Goal: Task Accomplishment & Management: Manage account settings

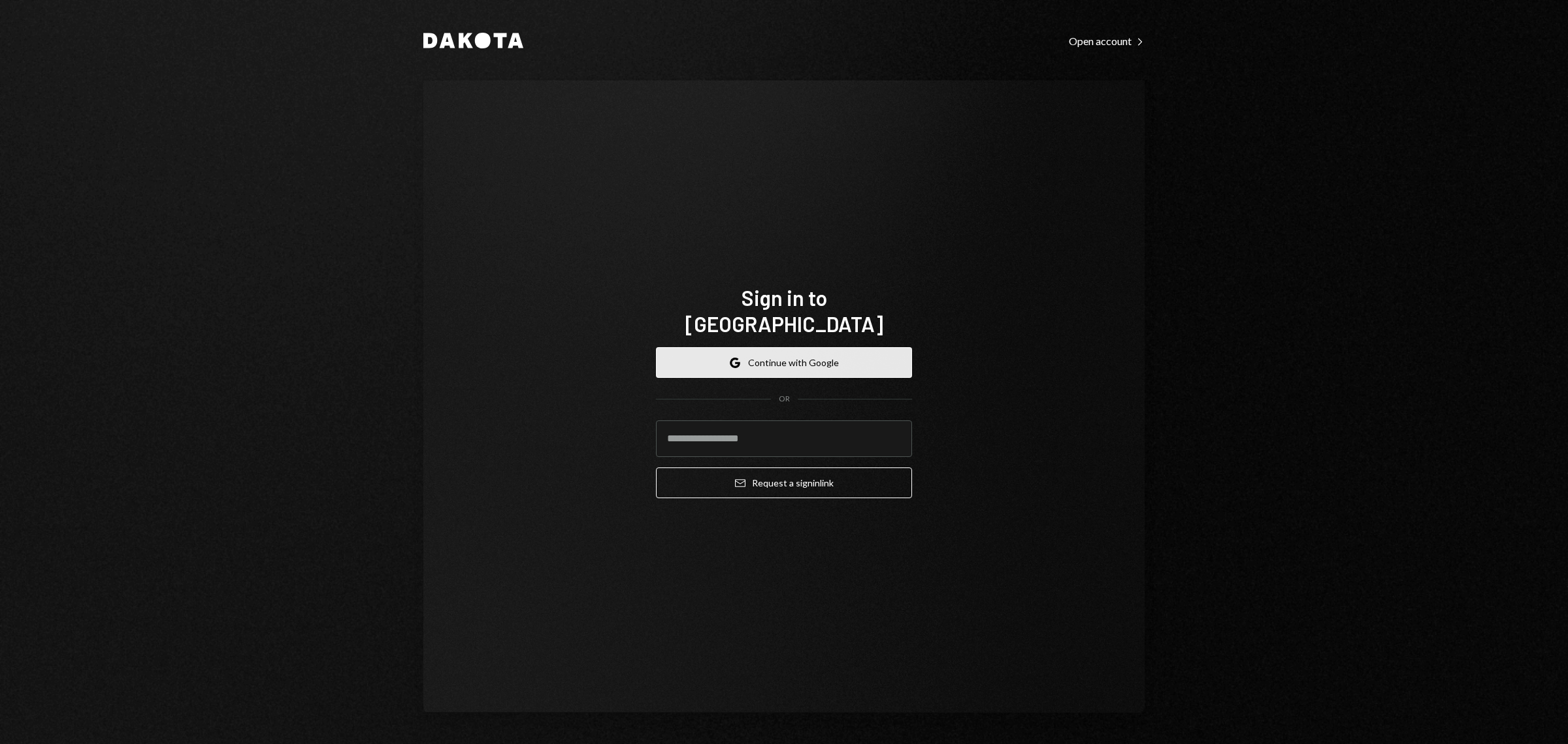
click at [855, 347] on button "Google Continue with Google" at bounding box center [784, 362] width 257 height 31
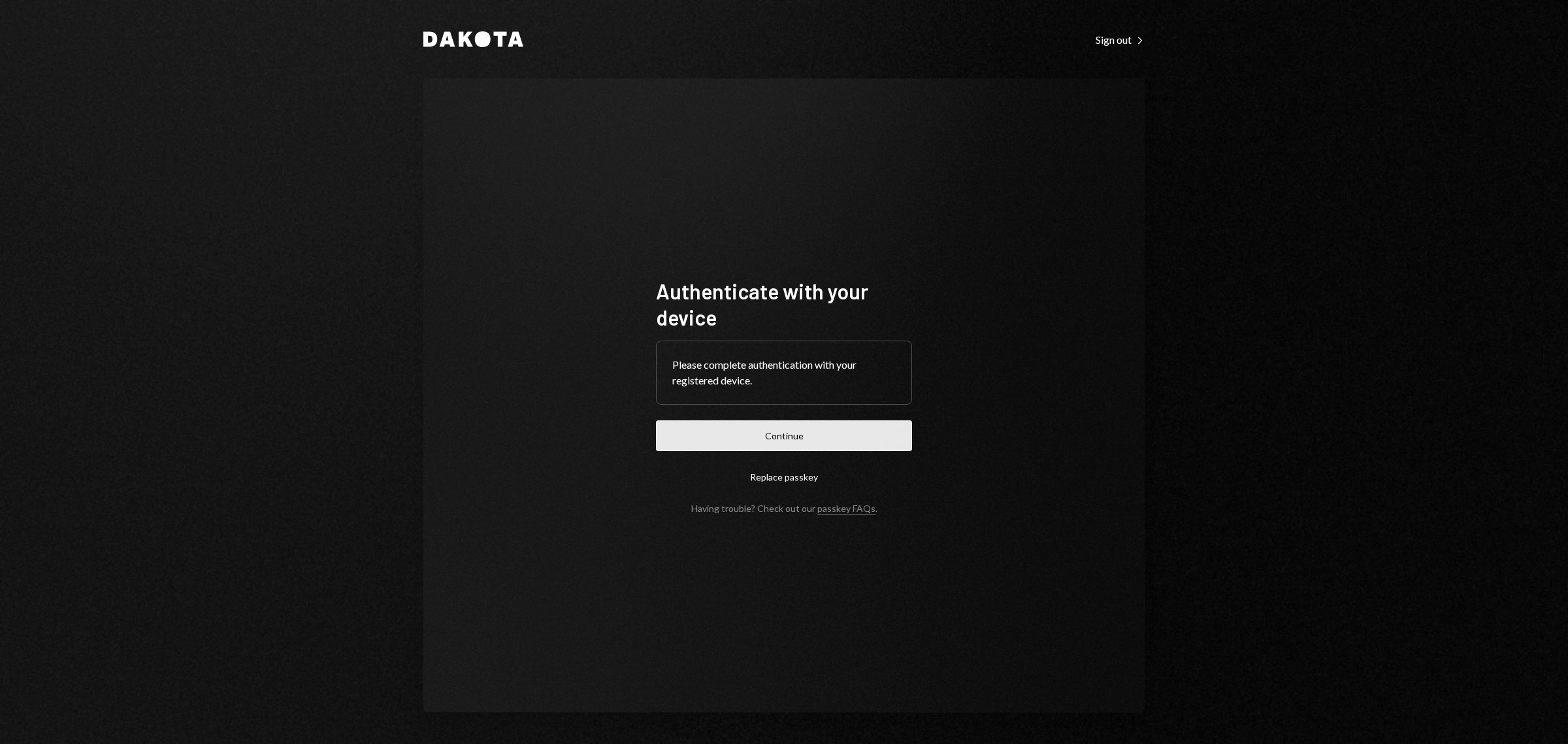
click at [810, 437] on button "Continue" at bounding box center [784, 435] width 257 height 31
click at [854, 429] on button "Continue" at bounding box center [784, 435] width 257 height 31
click at [1371, 439] on div "Dakota Sign out Right Caret Authenticate with your device Please complete authe…" at bounding box center [784, 372] width 1568 height 744
click at [782, 430] on button "Continue" at bounding box center [784, 435] width 257 height 31
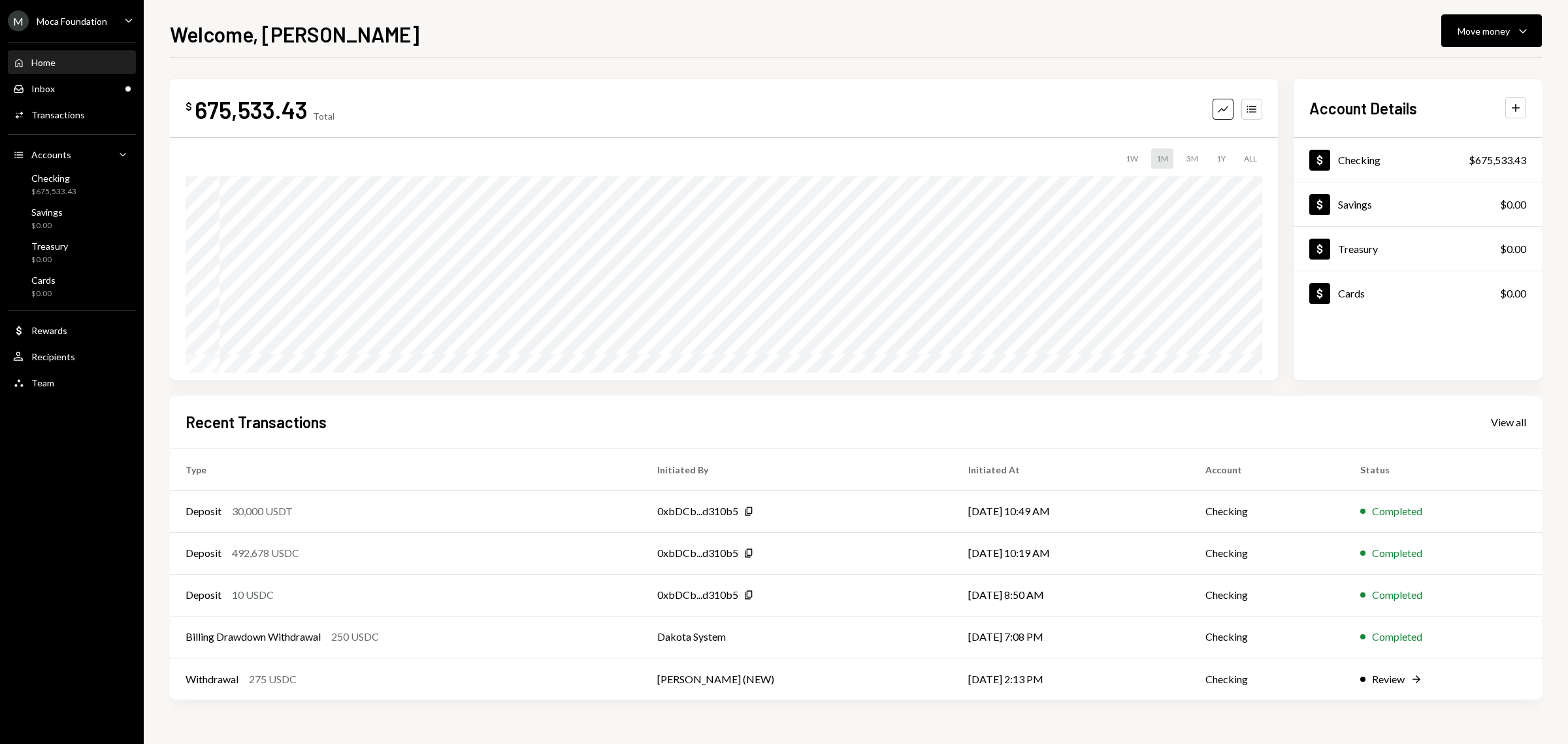
click at [105, 20] on div "Moca Foundation" at bounding box center [71, 21] width 70 height 11
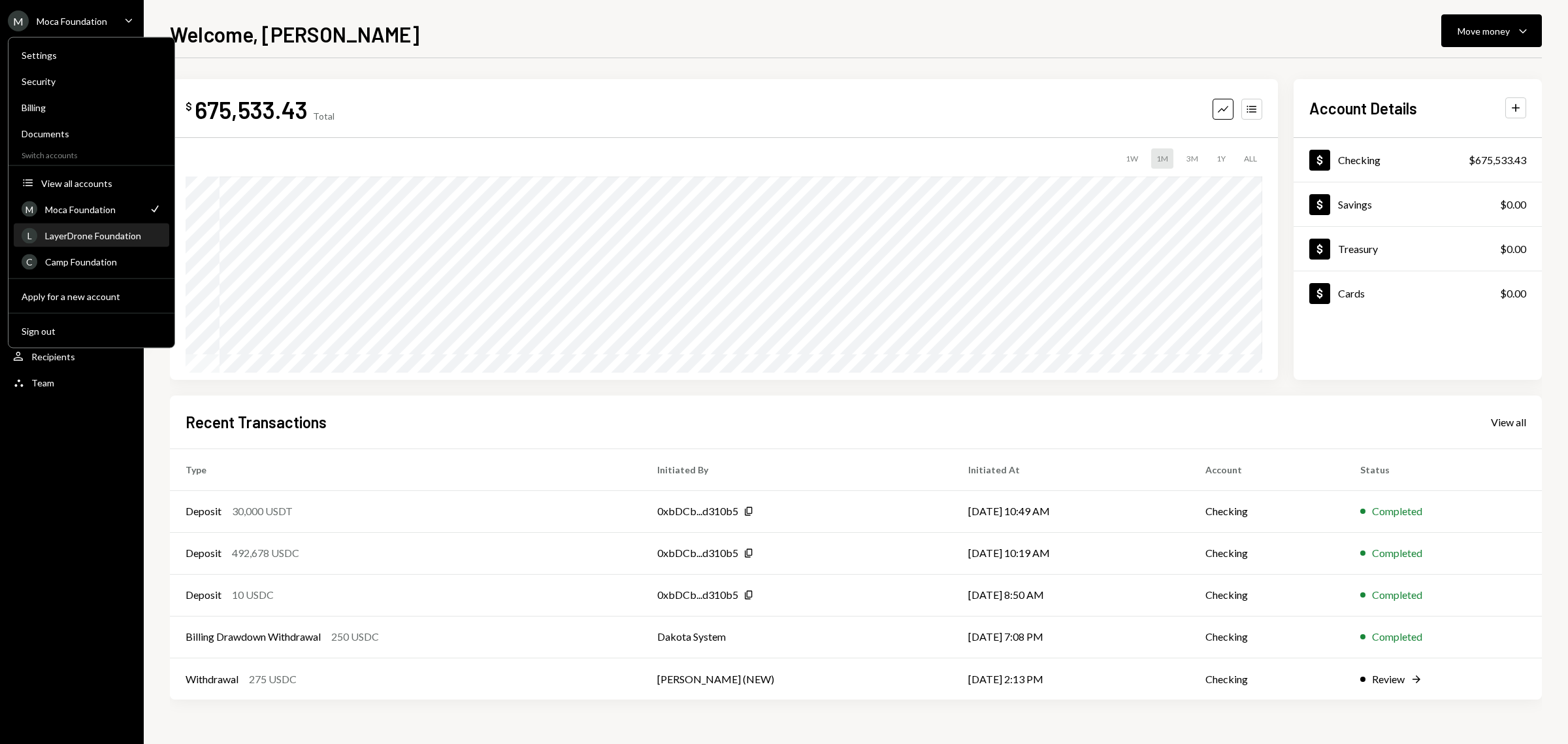
click at [149, 230] on div "LayerDrone Foundation" at bounding box center [103, 235] width 116 height 11
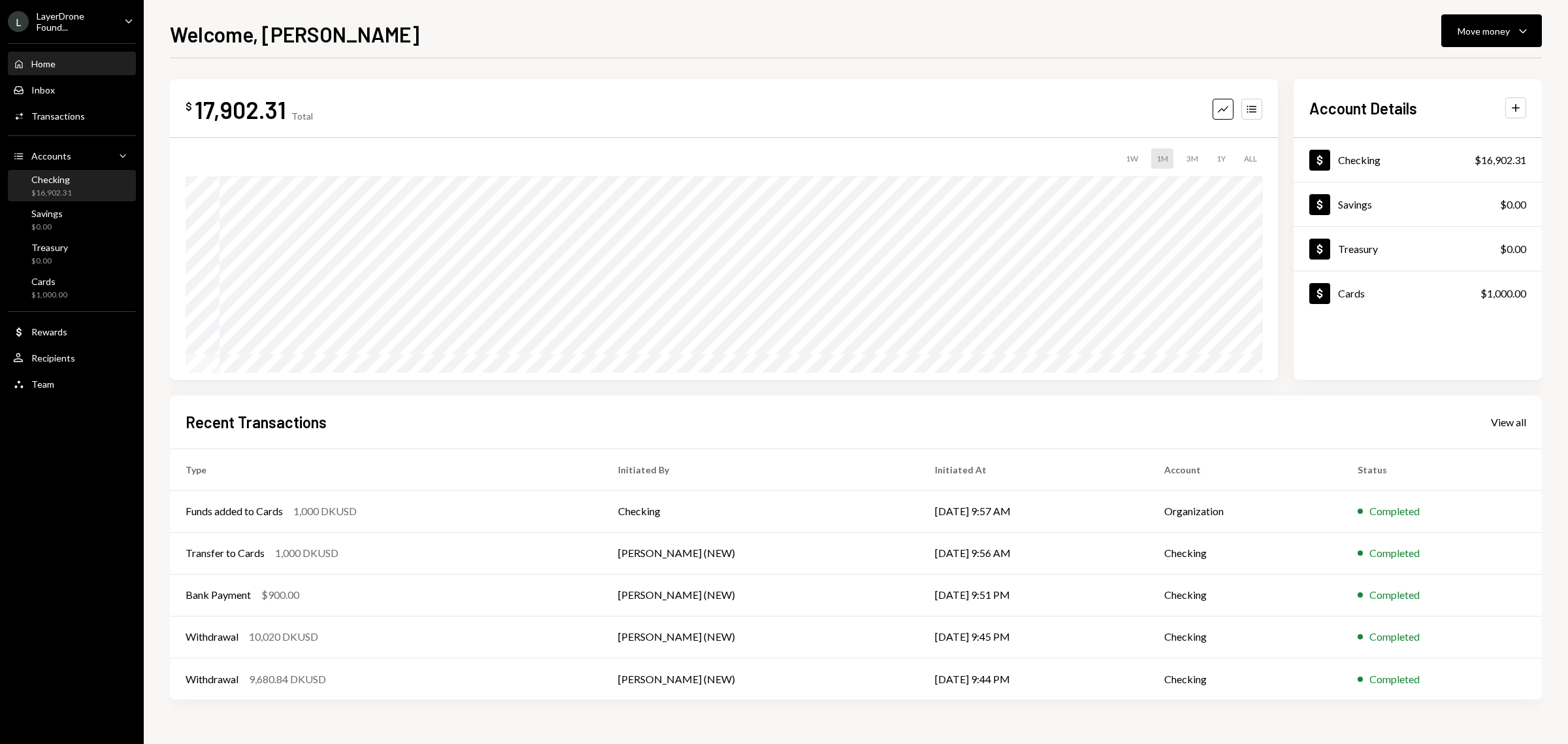
click at [40, 171] on div "Checking $16,902.31" at bounding box center [71, 186] width 118 height 30
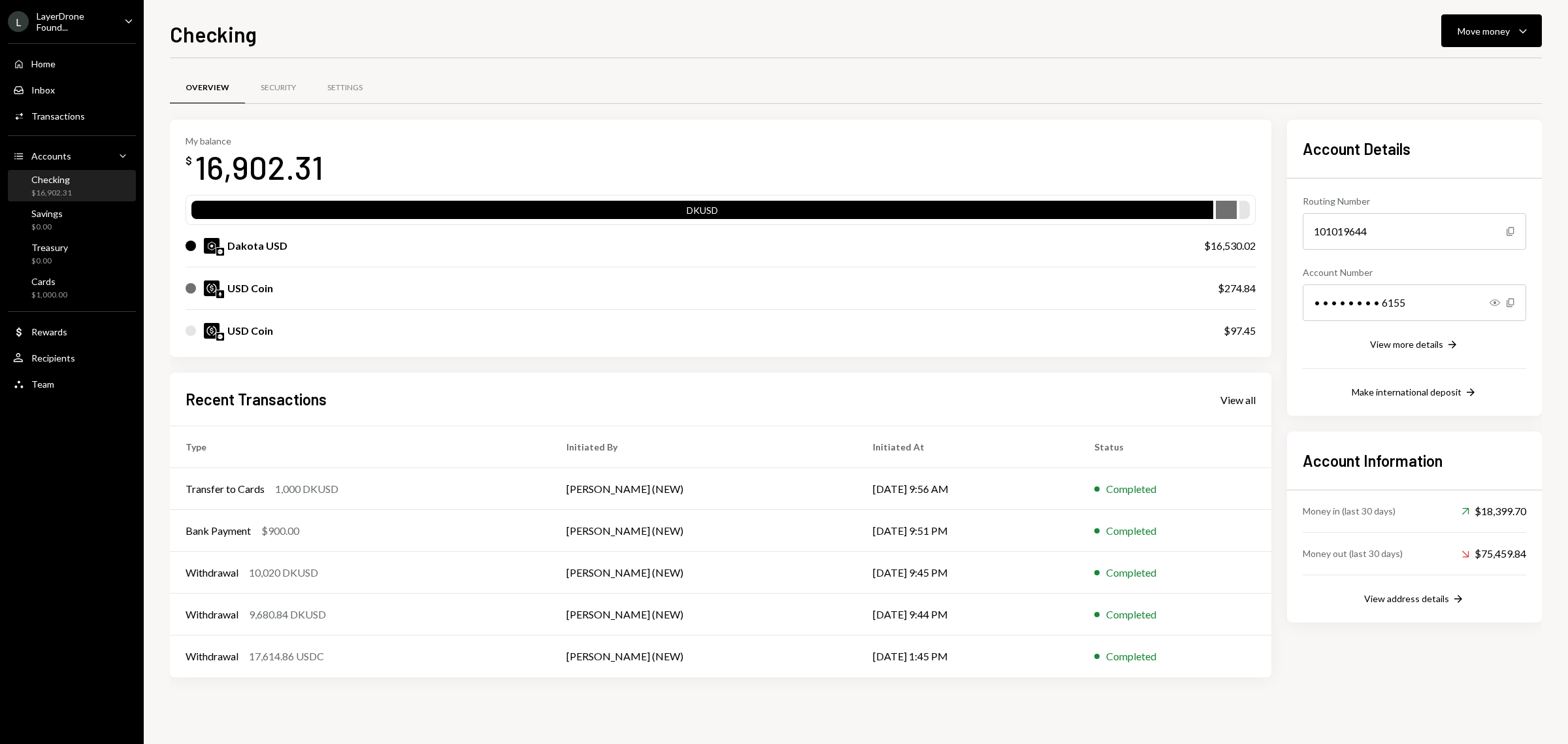
click at [122, 22] on icon "Caret Down" at bounding box center [129, 21] width 15 height 15
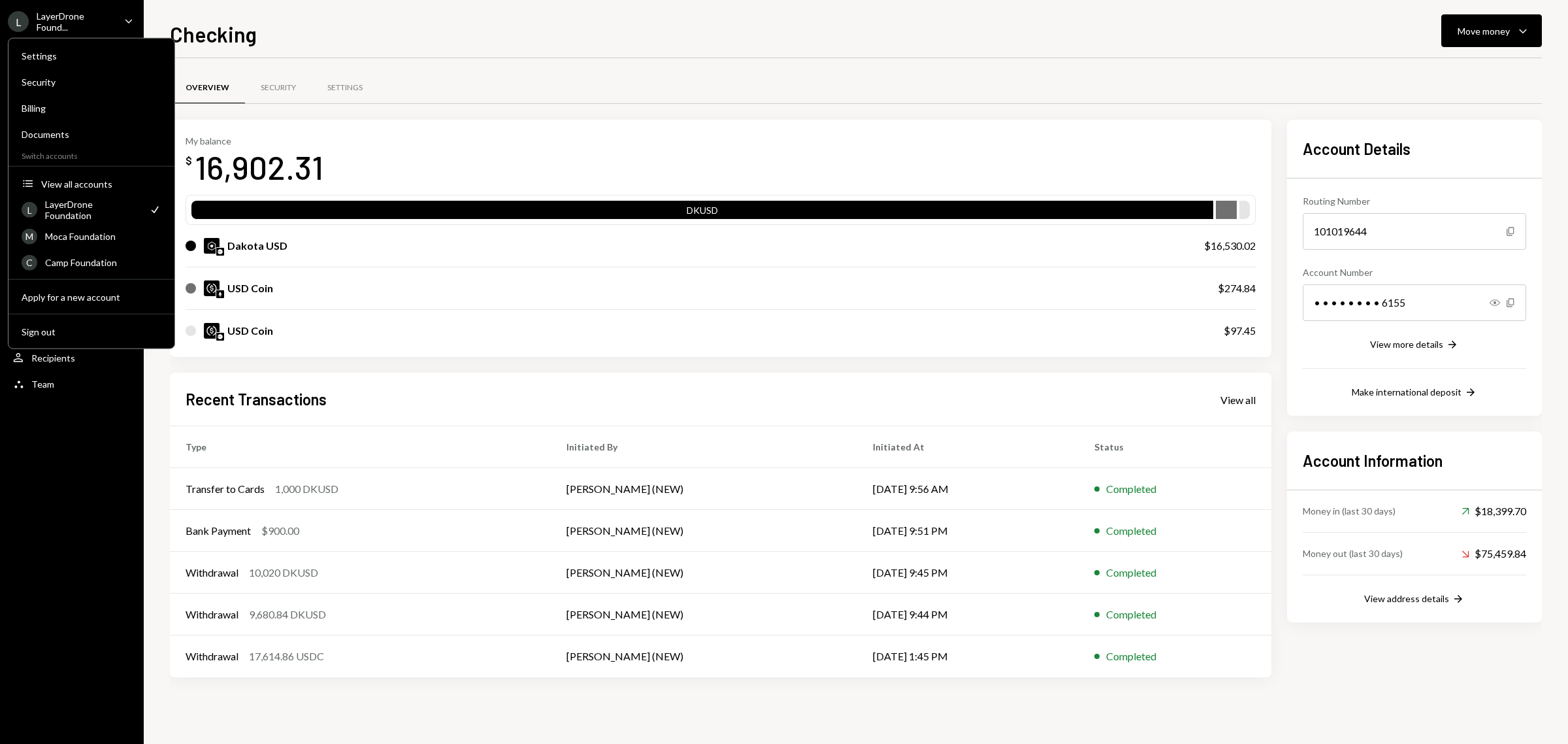
click at [570, 110] on div "Overview Security Settings" at bounding box center [855, 95] width 1372 height 49
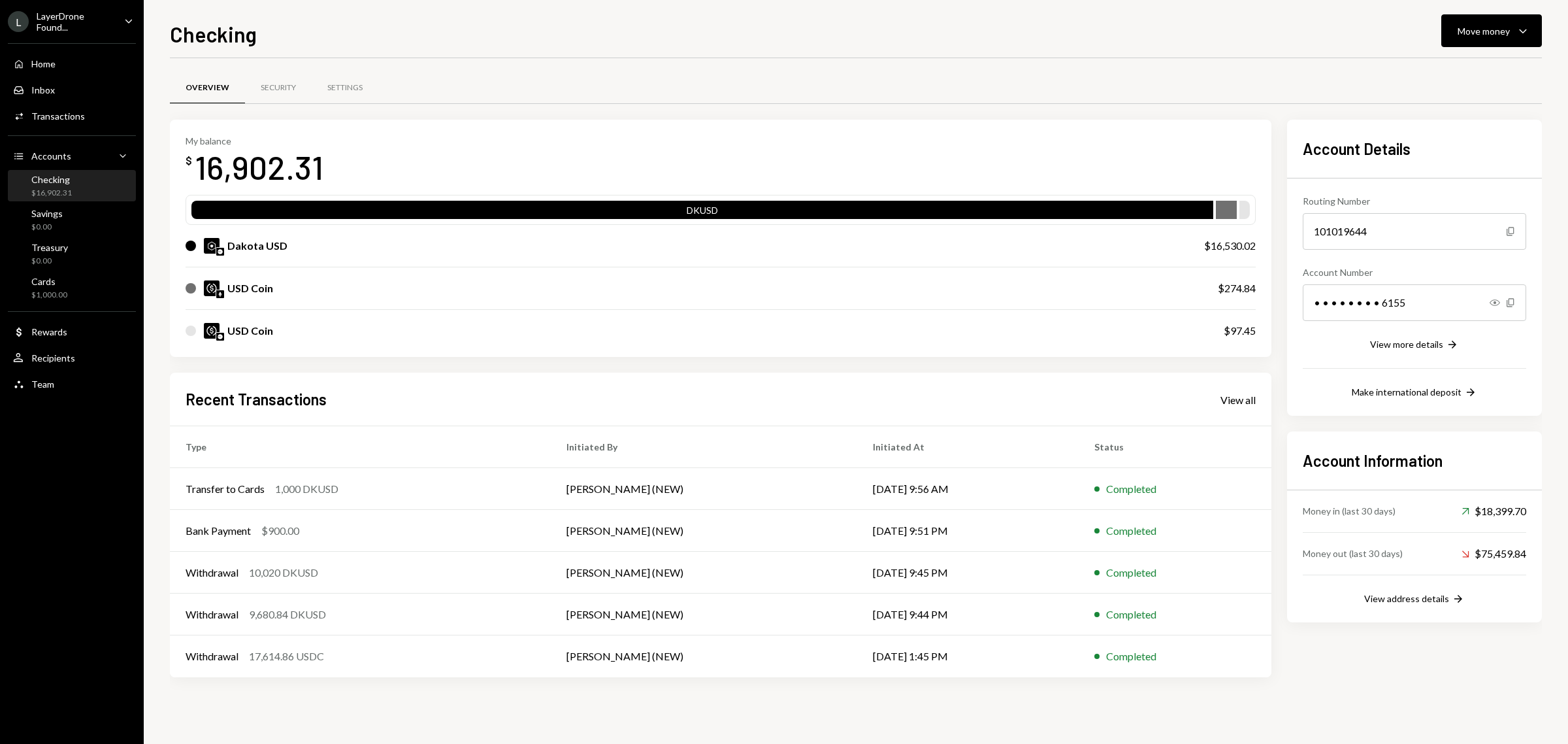
click at [116, 25] on div "L LayerDrone Found... Caret Down" at bounding box center [71, 22] width 144 height 22
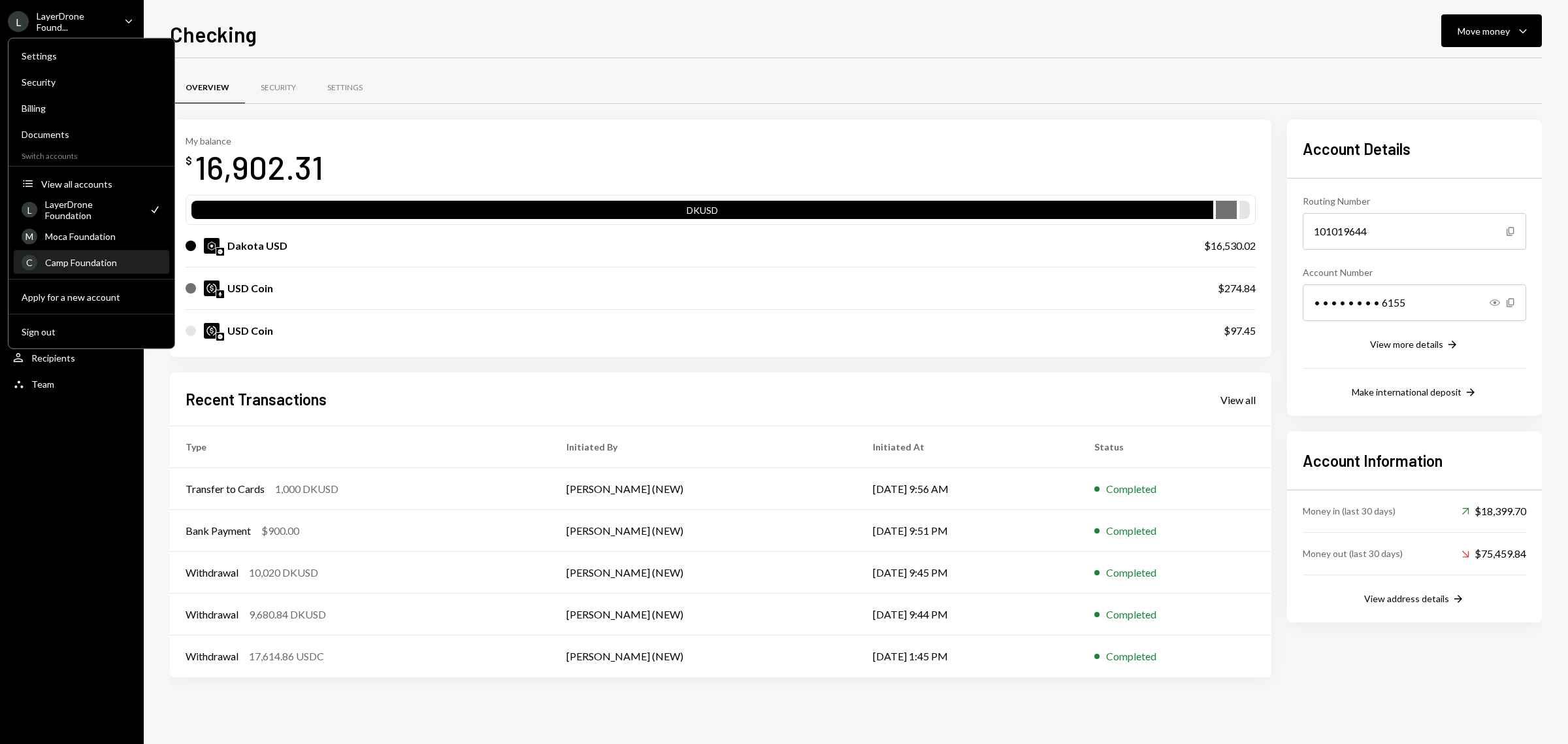
click at [92, 263] on div "Camp Foundation" at bounding box center [103, 262] width 116 height 11
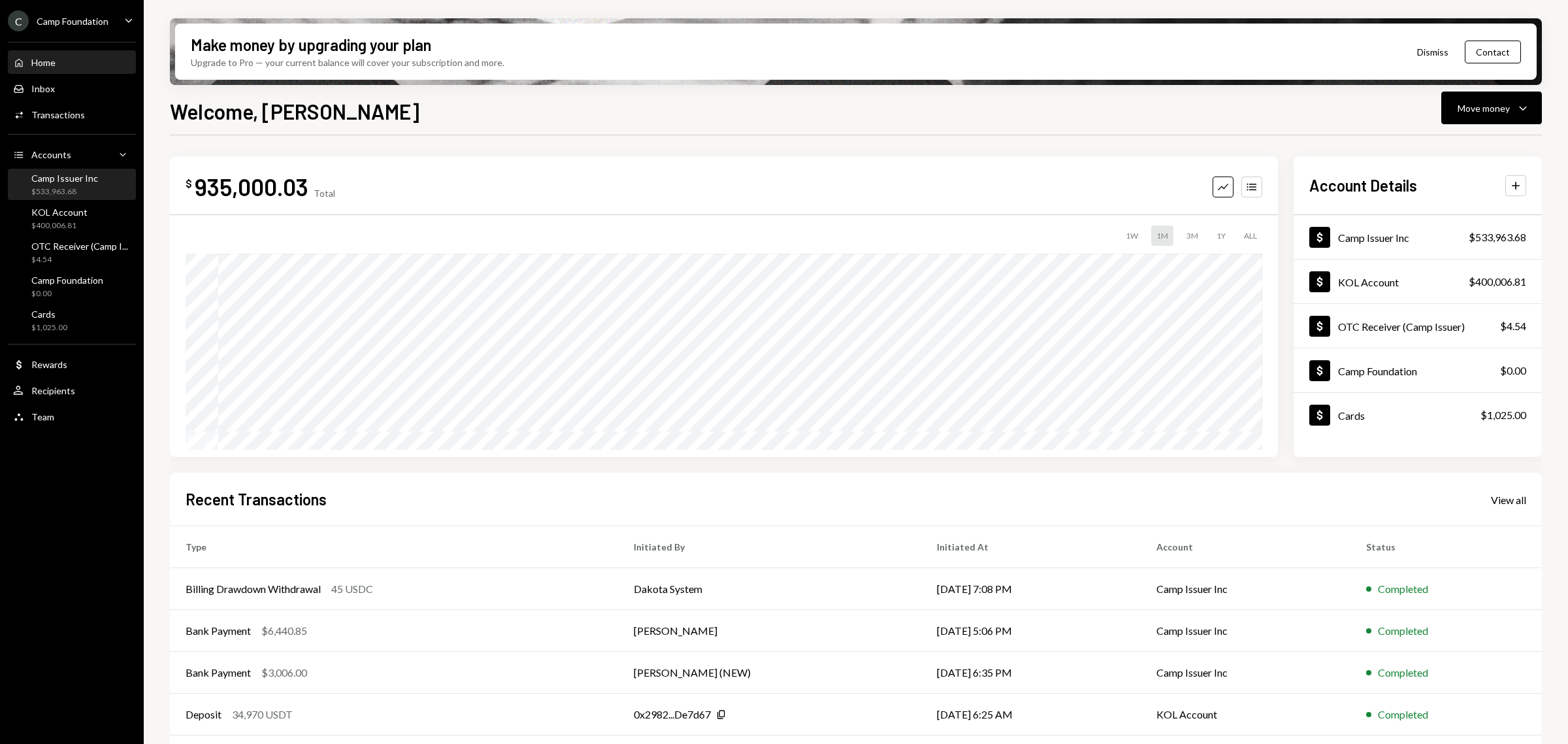
click at [51, 195] on div "$533,963.68" at bounding box center [64, 191] width 66 height 11
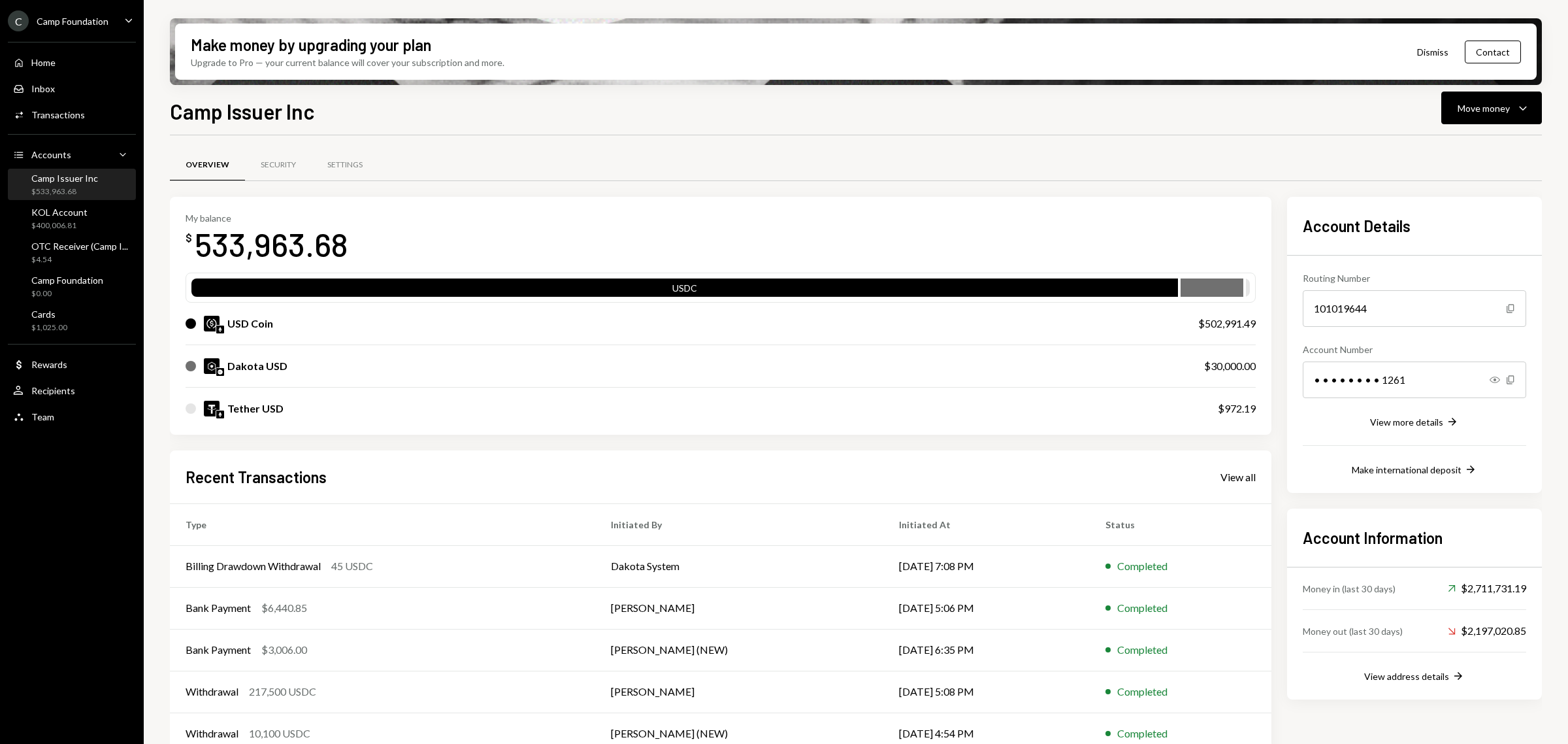
click at [128, 18] on icon "Caret Down" at bounding box center [129, 20] width 15 height 15
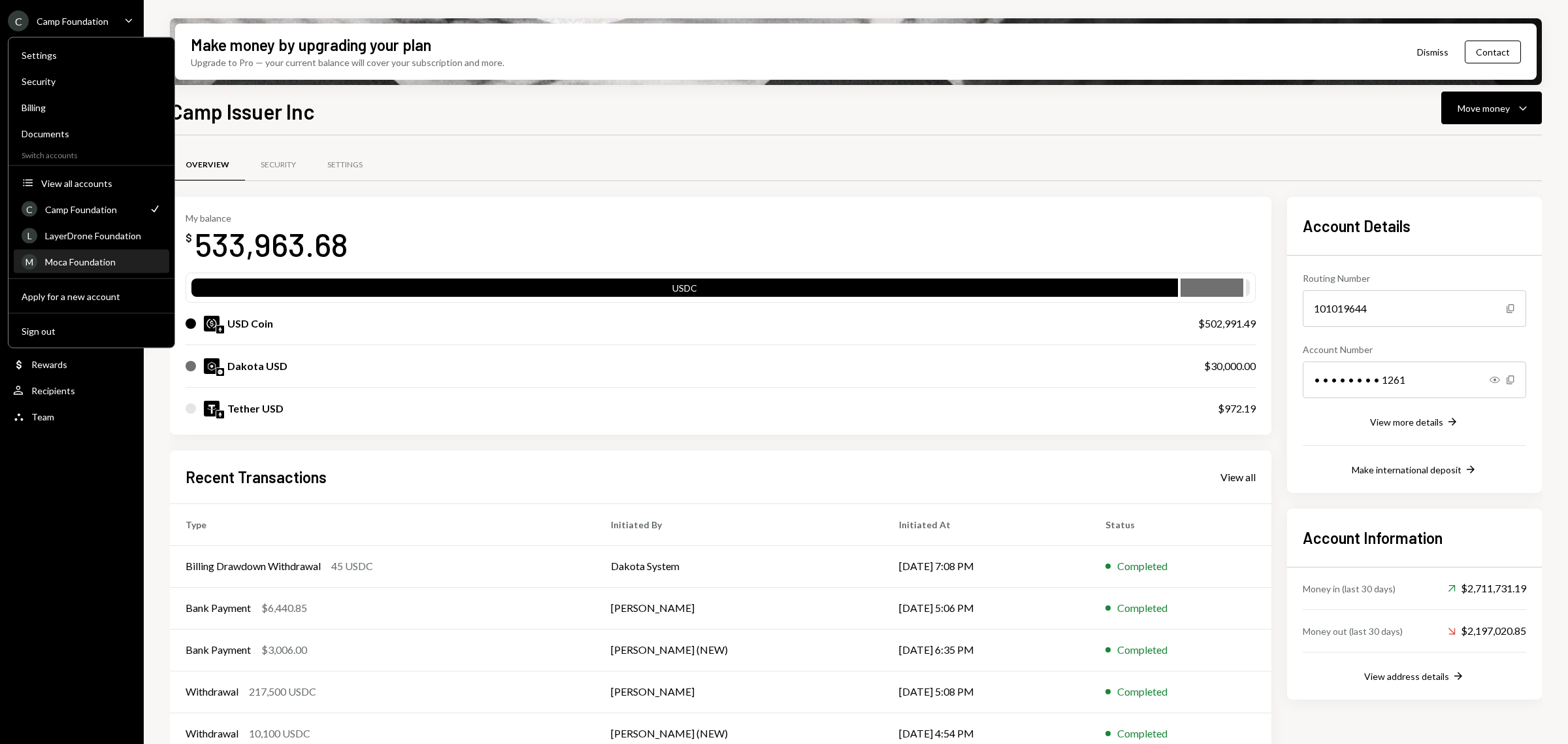
click at [103, 253] on div "M Moca Foundation" at bounding box center [91, 262] width 140 height 22
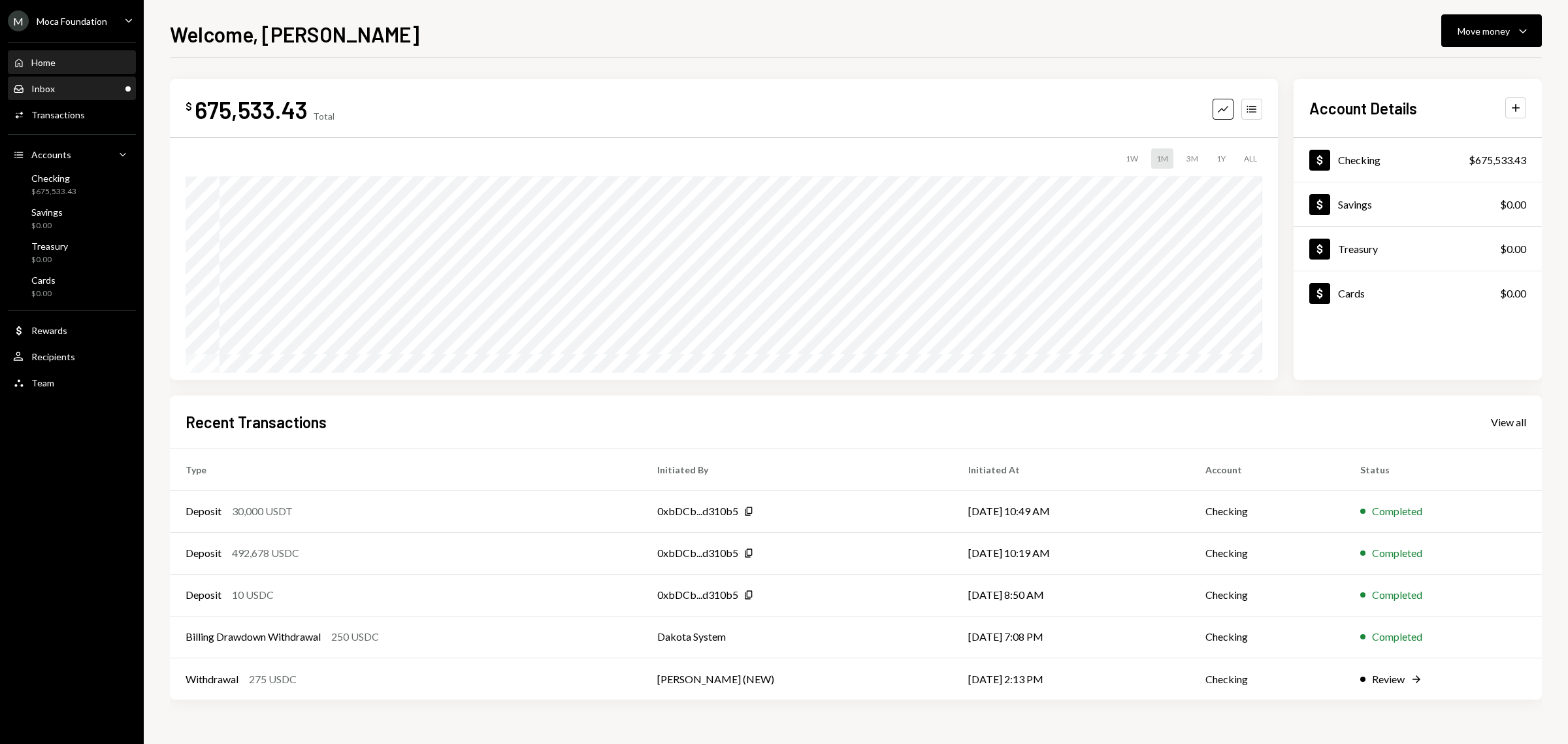
click at [68, 89] on div "Inbox Inbox" at bounding box center [71, 89] width 118 height 12
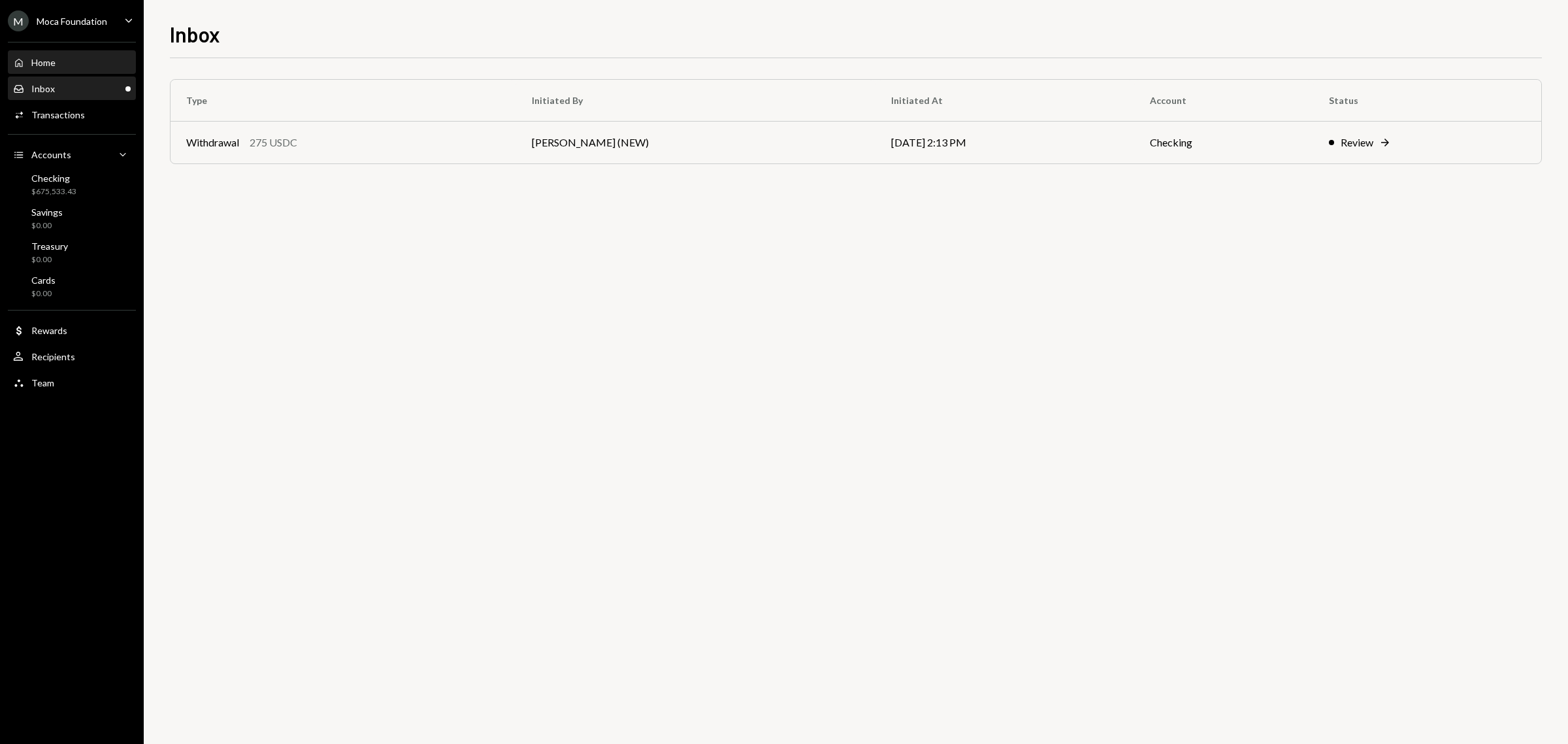
click at [73, 58] on div "Home Home" at bounding box center [71, 62] width 118 height 12
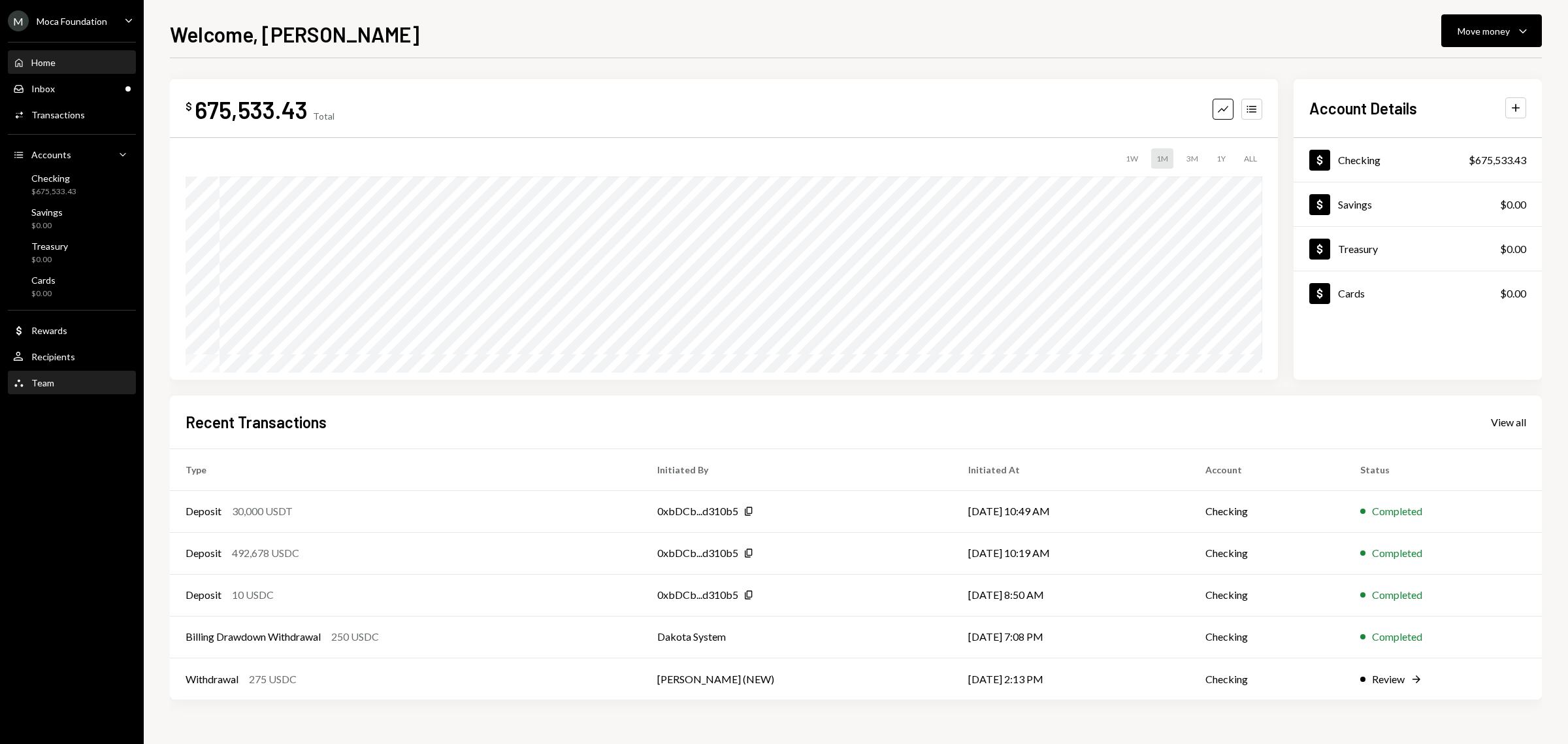
click at [56, 371] on link "Team Team" at bounding box center [71, 382] width 128 height 24
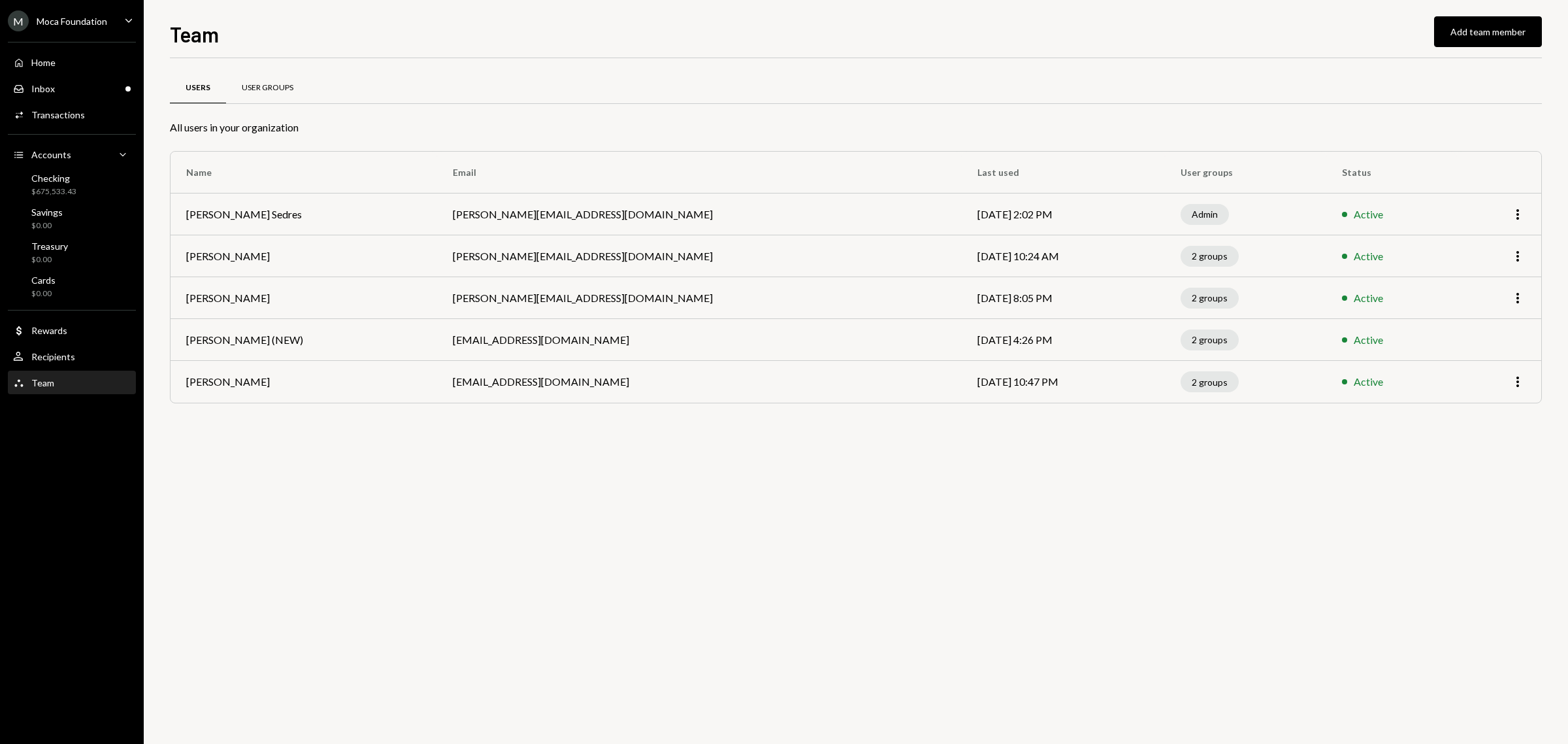
click at [263, 86] on div "User Groups" at bounding box center [267, 87] width 52 height 11
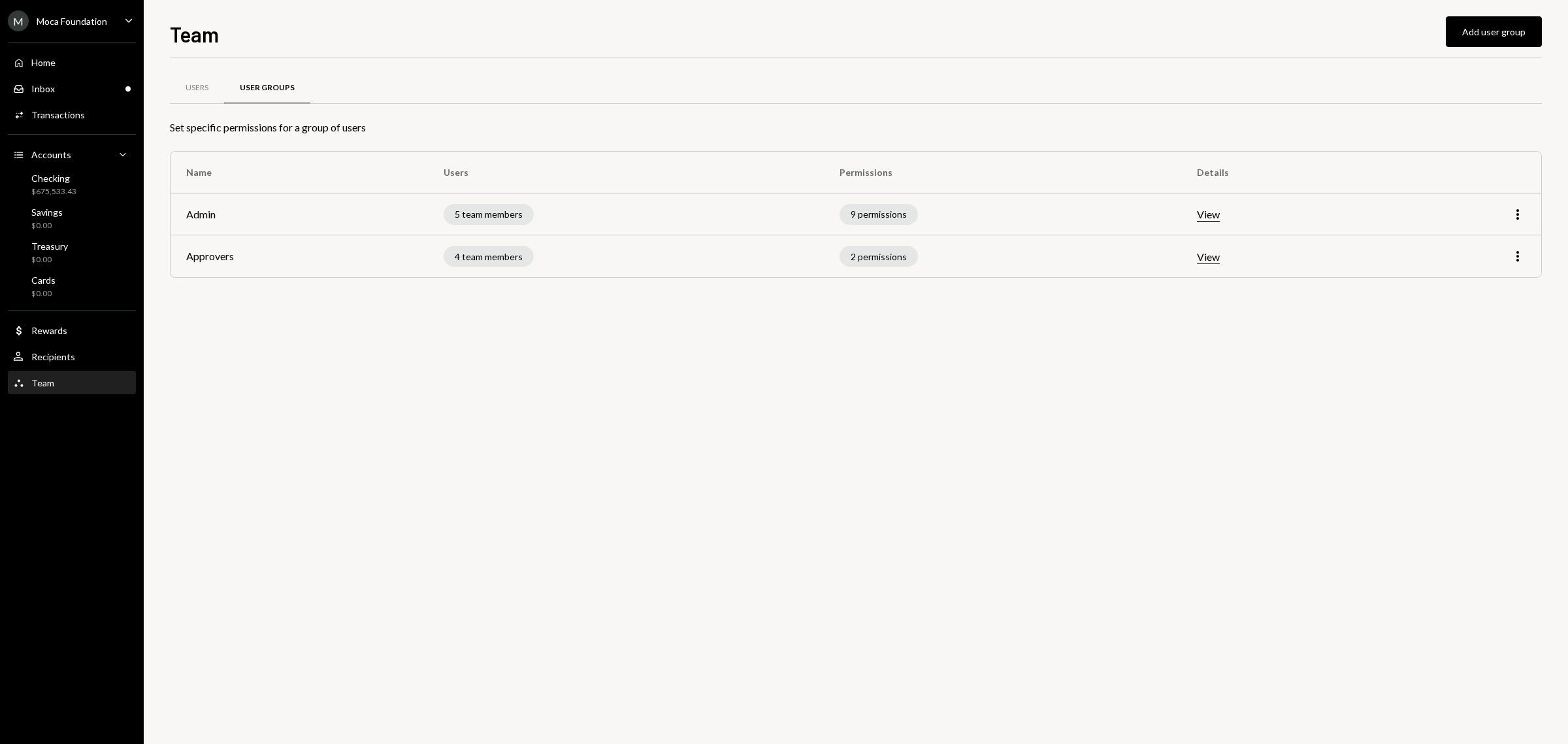
click at [1219, 253] on button "View" at bounding box center [1207, 258] width 23 height 14
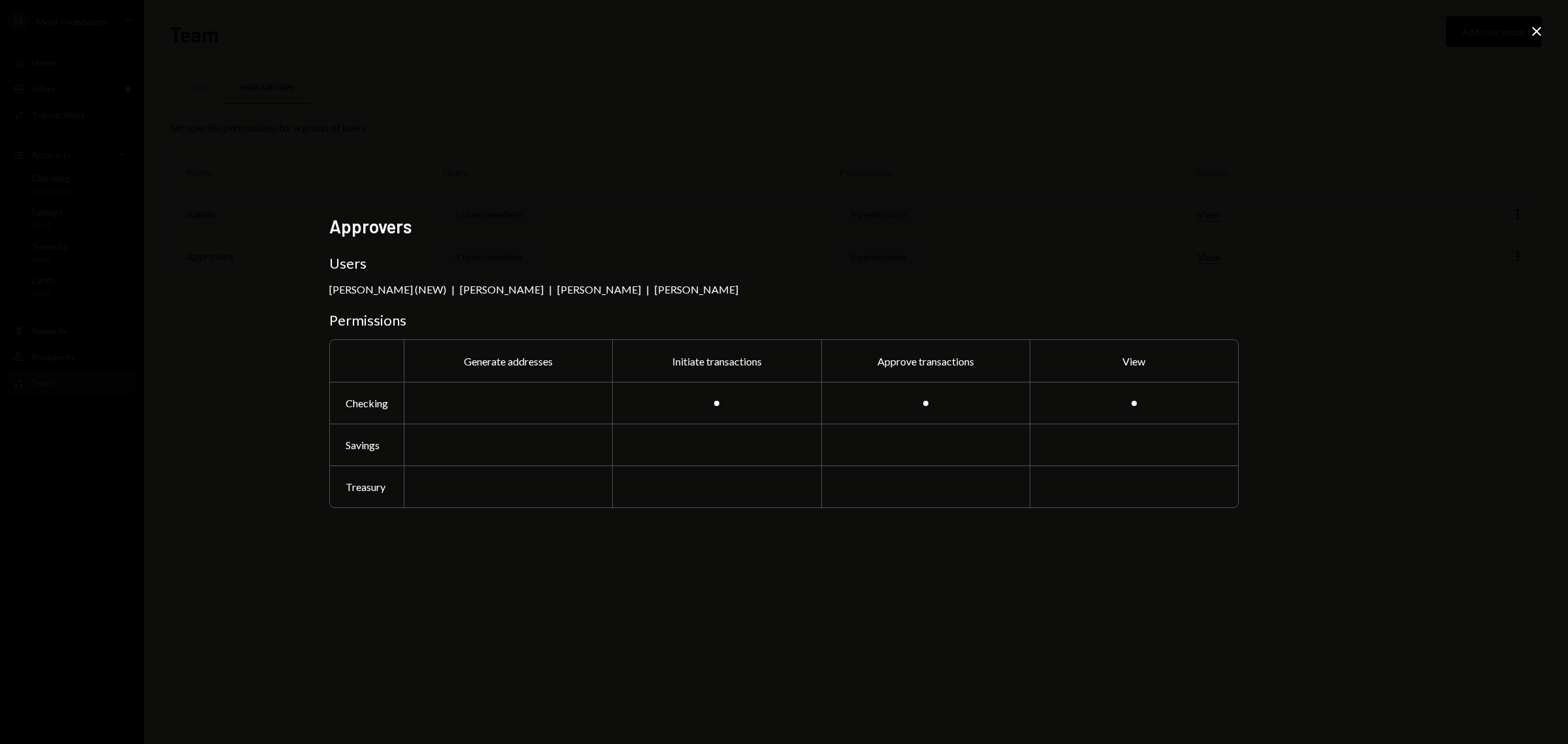
click at [1099, 229] on h2 "Approvers" at bounding box center [784, 227] width 909 height 26
click at [1539, 26] on icon "Close" at bounding box center [1536, 32] width 16 height 16
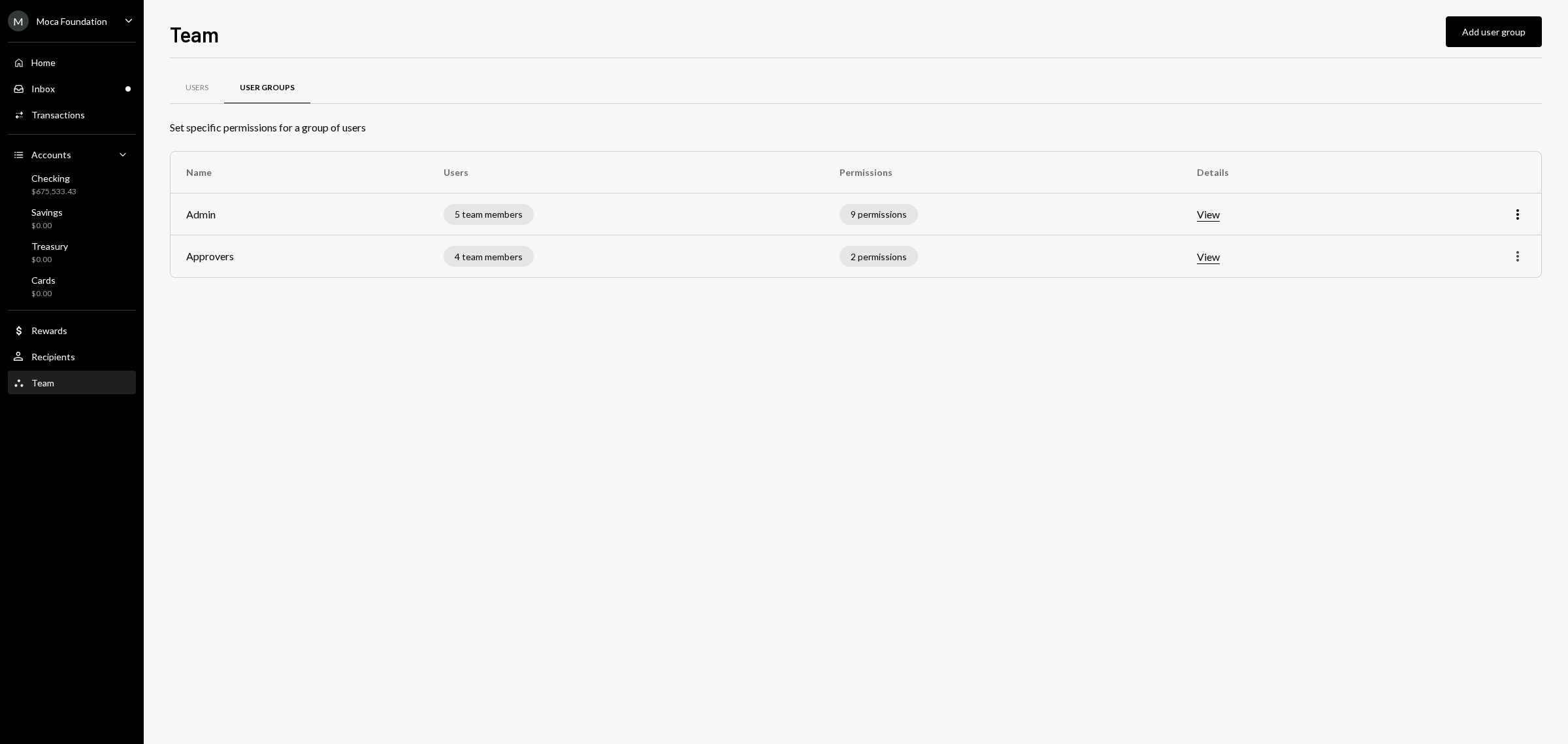
click at [1516, 254] on icon "More" at bounding box center [1517, 257] width 16 height 16
click at [1481, 287] on div "Edit" at bounding box center [1488, 284] width 65 height 23
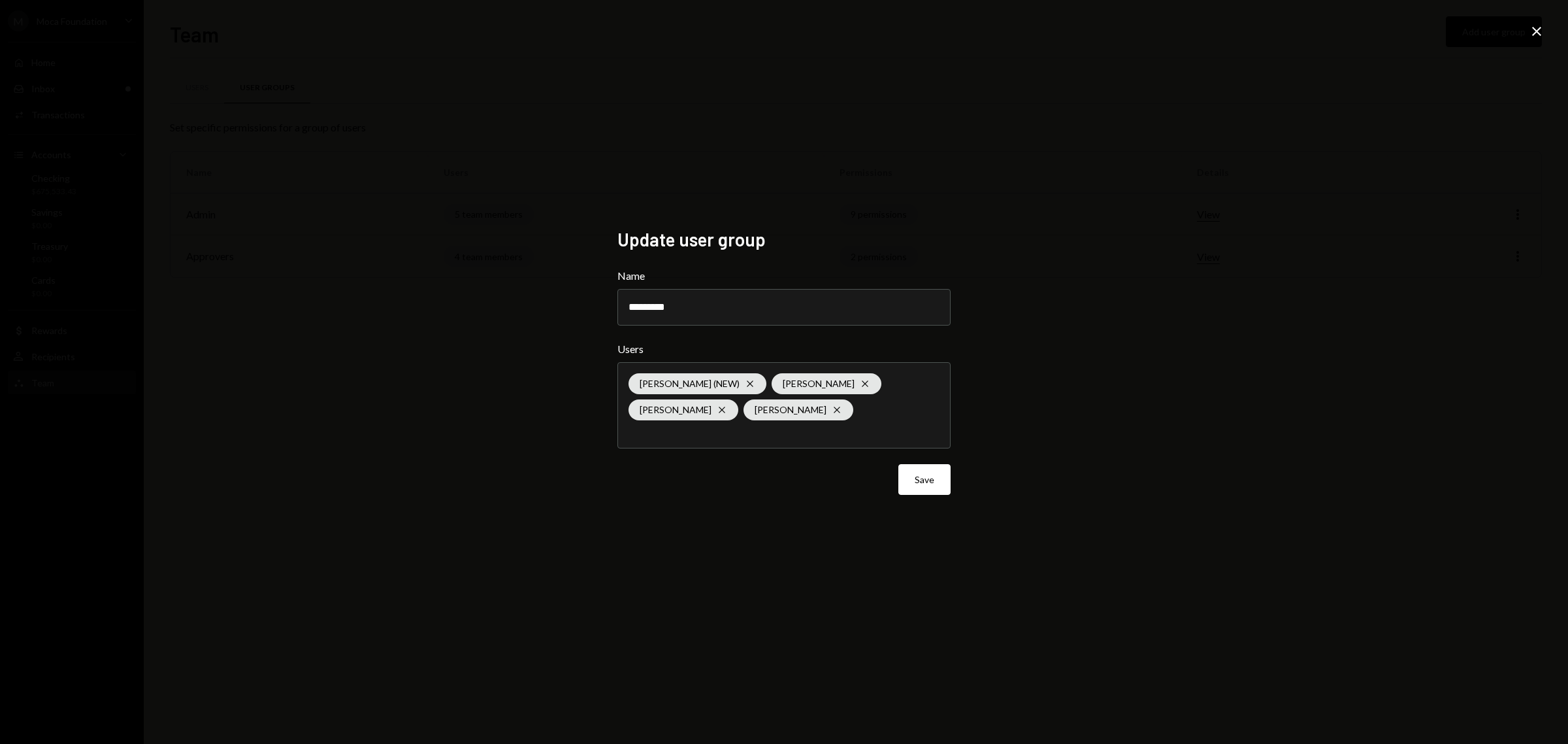
click at [1533, 31] on icon "Close" at bounding box center [1536, 32] width 16 height 16
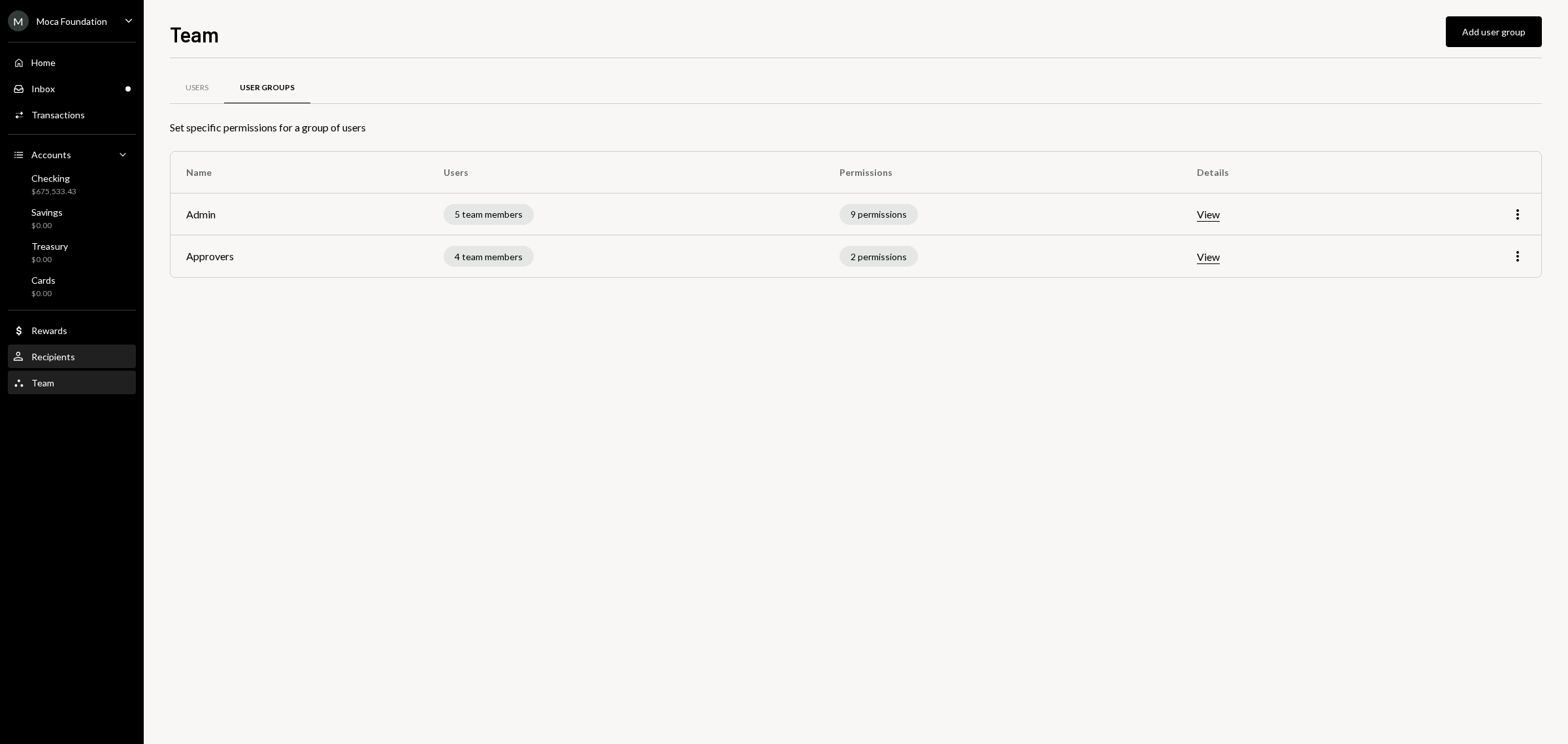
click at [81, 353] on div "User Recipients" at bounding box center [71, 357] width 118 height 12
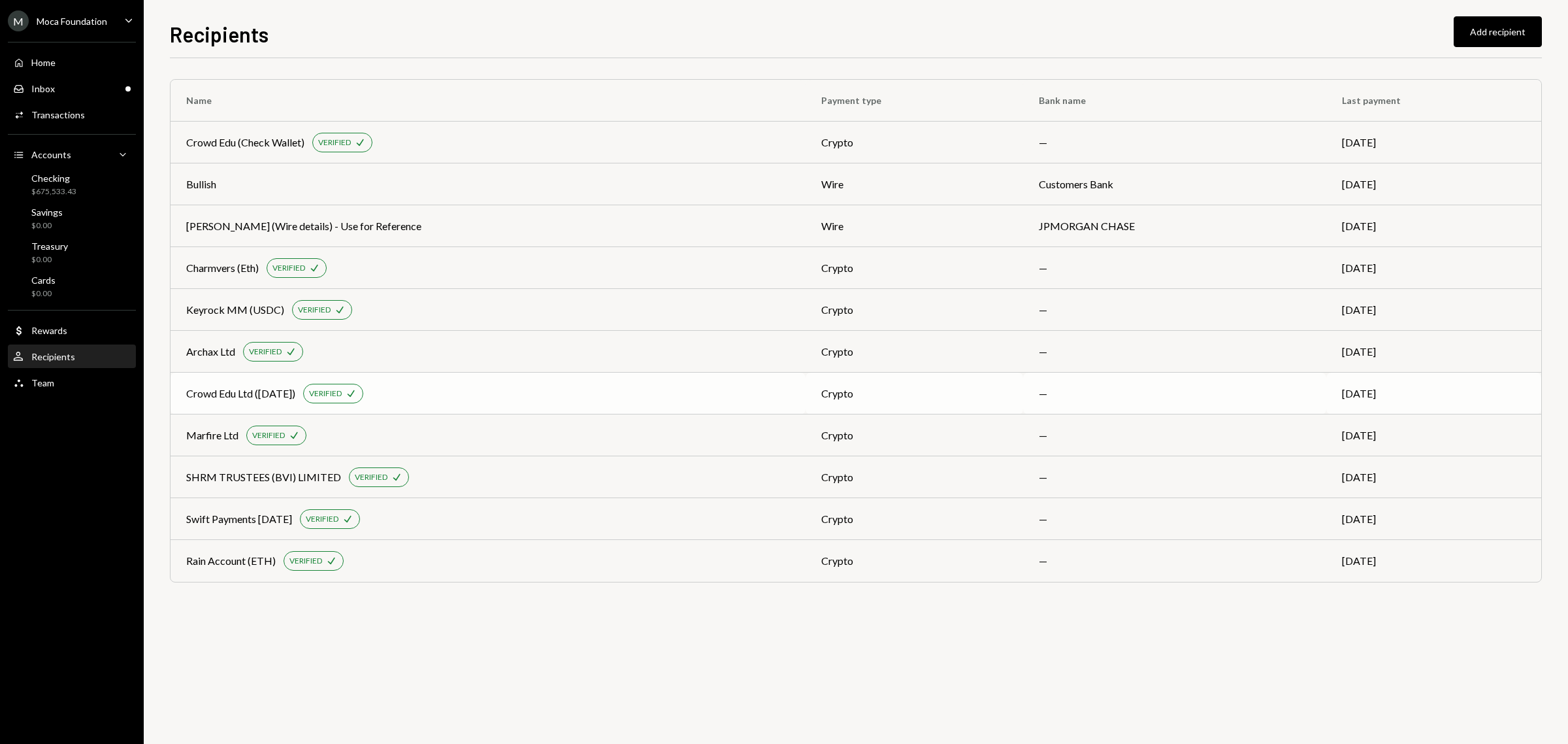
click at [442, 394] on div "Crowd Edu Ltd (21/07/25) VERIFIED Check" at bounding box center [487, 393] width 603 height 20
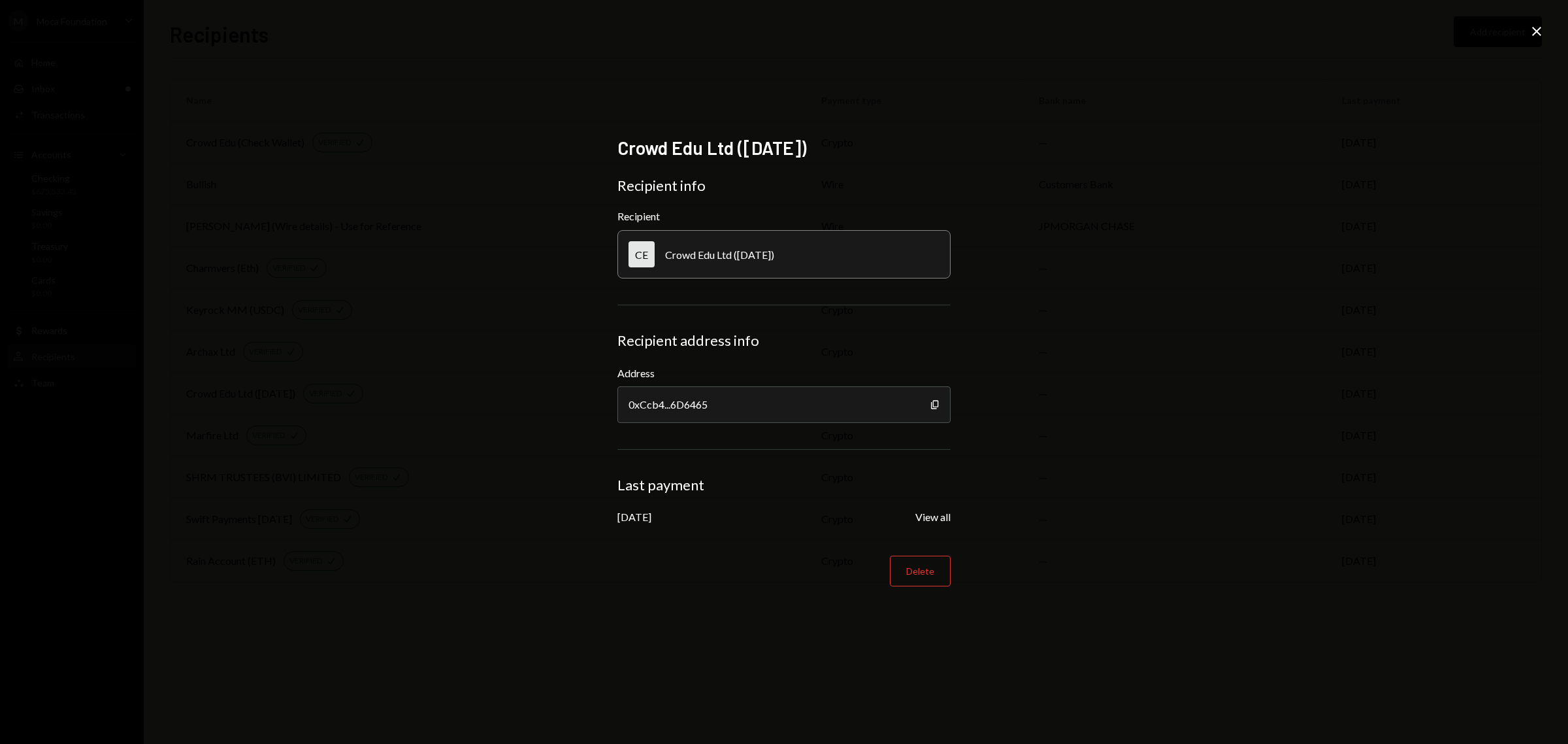
click at [1526, 30] on div "Crowd Edu Ltd (21/07/25) Recipient info Recipient CE Crowd Edu Ltd (21/07/25) R…" at bounding box center [784, 372] width 1568 height 744
click at [1540, 30] on icon "Close" at bounding box center [1536, 32] width 16 height 16
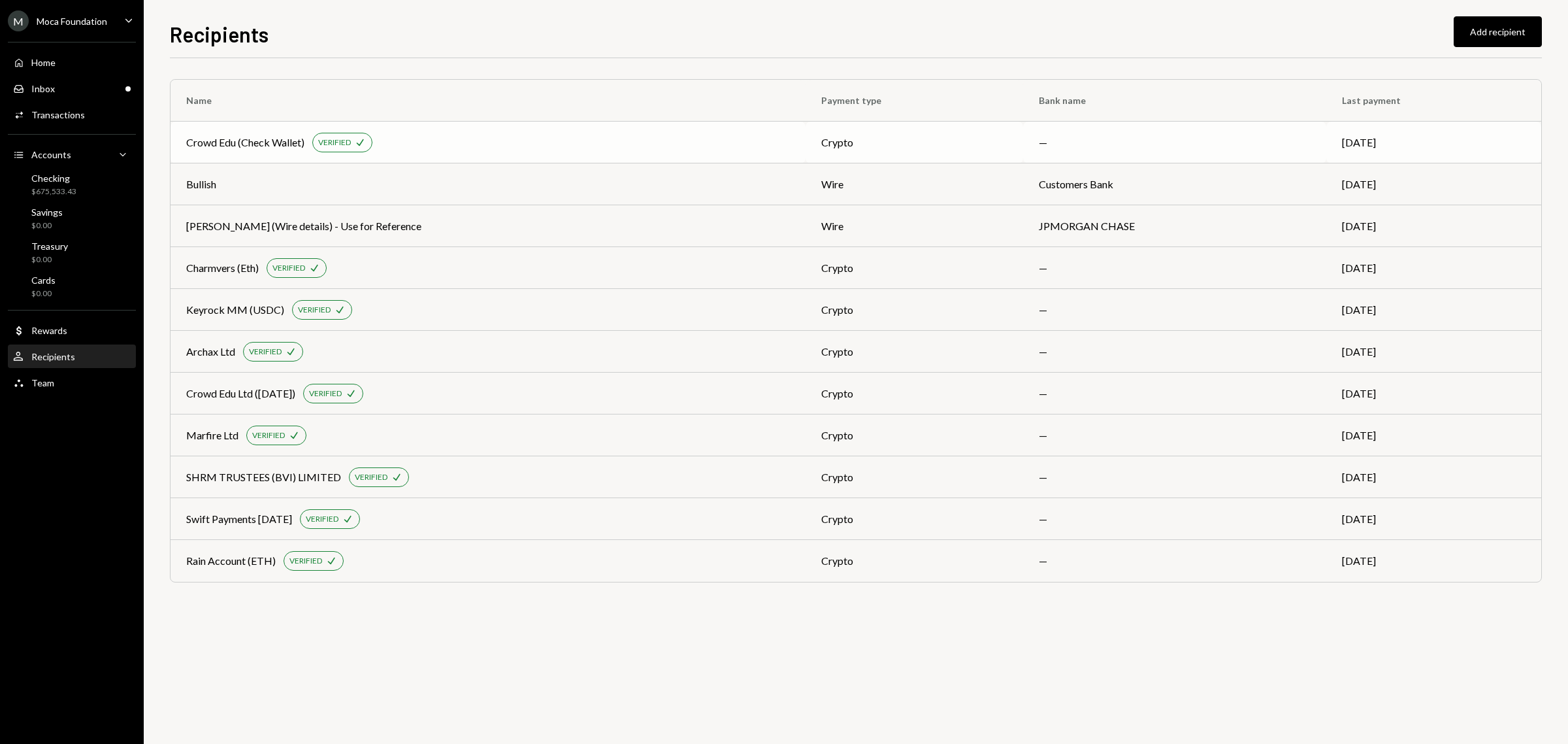
click at [234, 135] on div "Crowd Edu (Check Wallet)" at bounding box center [245, 143] width 118 height 16
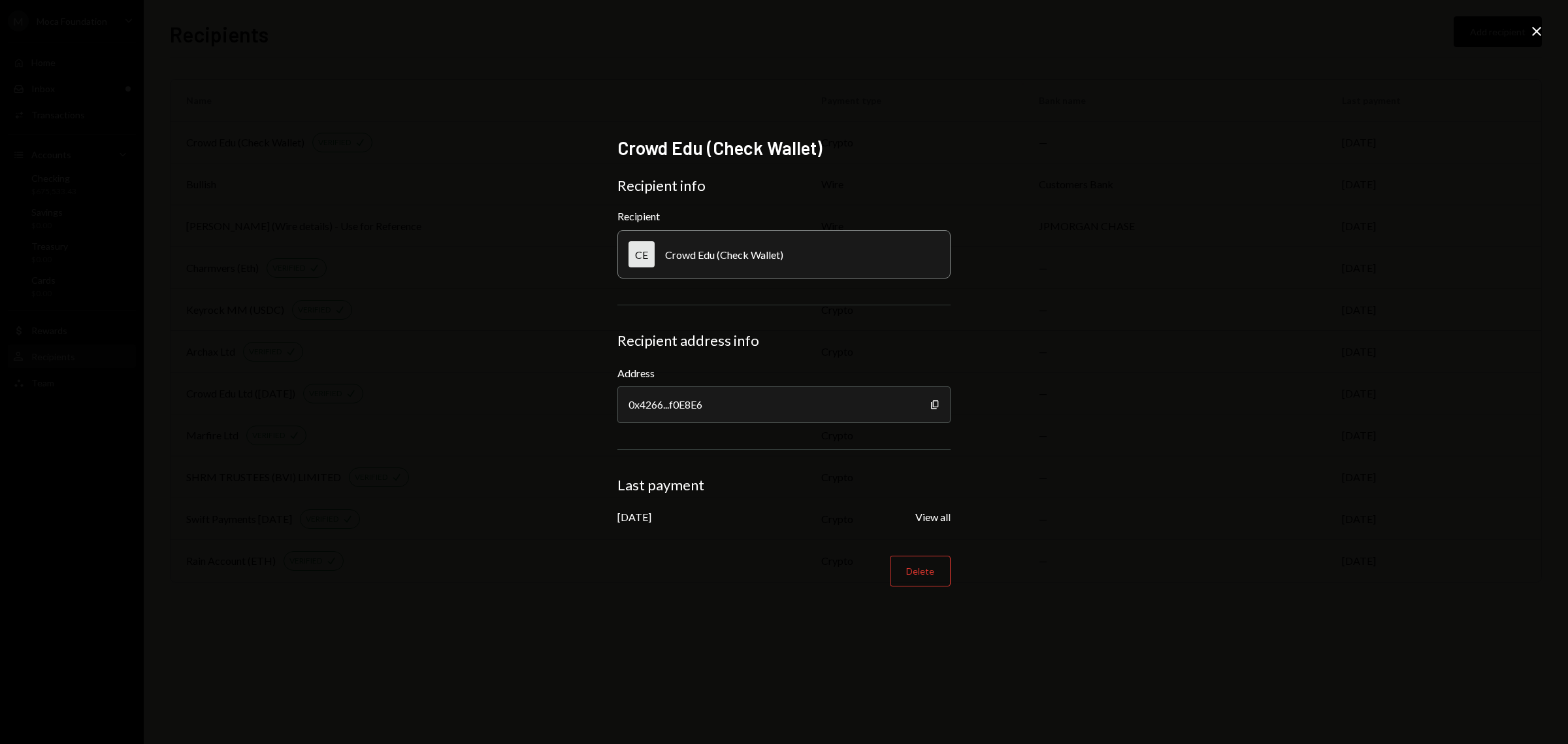
click at [1536, 22] on div "Crowd Edu (Check Wallet) Recipient info Recipient CE Crowd Edu (Check Wallet) R…" at bounding box center [784, 372] width 1568 height 744
click at [1536, 31] on icon at bounding box center [1536, 31] width 9 height 9
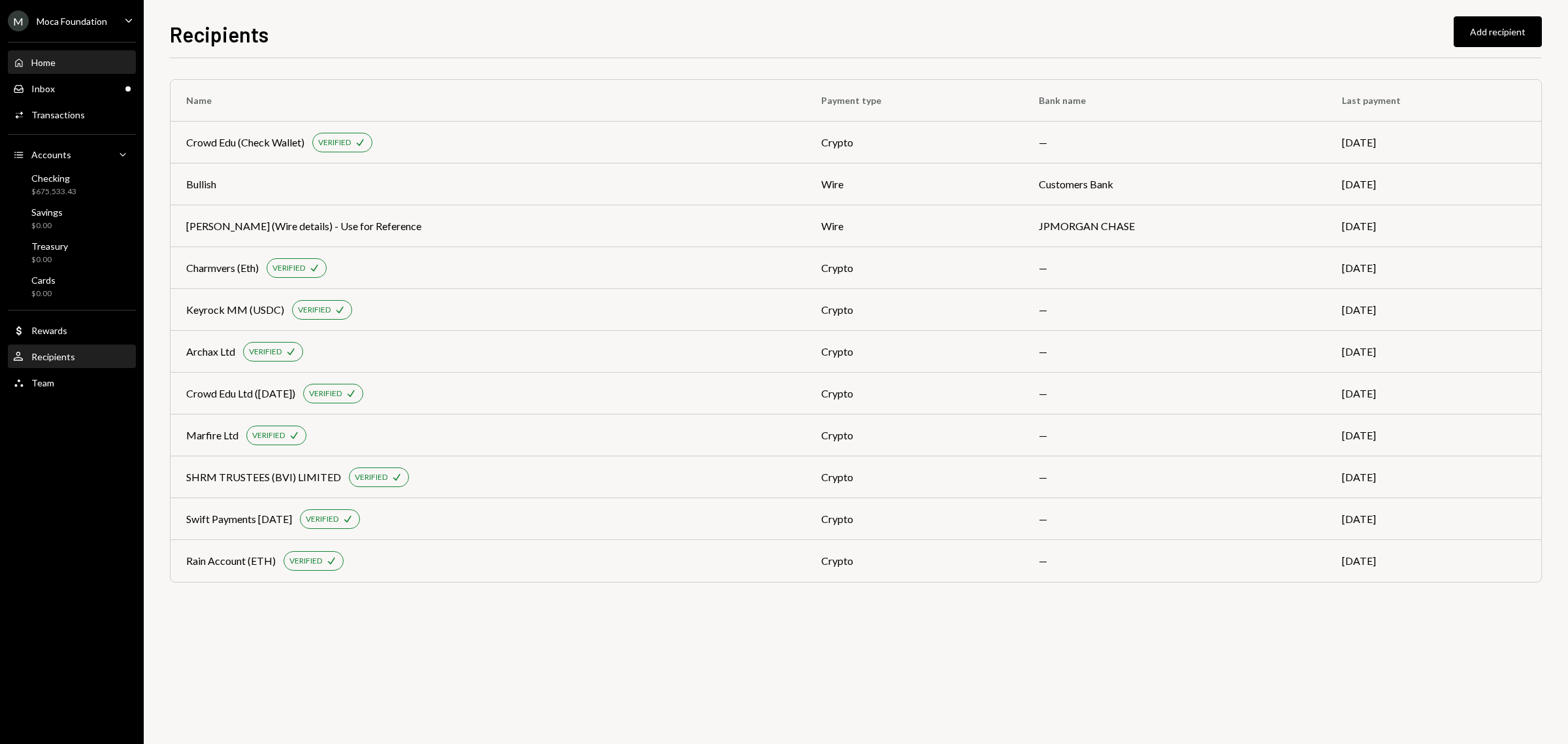
click at [65, 66] on div "Home Home" at bounding box center [71, 62] width 118 height 12
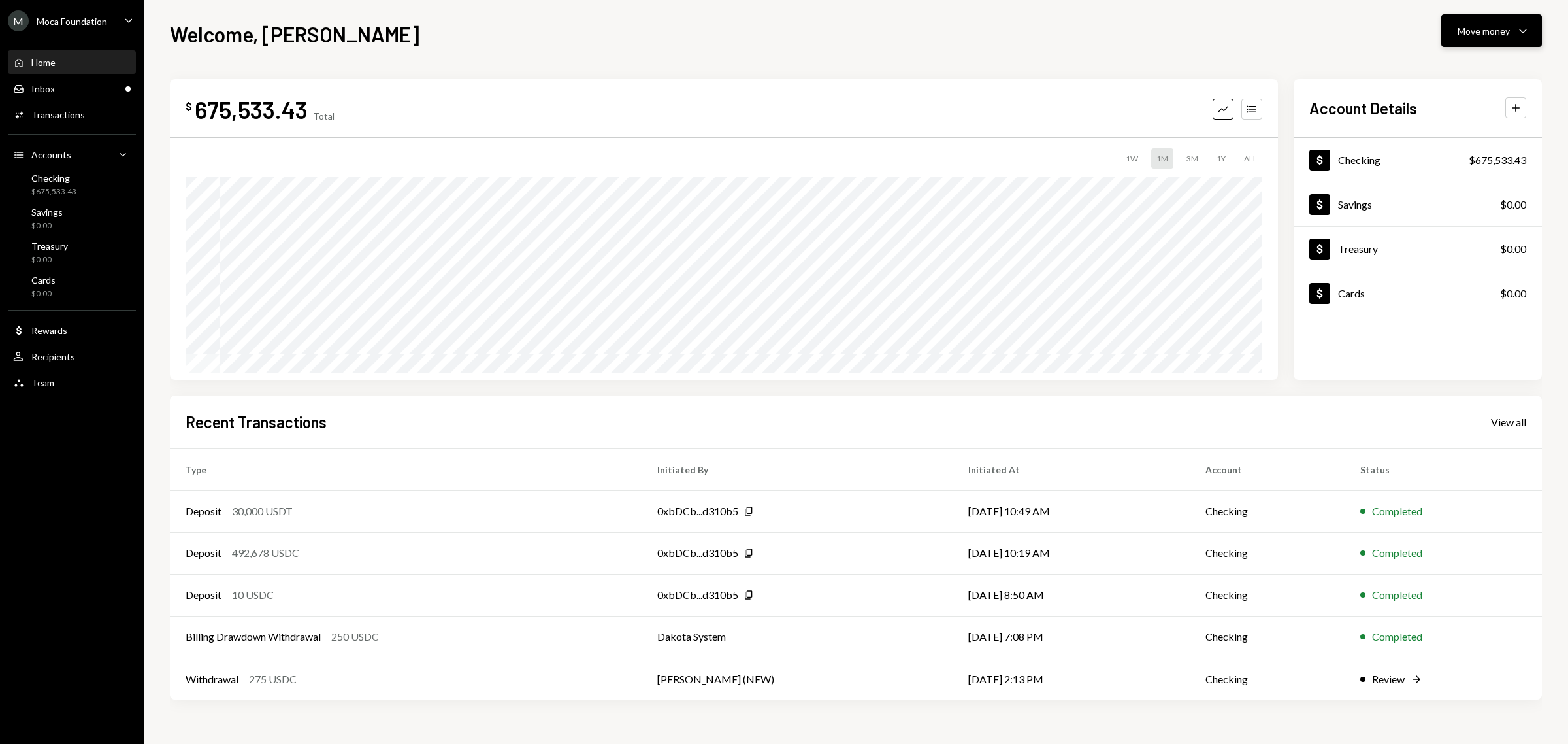
click at [1516, 26] on icon "Caret Down" at bounding box center [1522, 31] width 16 height 16
click at [1452, 64] on div "Send" at bounding box center [1481, 71] width 95 height 14
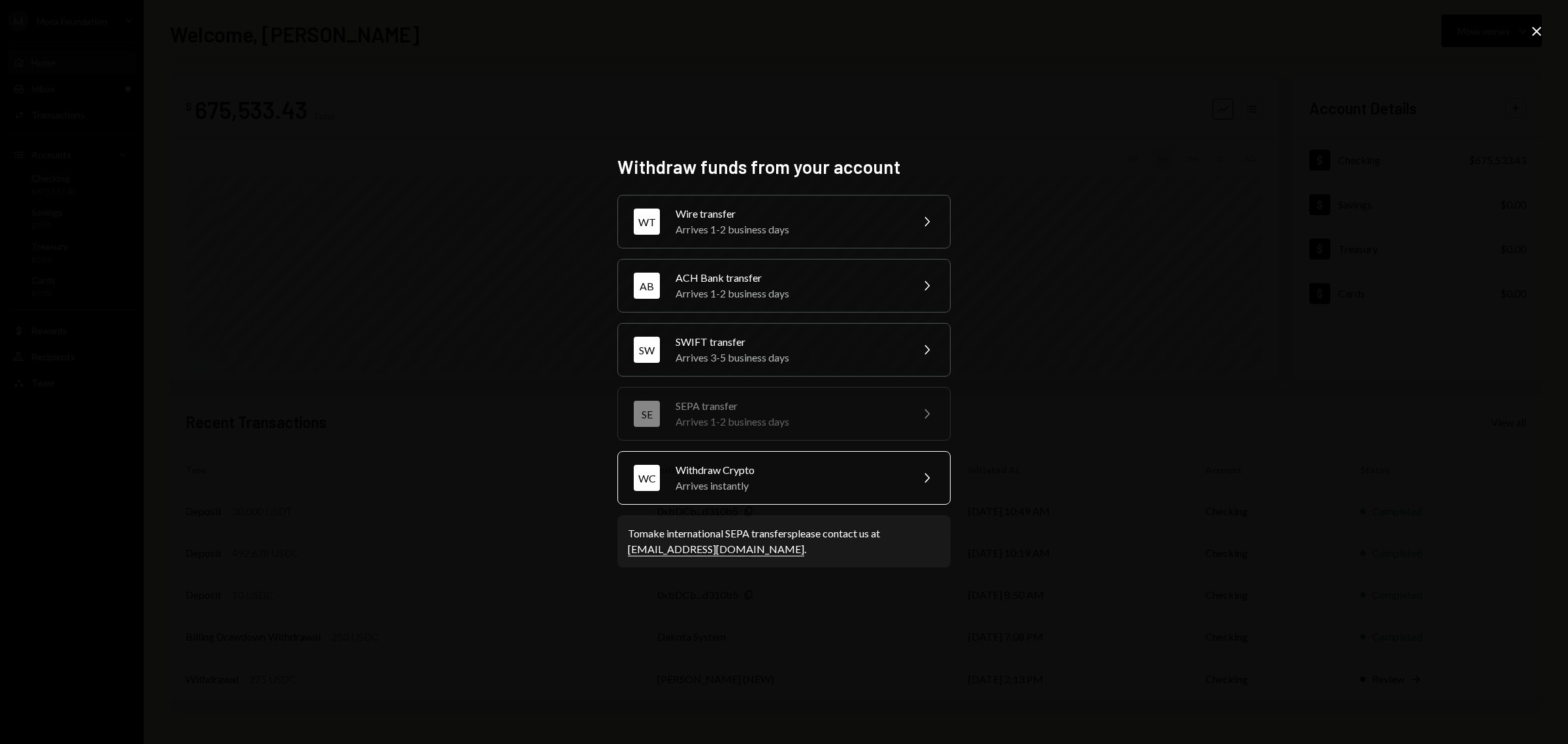
click at [773, 480] on div "Arrives instantly" at bounding box center [789, 485] width 228 height 16
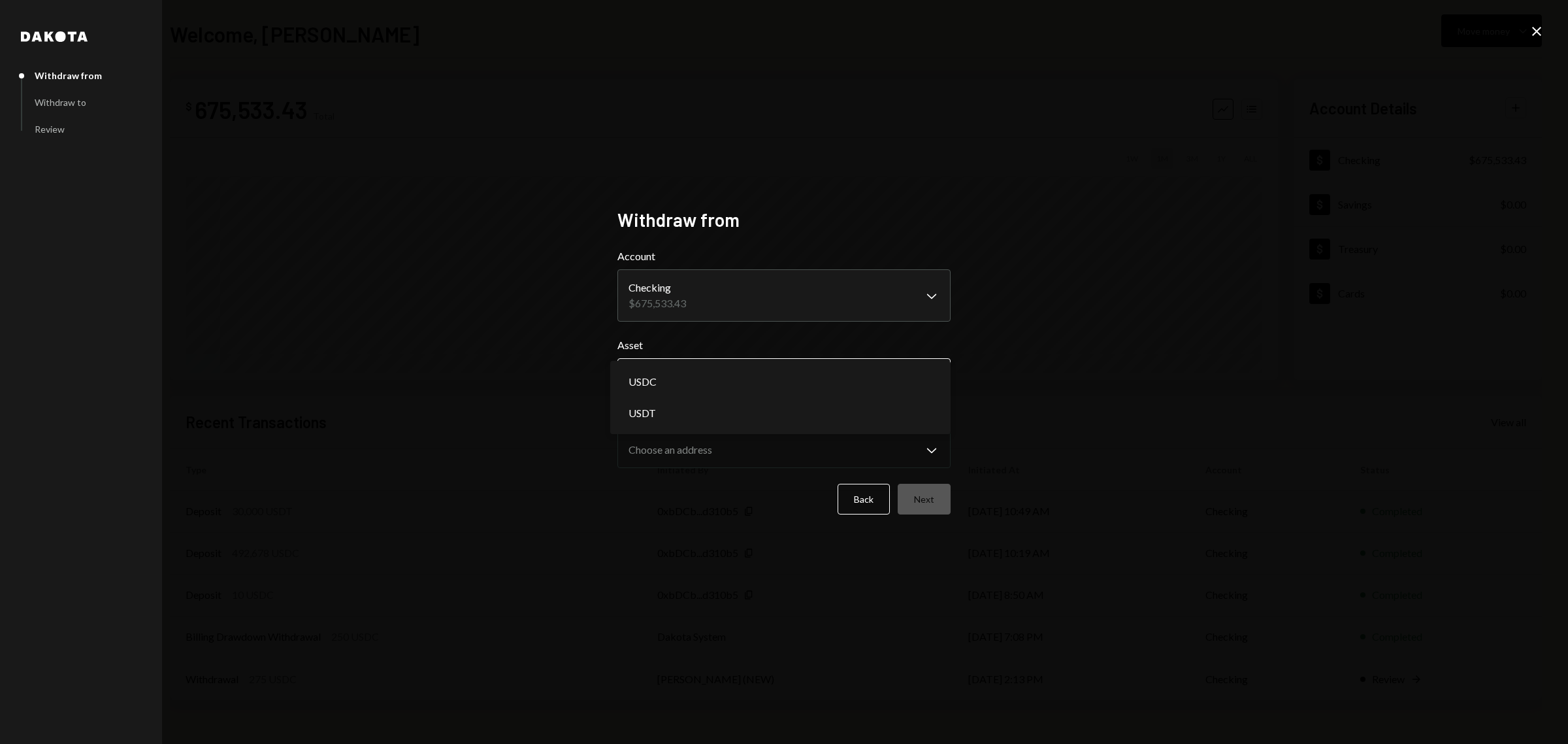
click at [769, 360] on button "Choose an asset Chevron Down" at bounding box center [784, 375] width 333 height 37
select select "****"
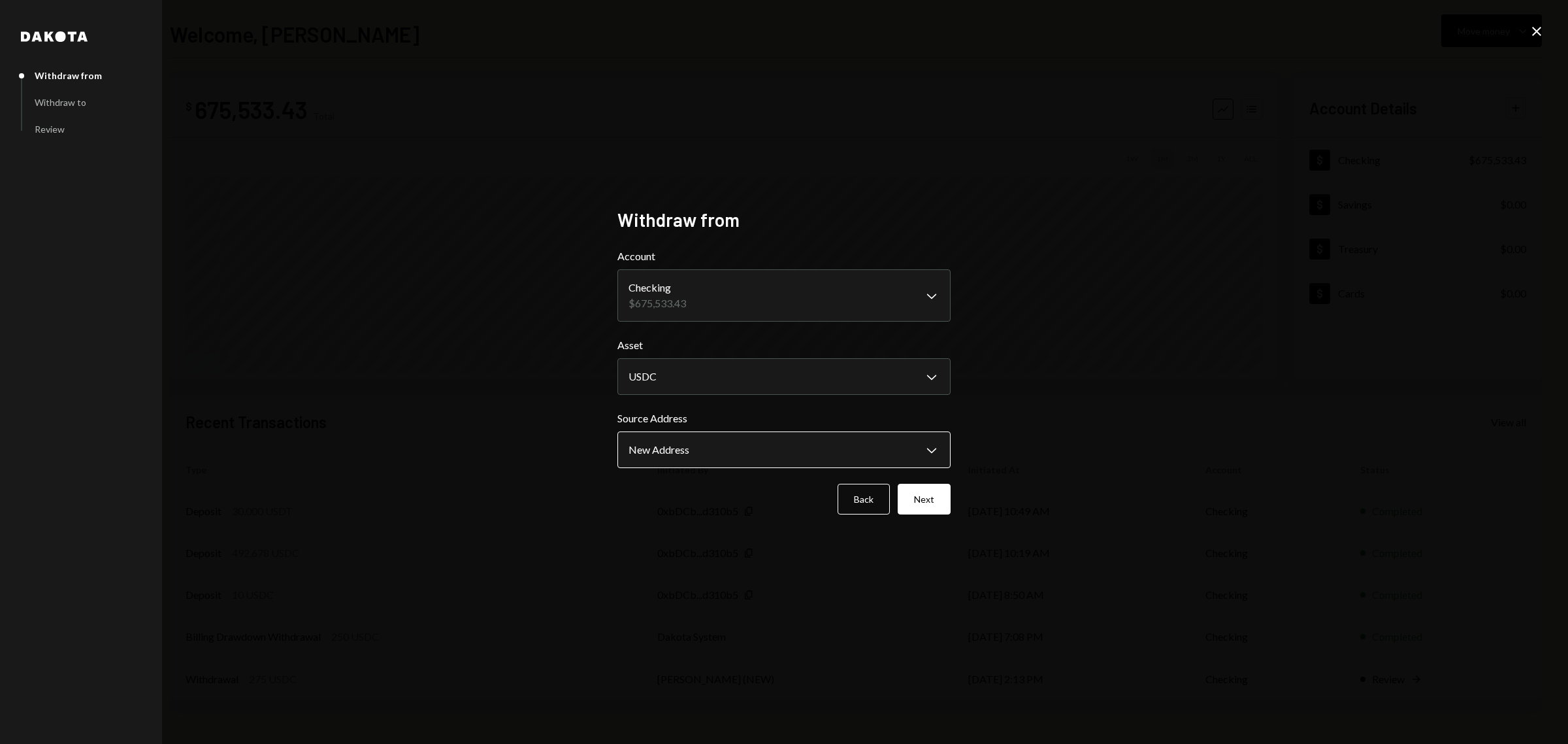
click at [722, 449] on body "**********" at bounding box center [784, 372] width 1568 height 744
click at [921, 503] on button "Next" at bounding box center [923, 498] width 52 height 31
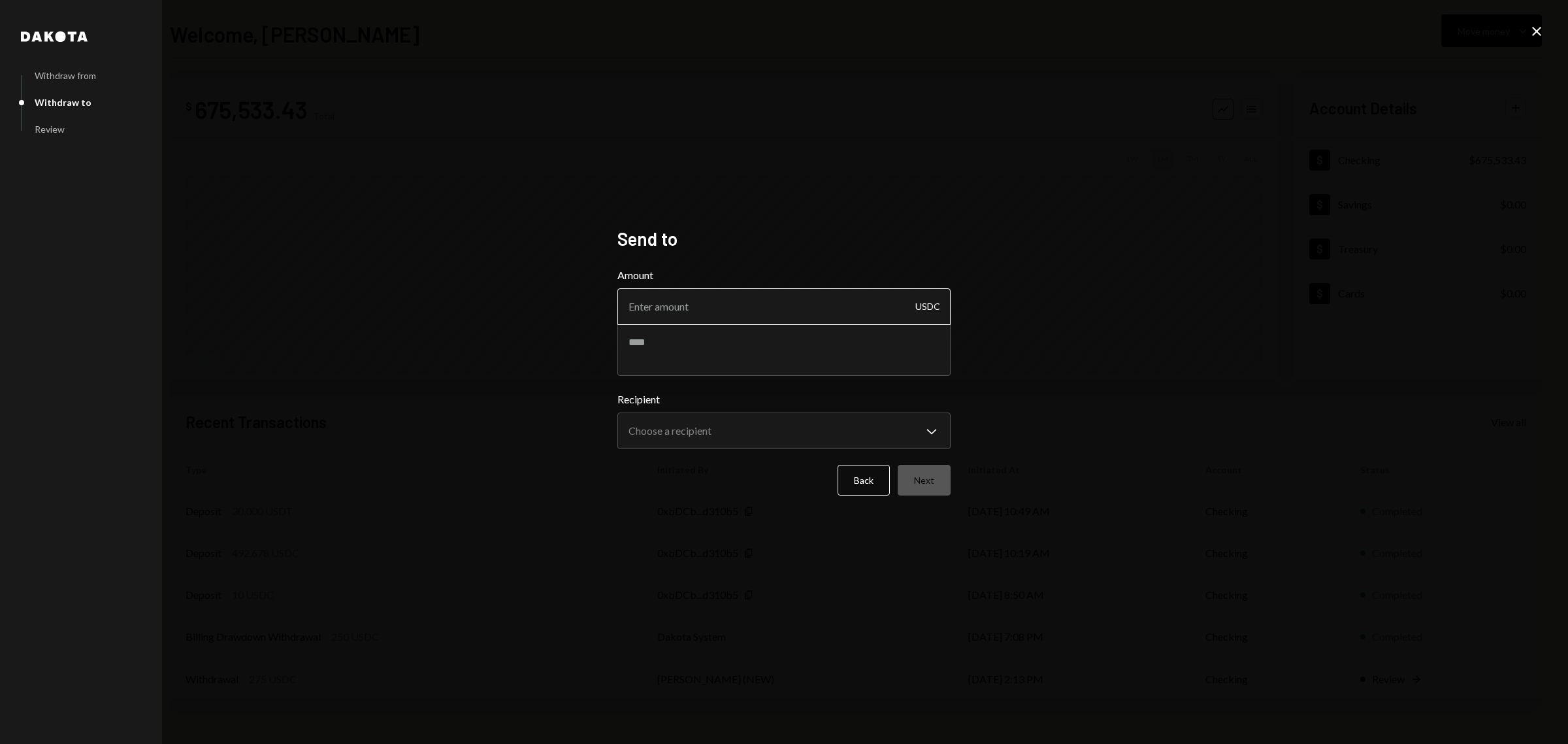
click at [711, 304] on input "Amount" at bounding box center [784, 306] width 333 height 37
type input "10"
click at [733, 341] on textarea at bounding box center [784, 349] width 333 height 53
type textarea "**********"
click at [747, 445] on body "**********" at bounding box center [784, 372] width 1568 height 744
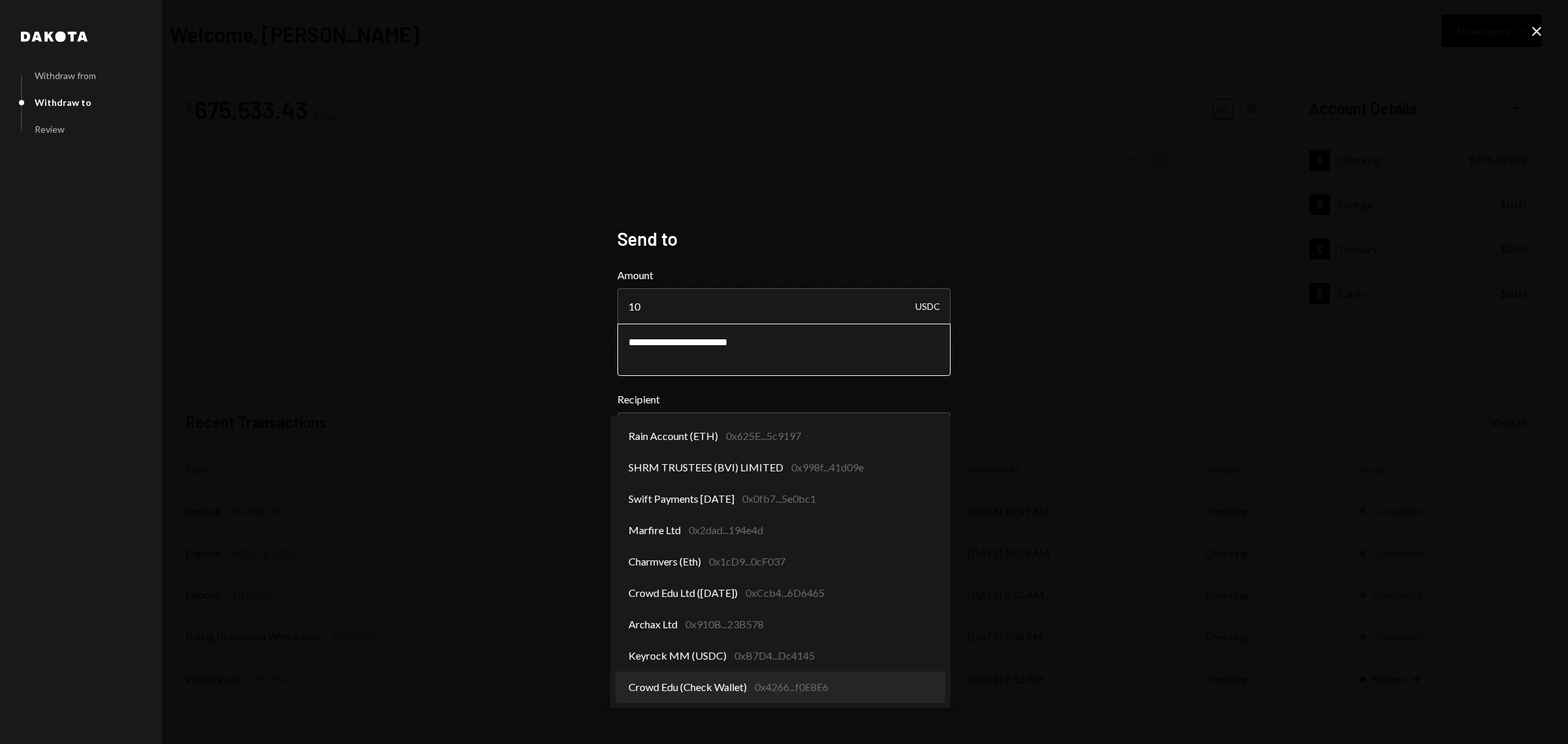
select select "**********"
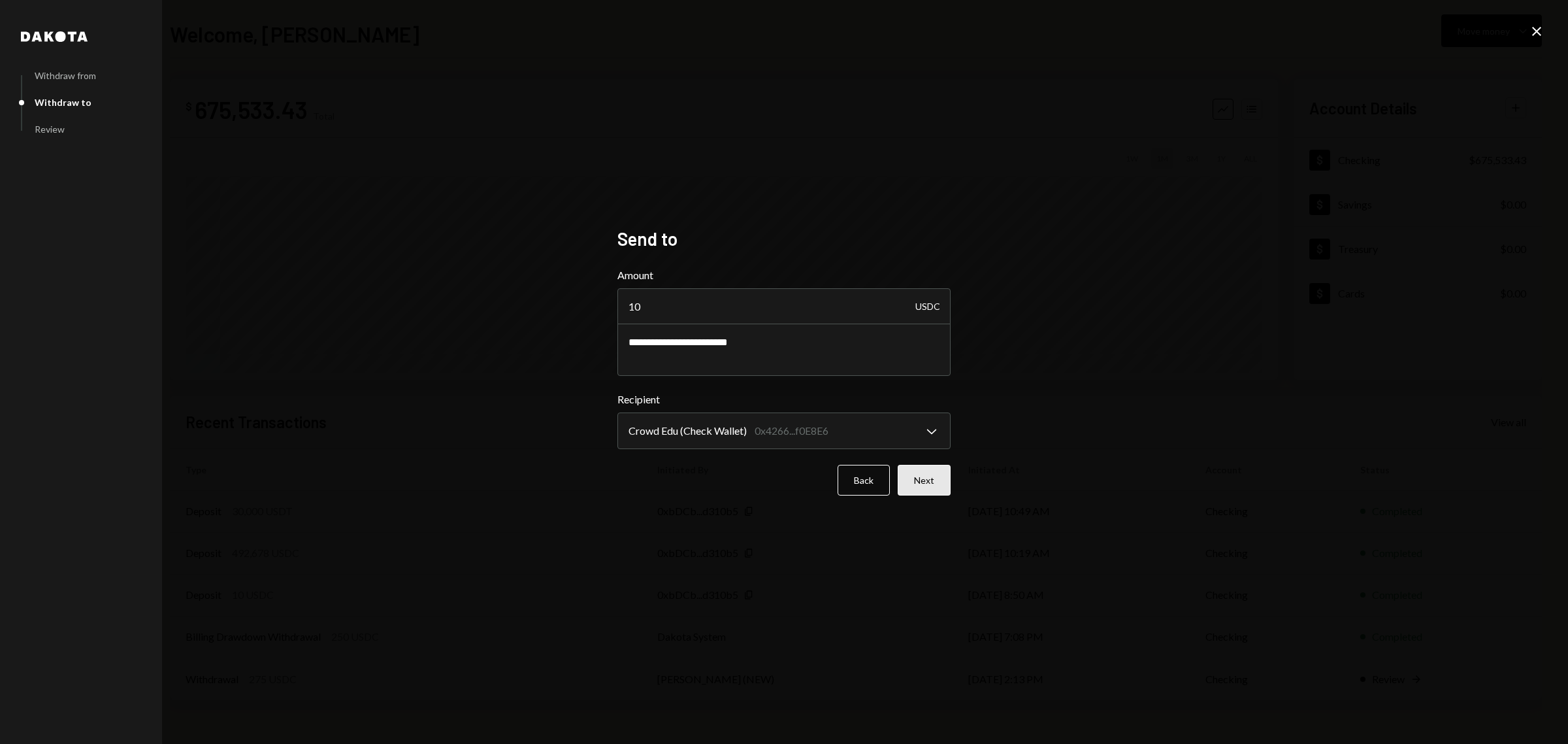
click at [922, 478] on button "Next" at bounding box center [923, 479] width 52 height 31
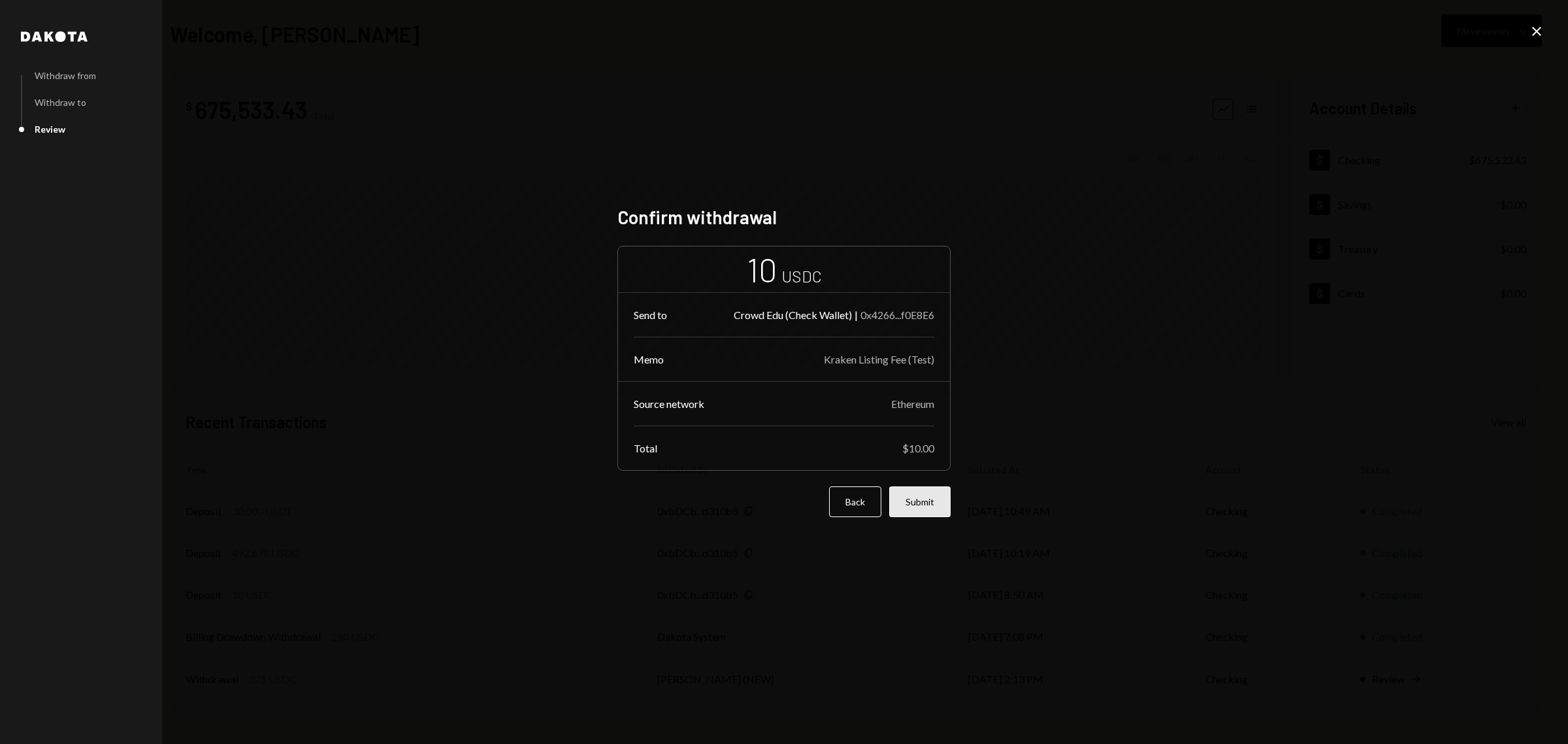
click at [922, 503] on button "Submit" at bounding box center [920, 501] width 61 height 31
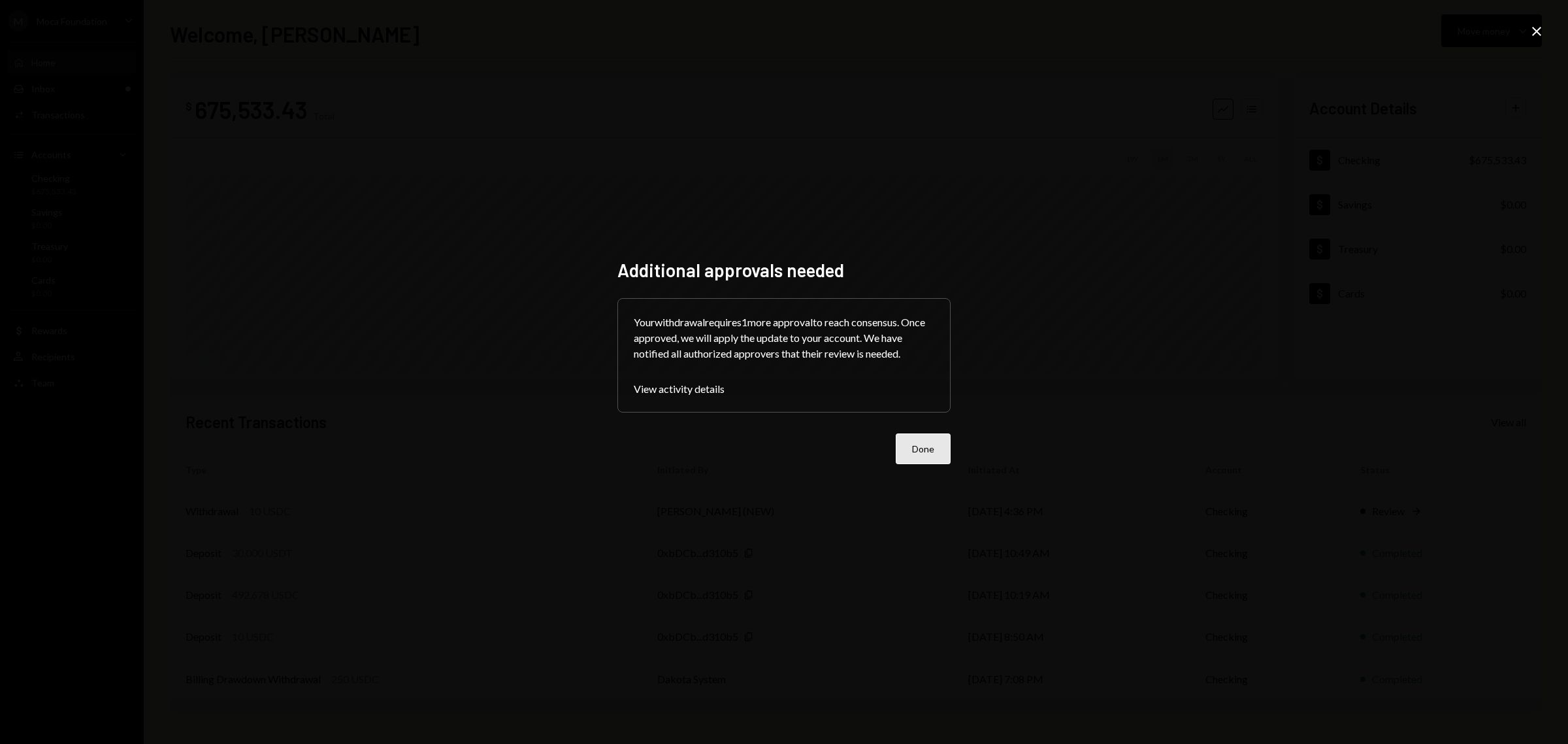
click at [912, 448] on button "Done" at bounding box center [922, 448] width 54 height 31
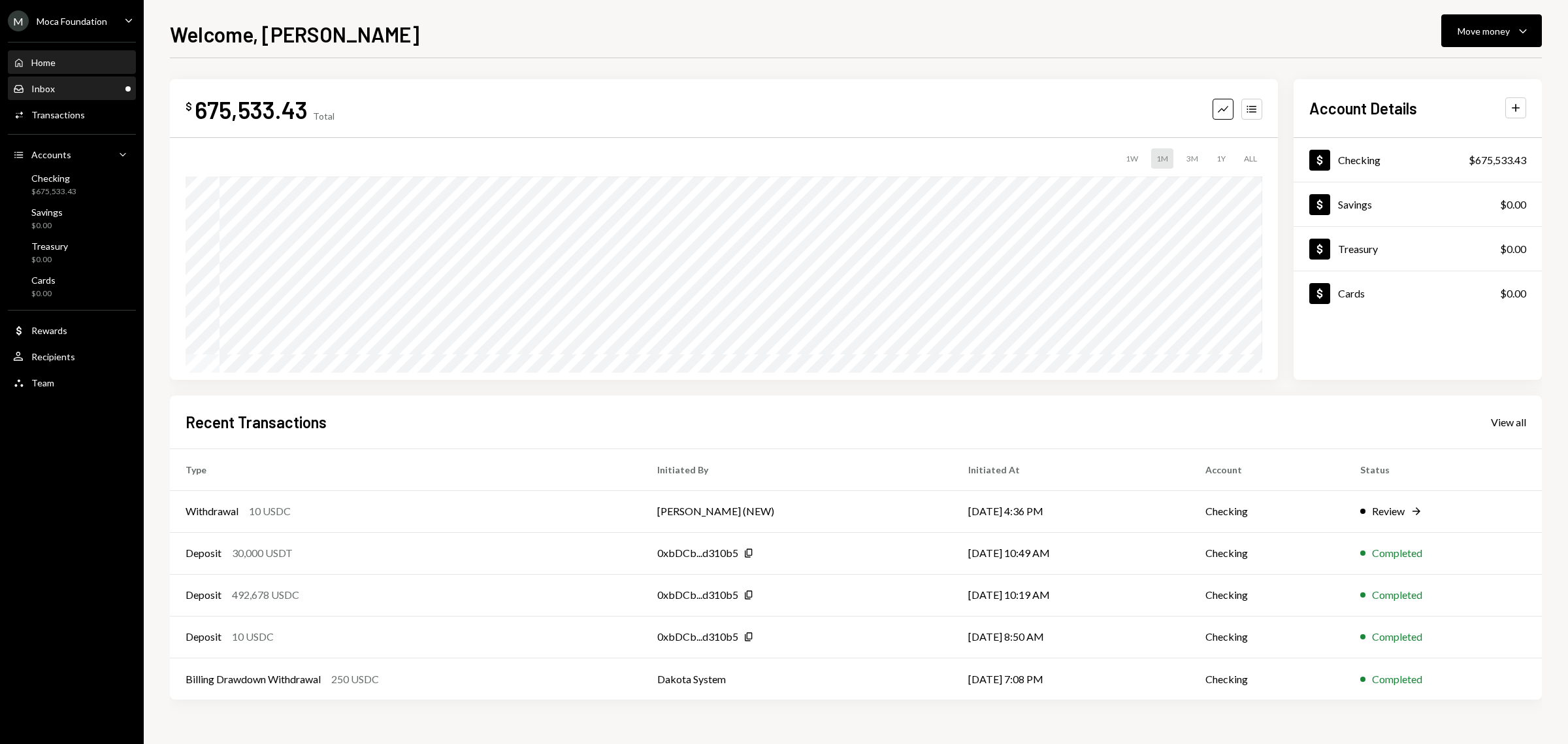
click at [60, 83] on div "Inbox Inbox" at bounding box center [71, 89] width 118 height 12
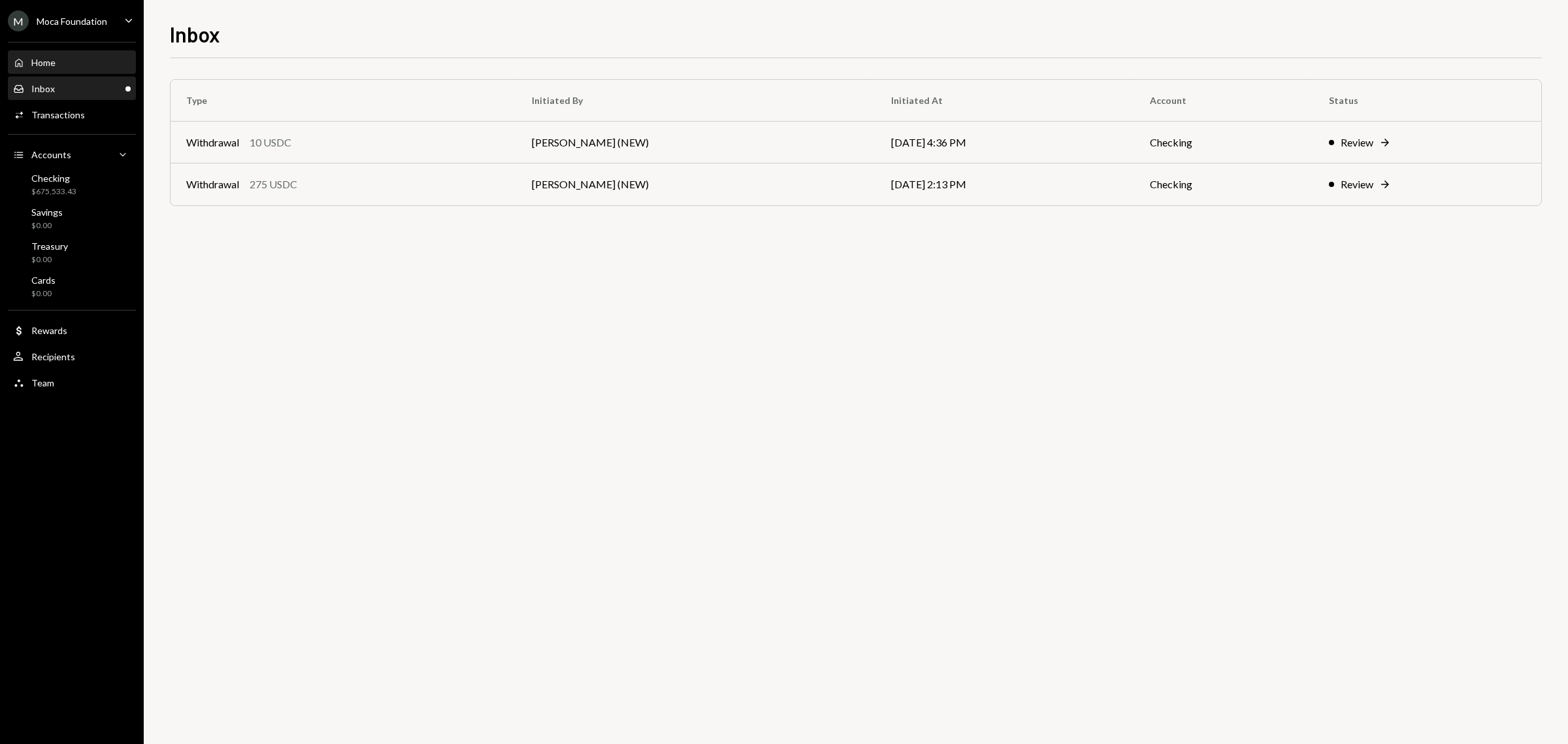
click at [54, 63] on div "Home" at bounding box center [44, 61] width 24 height 11
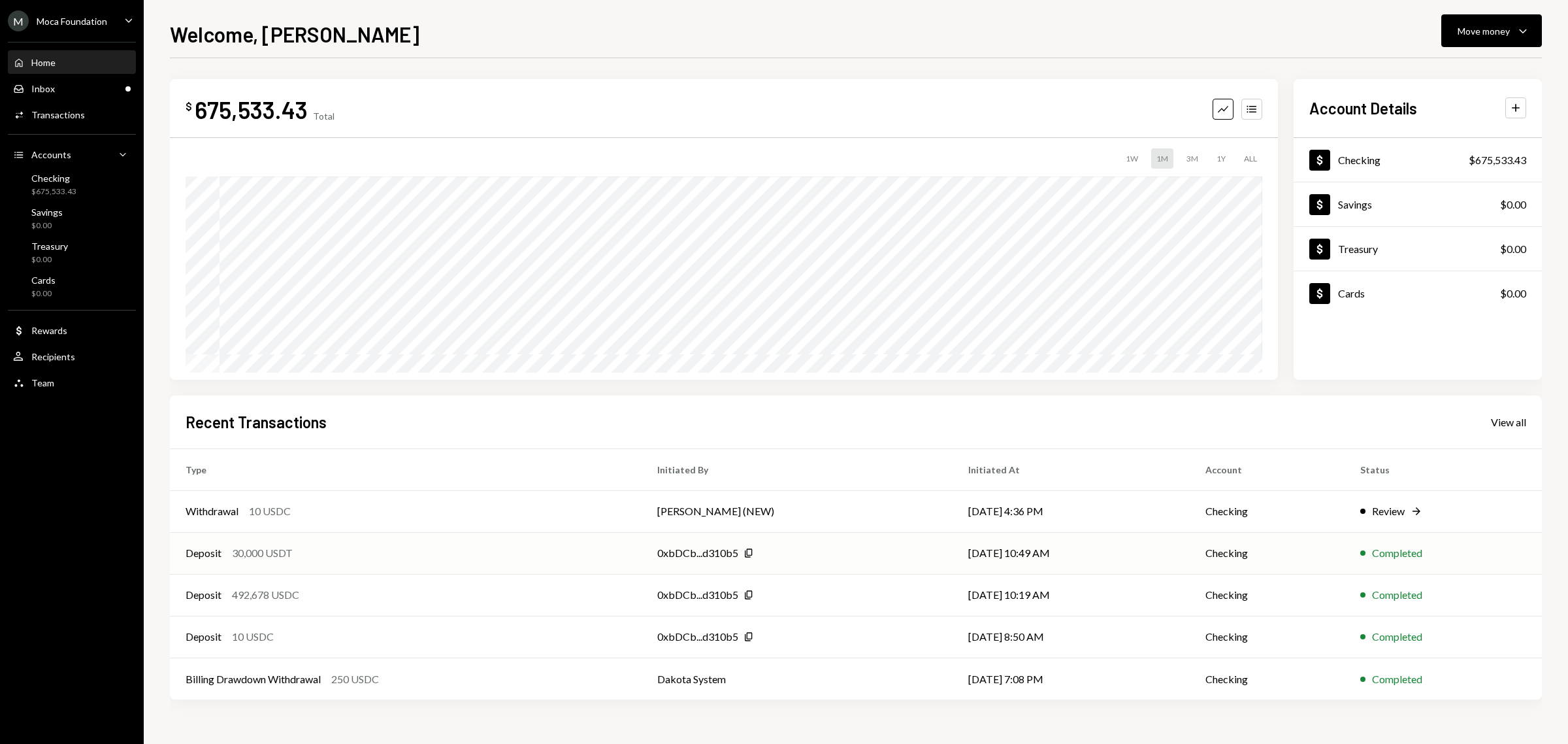
click at [210, 552] on div "Deposit" at bounding box center [203, 553] width 36 height 16
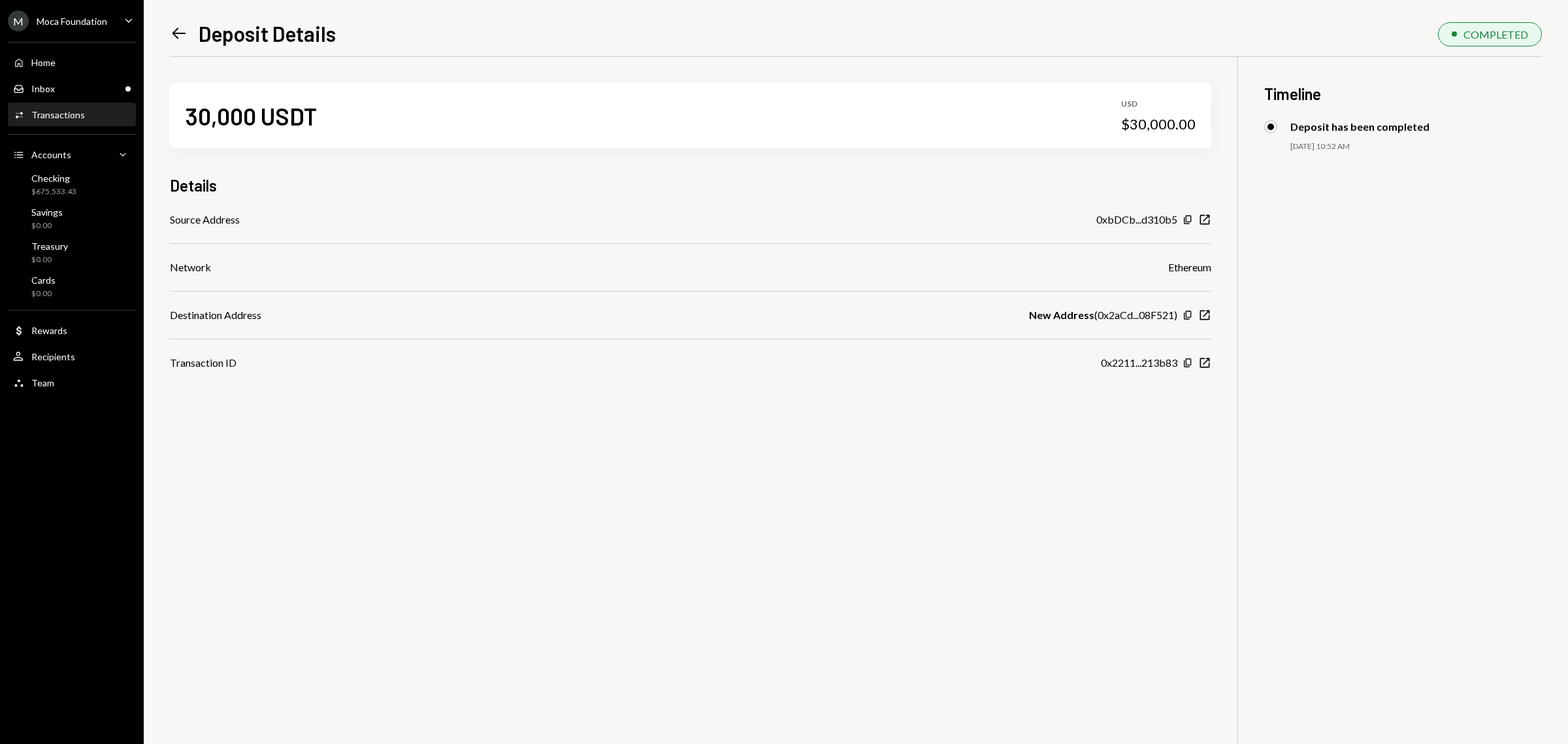
click at [181, 34] on icon at bounding box center [179, 33] width 14 height 11
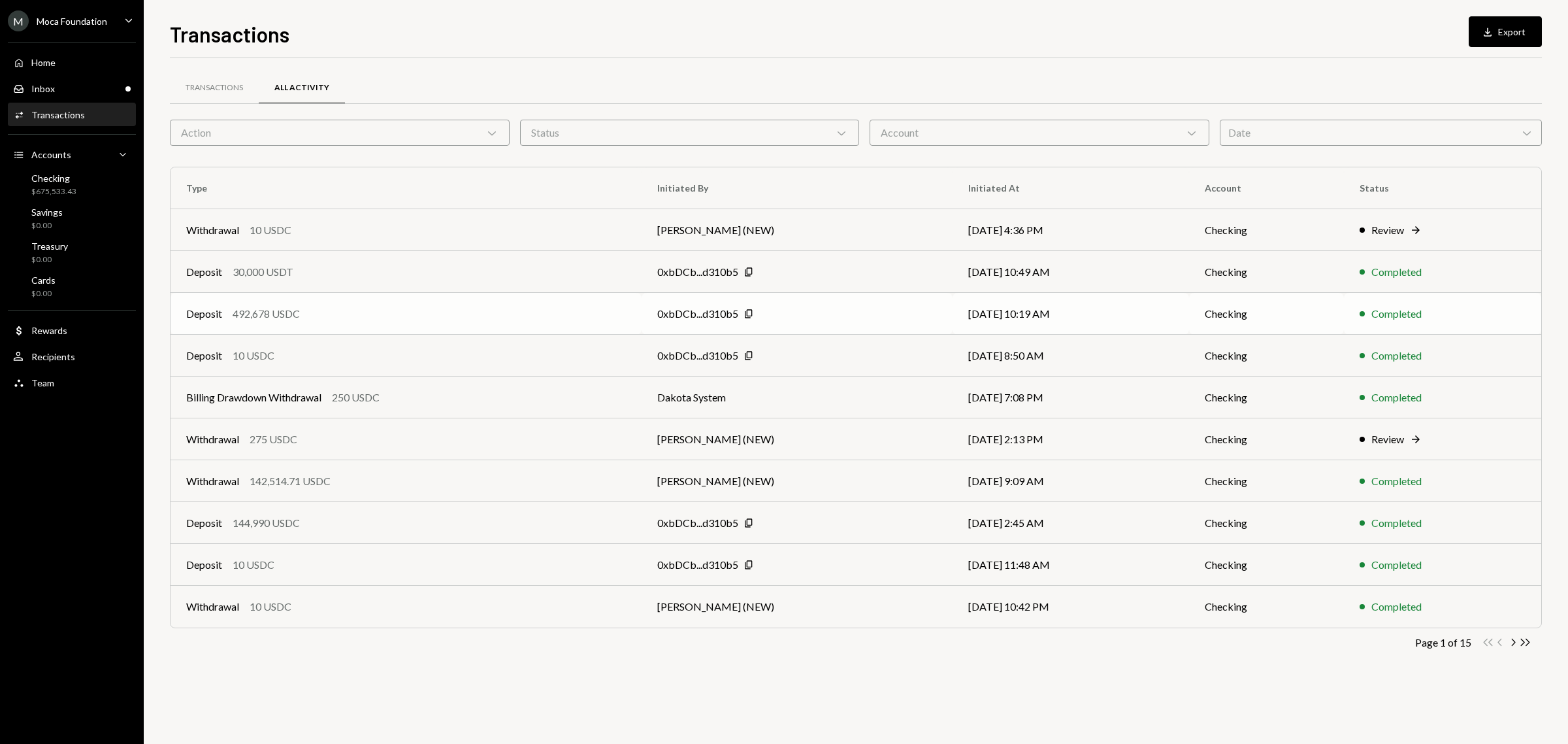
click at [279, 309] on div "492,678 USDC" at bounding box center [266, 314] width 67 height 16
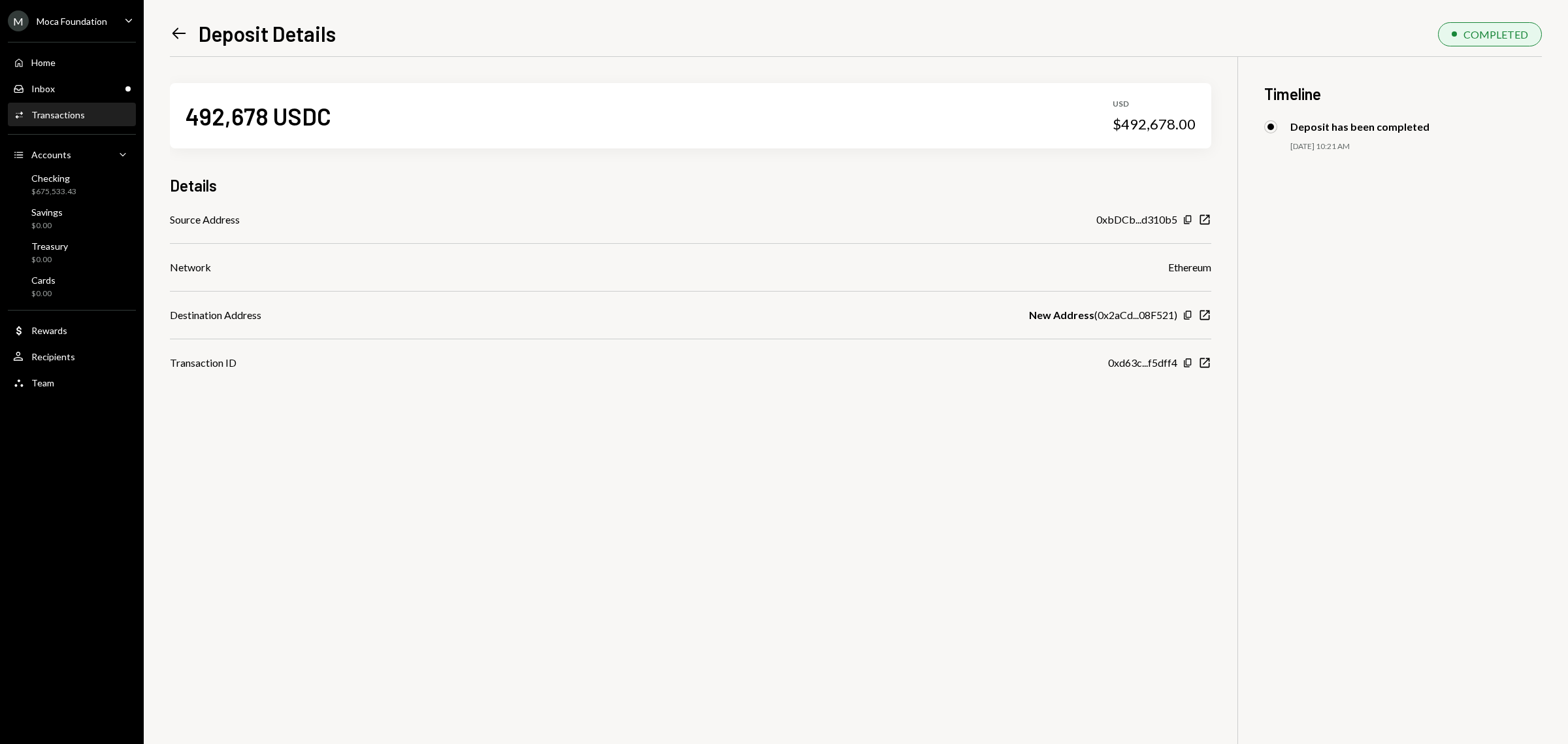
click at [170, 31] on icon "Left Arrow" at bounding box center [178, 33] width 18 height 18
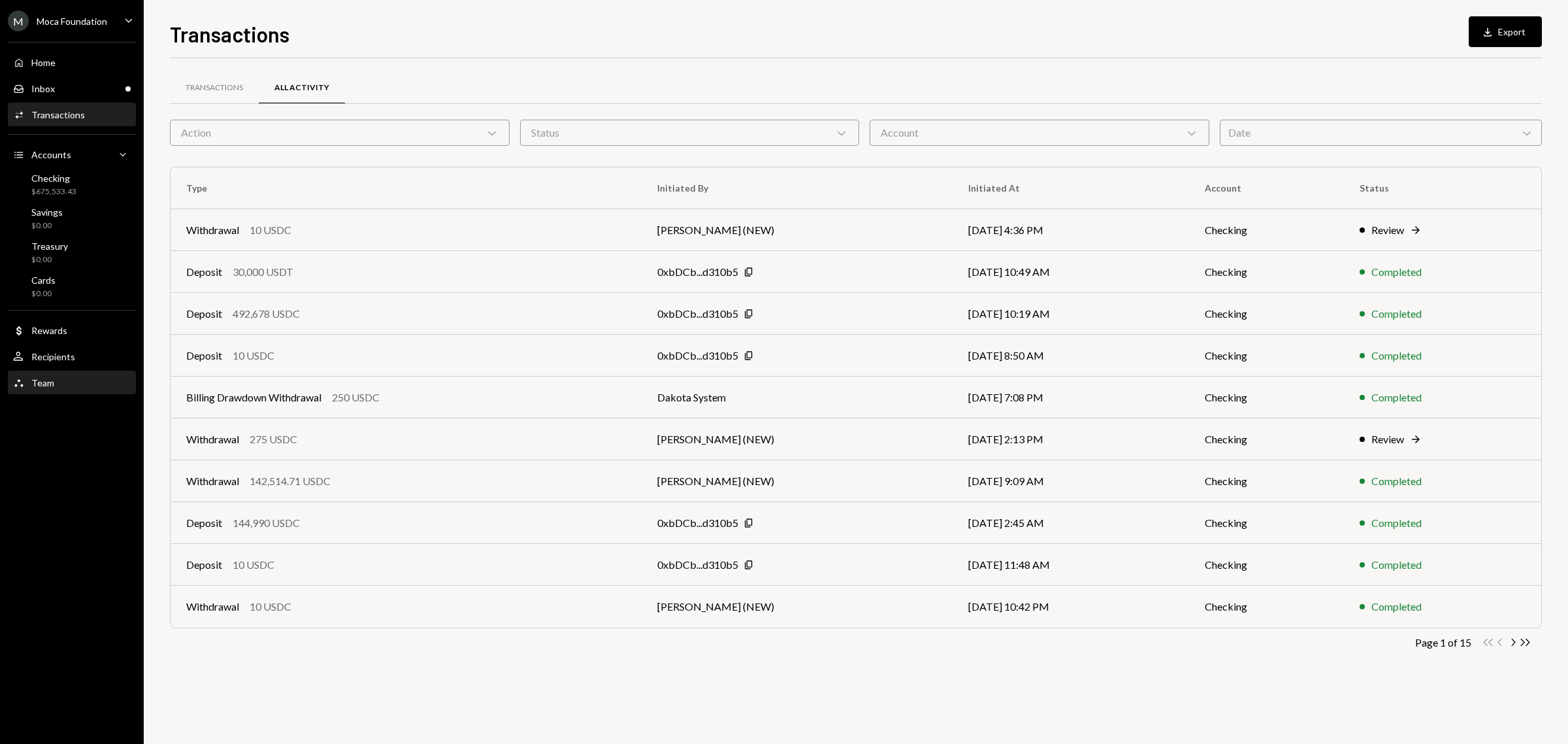
click at [62, 377] on div "Team Team" at bounding box center [71, 383] width 118 height 12
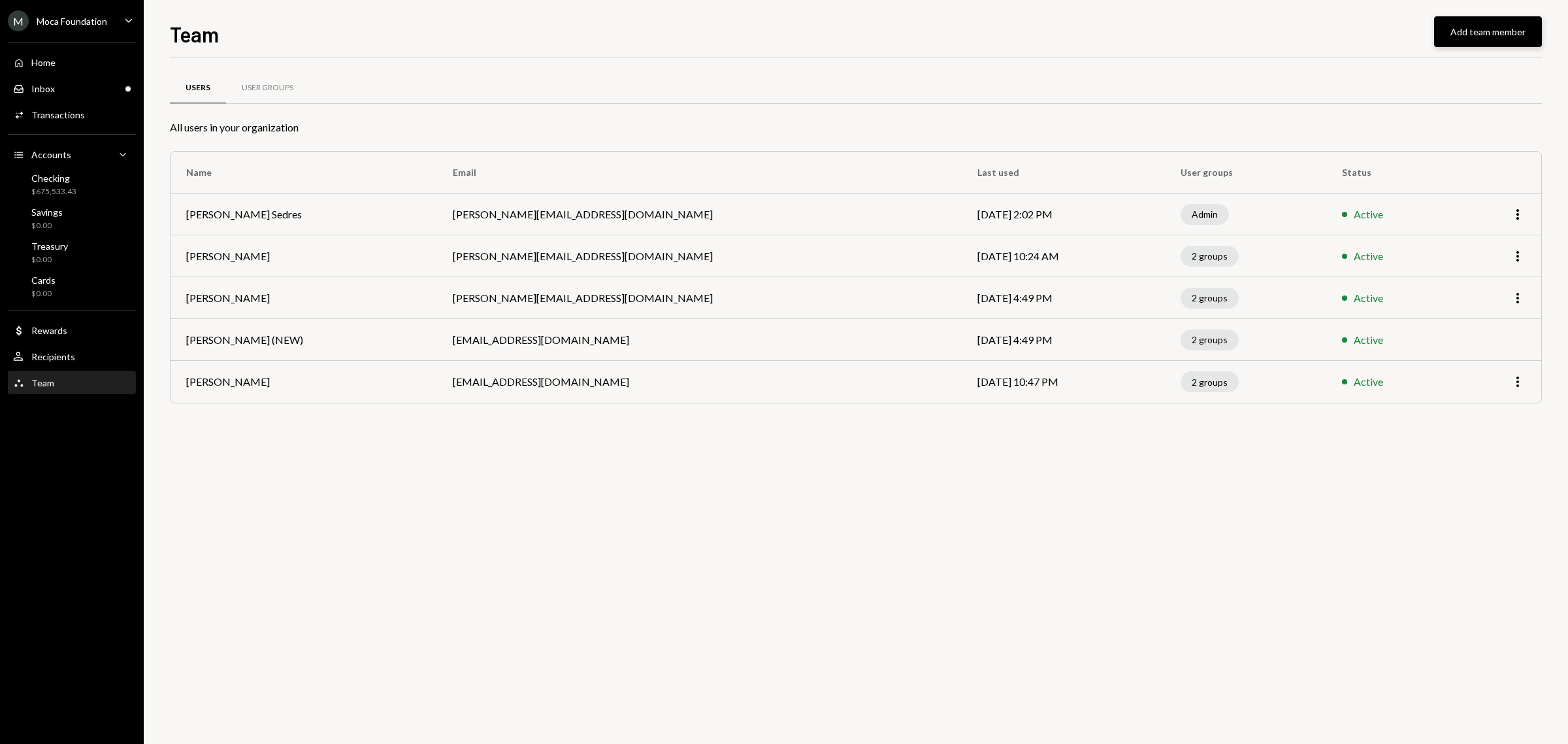
click at [1464, 24] on button "Add team member" at bounding box center [1488, 31] width 108 height 31
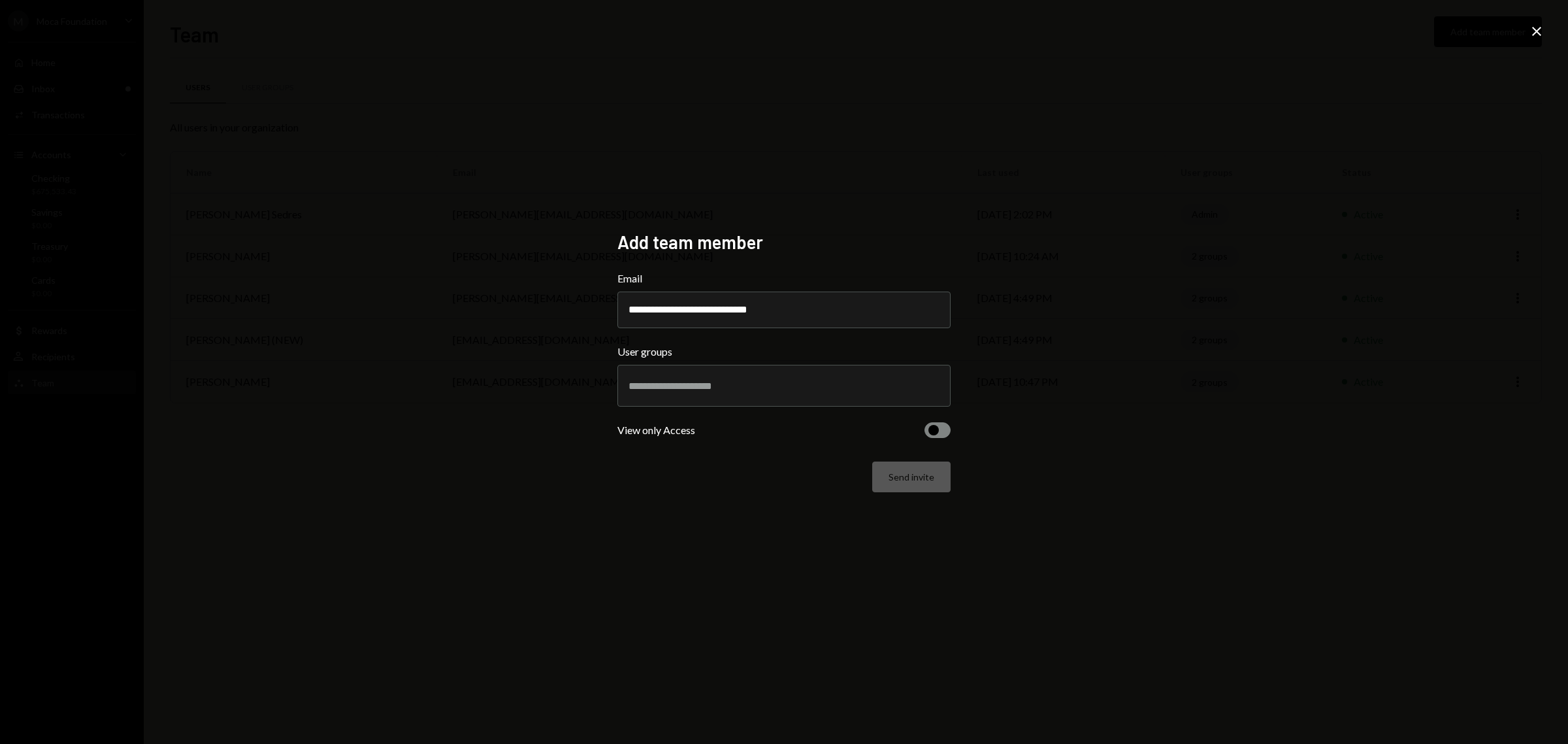
type input "**********"
click at [773, 379] on input "text" at bounding box center [784, 385] width 311 height 12
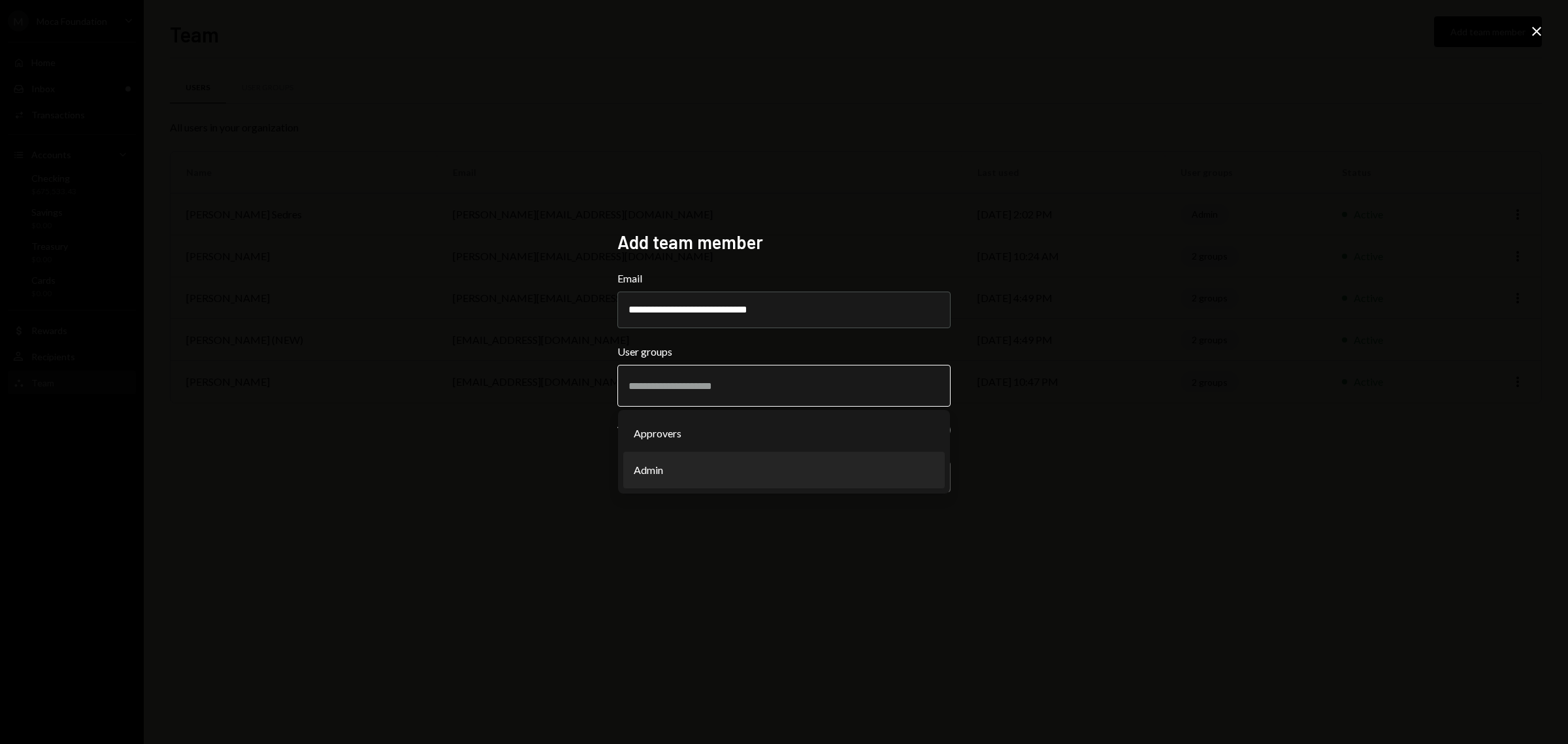
click at [722, 466] on li "Admin" at bounding box center [784, 470] width 321 height 37
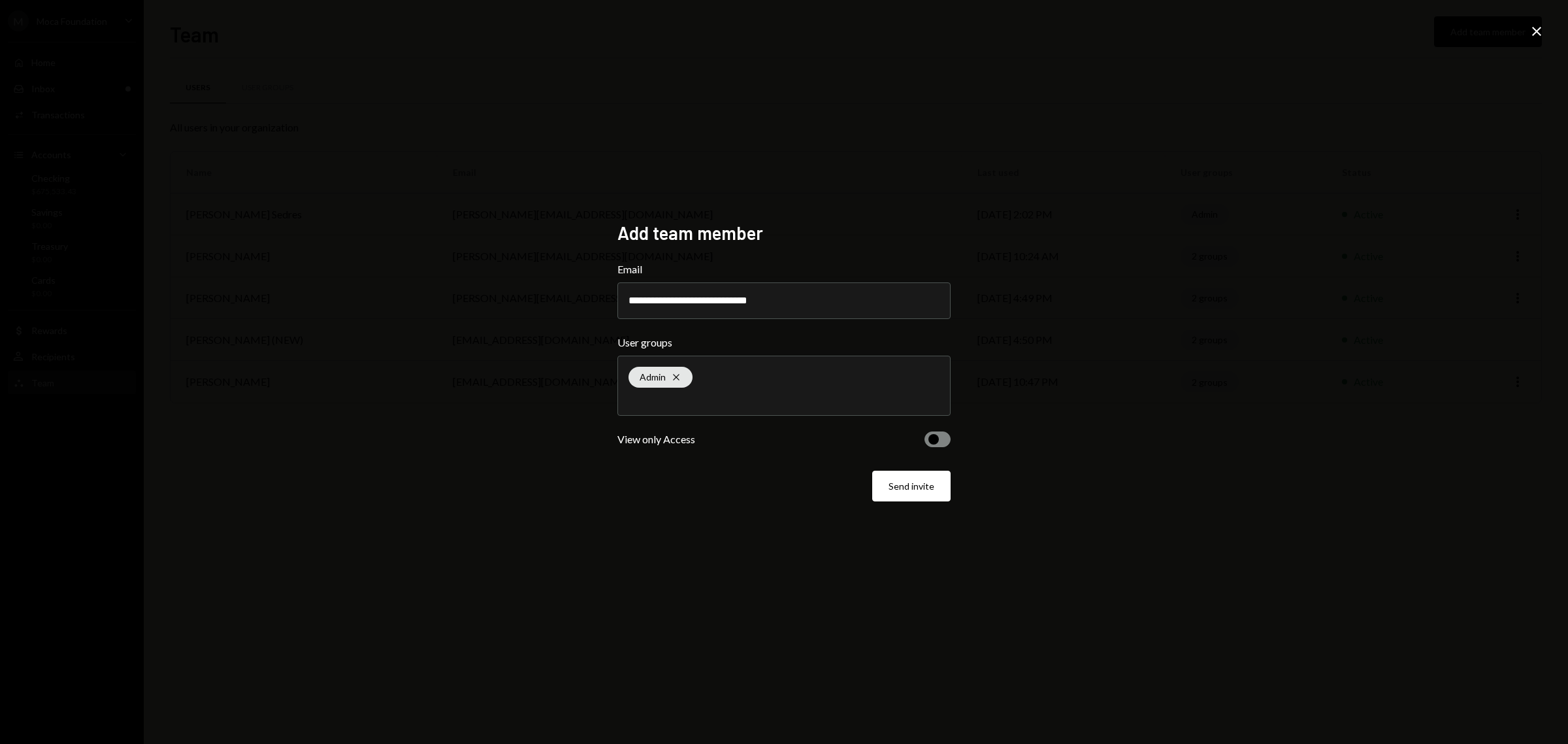
click at [1535, 35] on icon "Close" at bounding box center [1536, 32] width 16 height 16
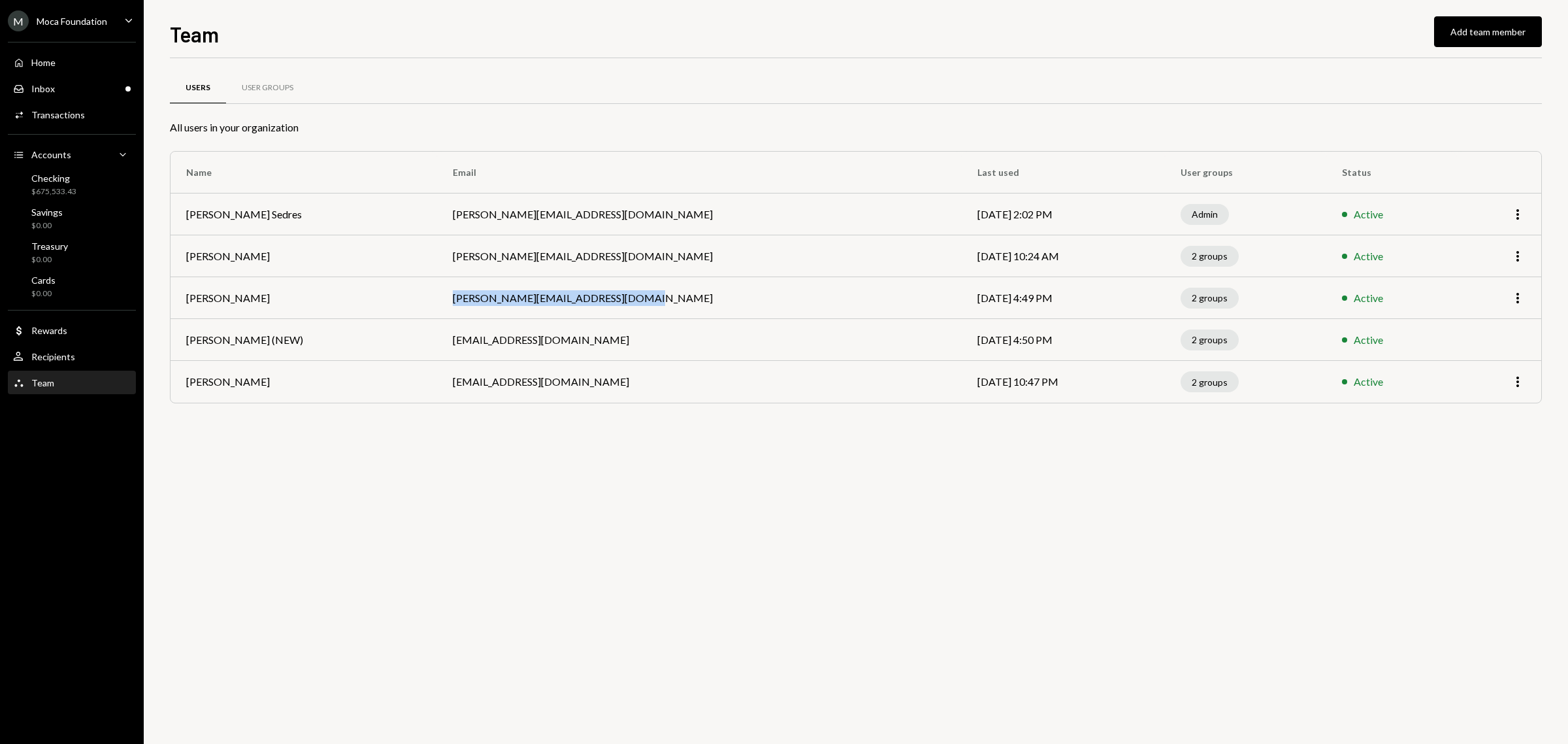
drag, startPoint x: 619, startPoint y: 302, endPoint x: 432, endPoint y: 308, distance: 187.1
click at [437, 308] on td "[PERSON_NAME][EMAIL_ADDRESS][DOMAIN_NAME]" at bounding box center [698, 298] width 524 height 42
copy td "[PERSON_NAME][EMAIL_ADDRESS][DOMAIN_NAME]"
click at [237, 484] on div "Users User Groups All users in your organization Name Email Last used User grou…" at bounding box center [855, 401] width 1372 height 686
click at [259, 90] on div "User Groups" at bounding box center [267, 87] width 52 height 11
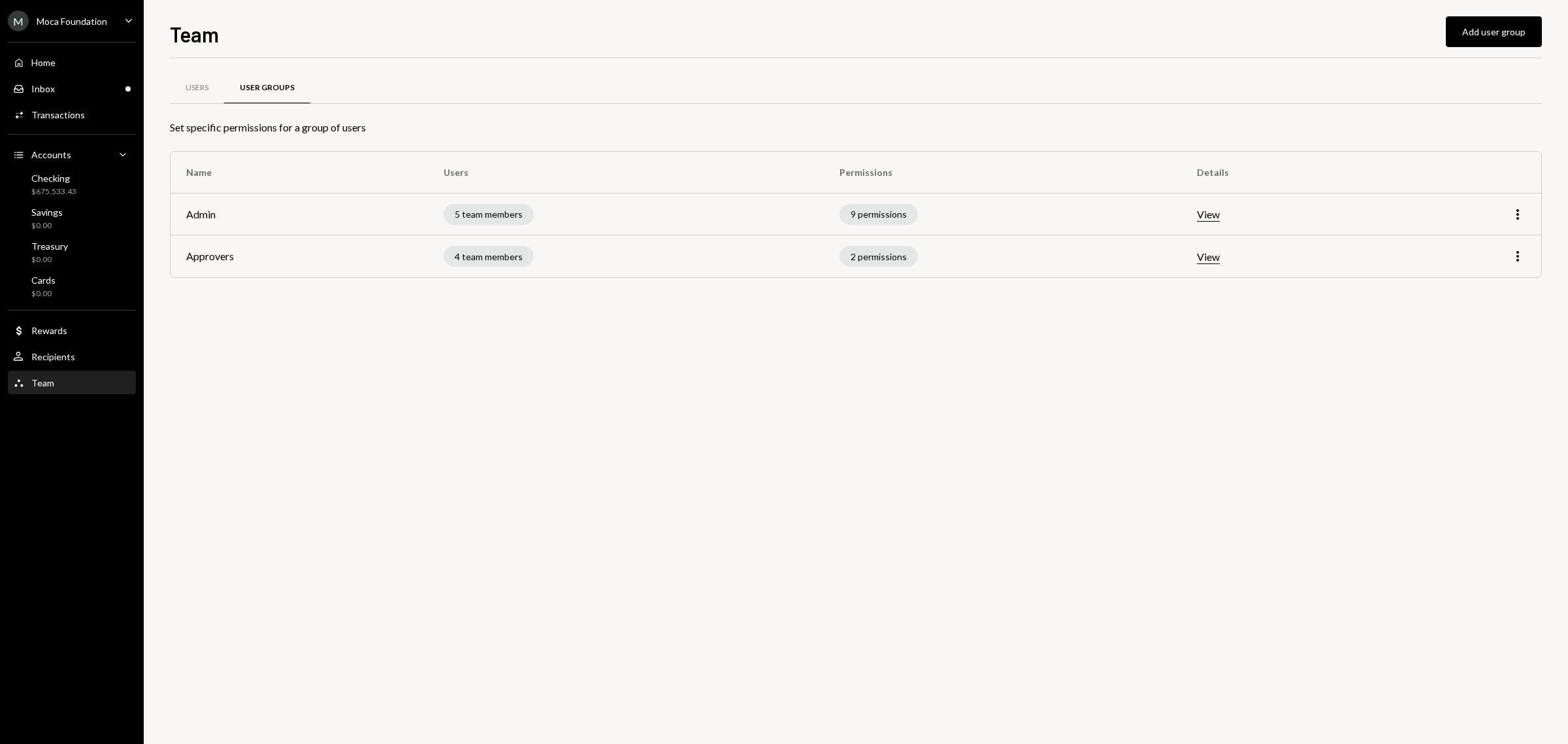
click at [93, 31] on div "M Moca Foundation" at bounding box center [57, 21] width 99 height 21
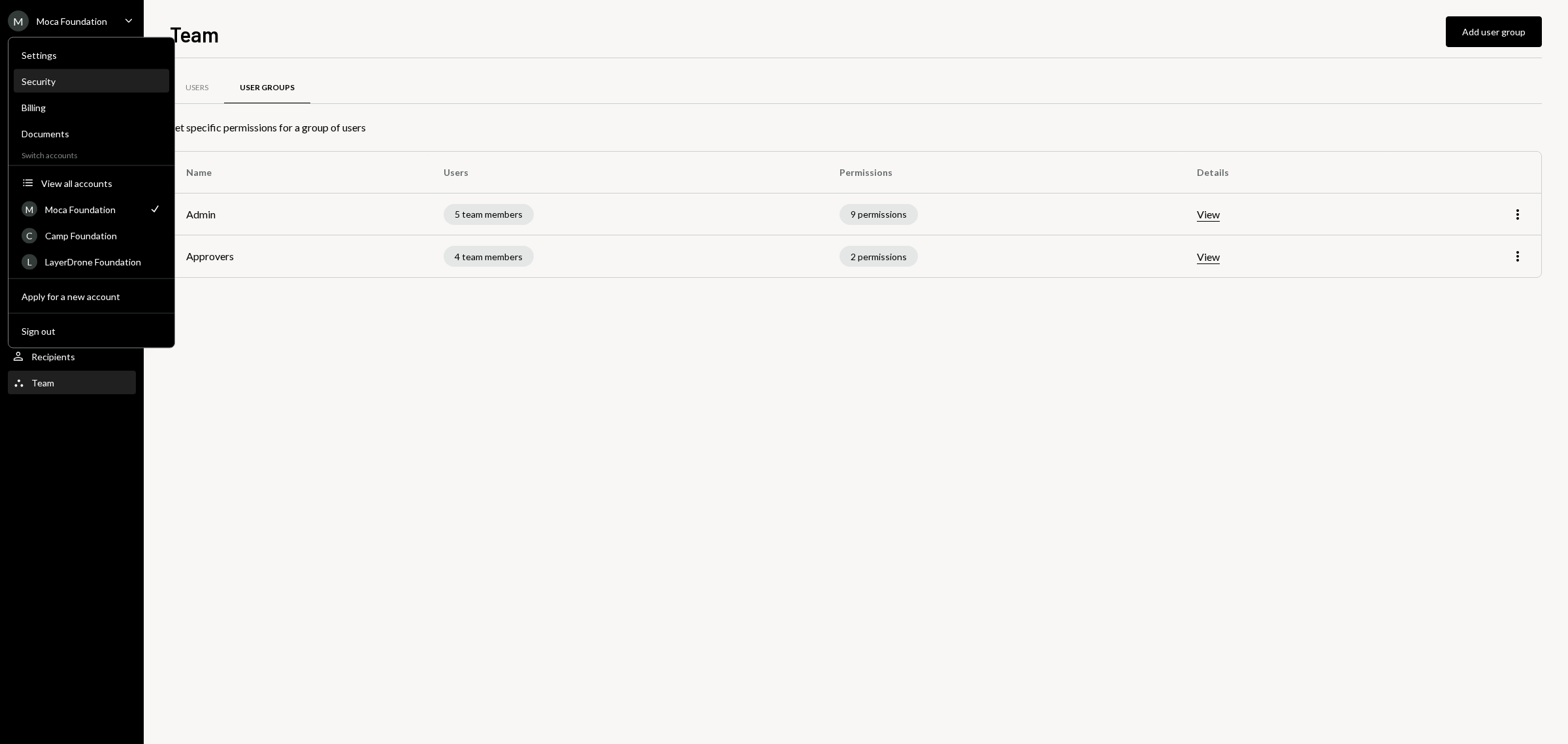
click at [52, 76] on div "Security" at bounding box center [91, 81] width 140 height 11
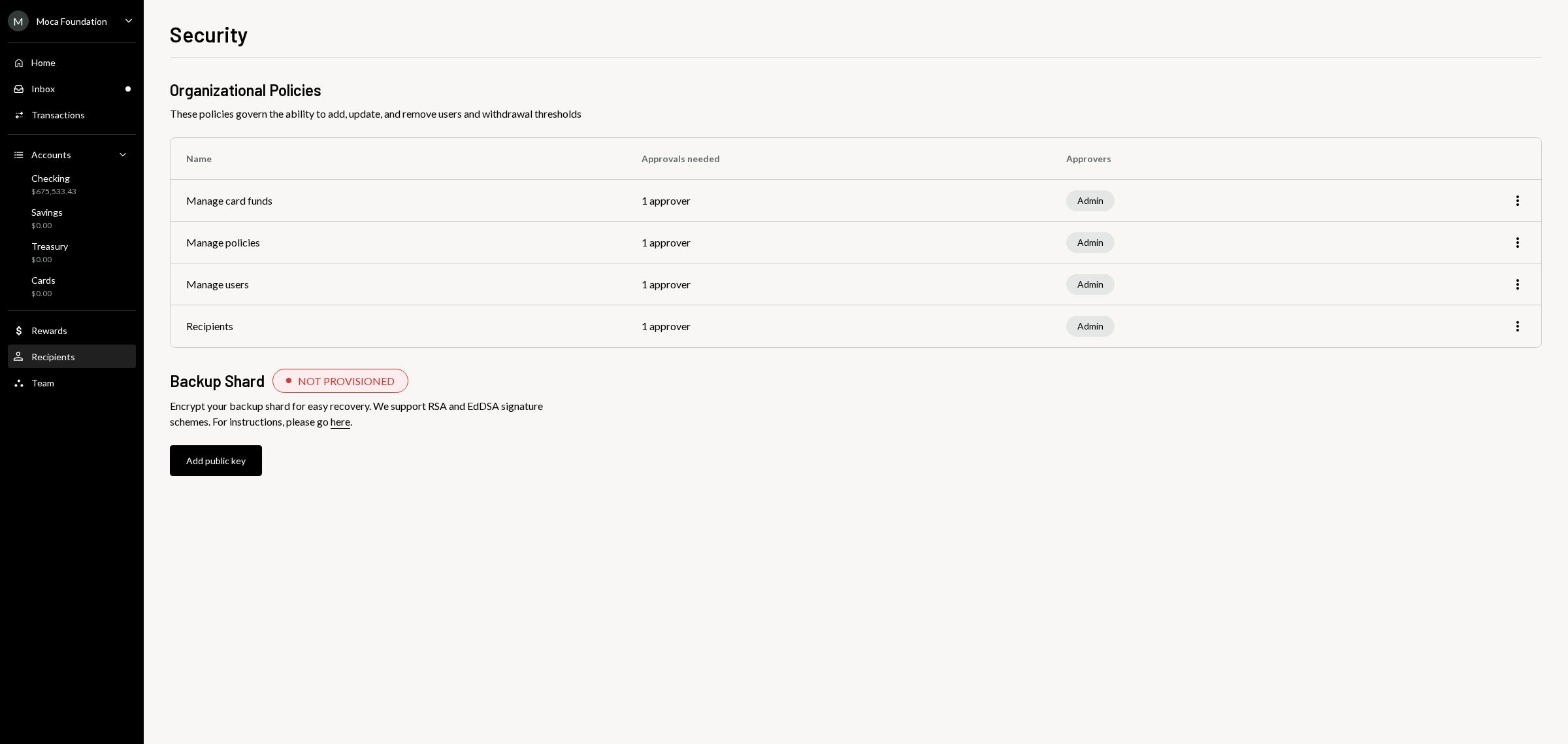
click at [51, 357] on div "Recipients" at bounding box center [53, 356] width 44 height 11
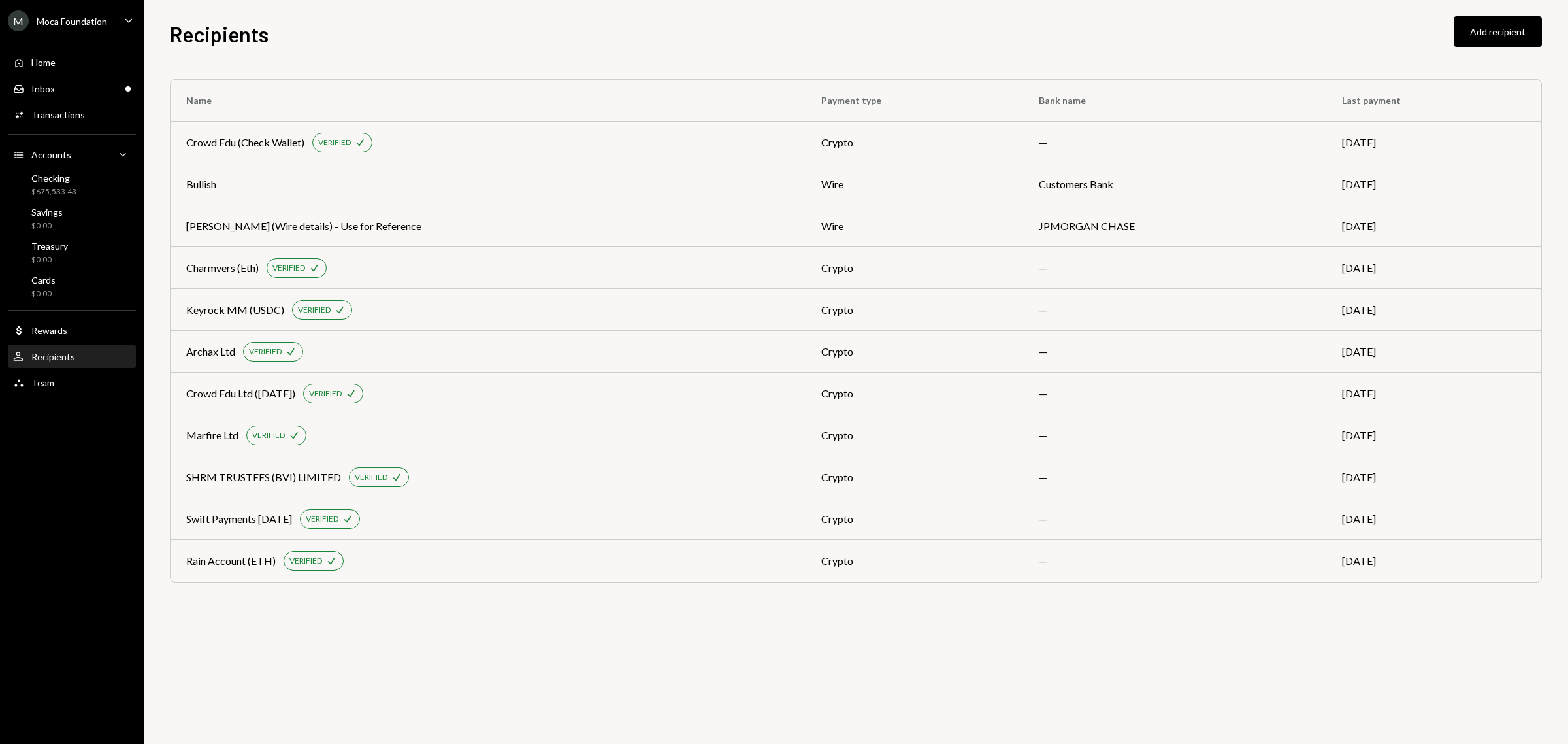
click at [1495, 30] on button "Add recipient" at bounding box center [1497, 31] width 88 height 31
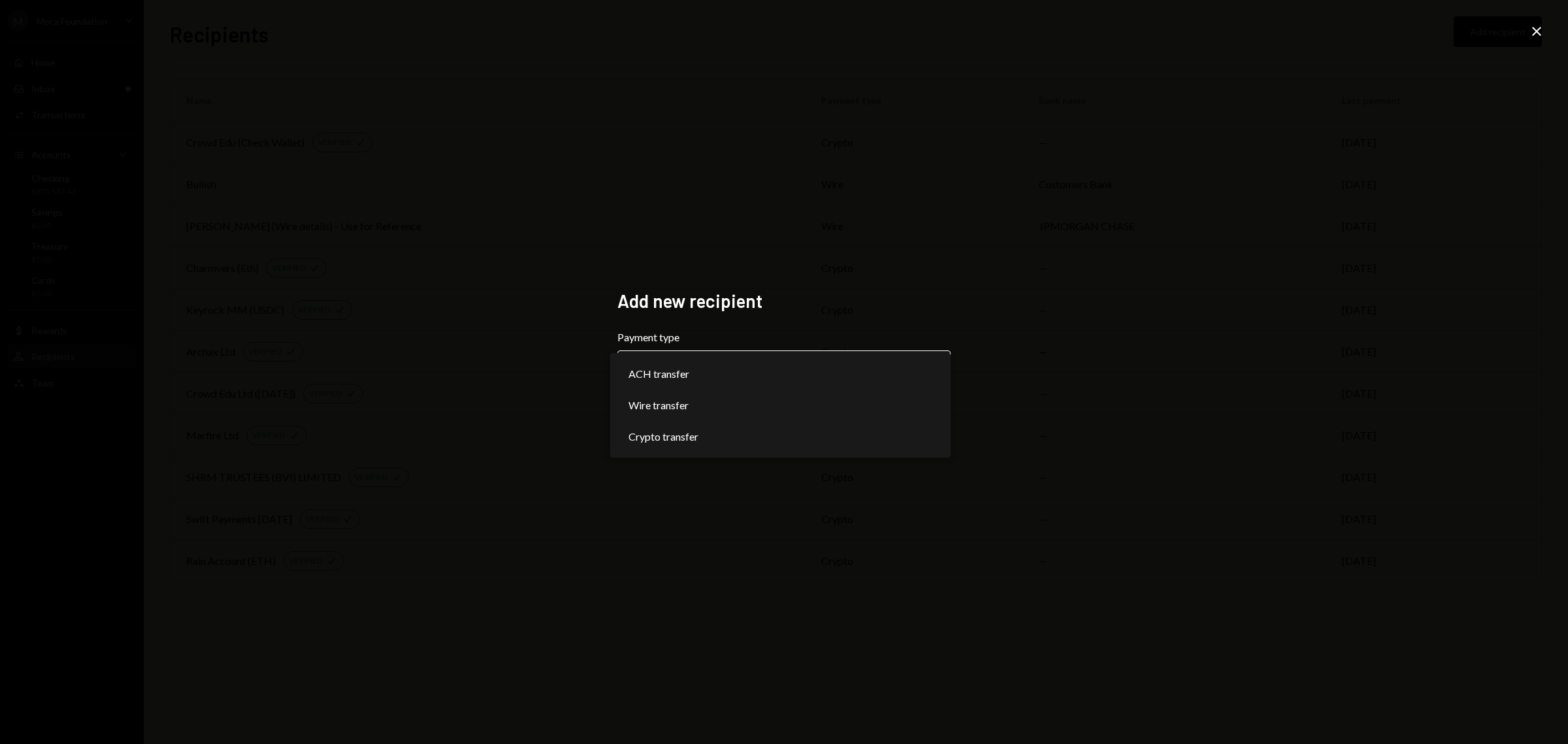
click at [771, 370] on body "**********" at bounding box center [784, 372] width 1568 height 744
click at [914, 260] on div "**********" at bounding box center [784, 372] width 1568 height 744
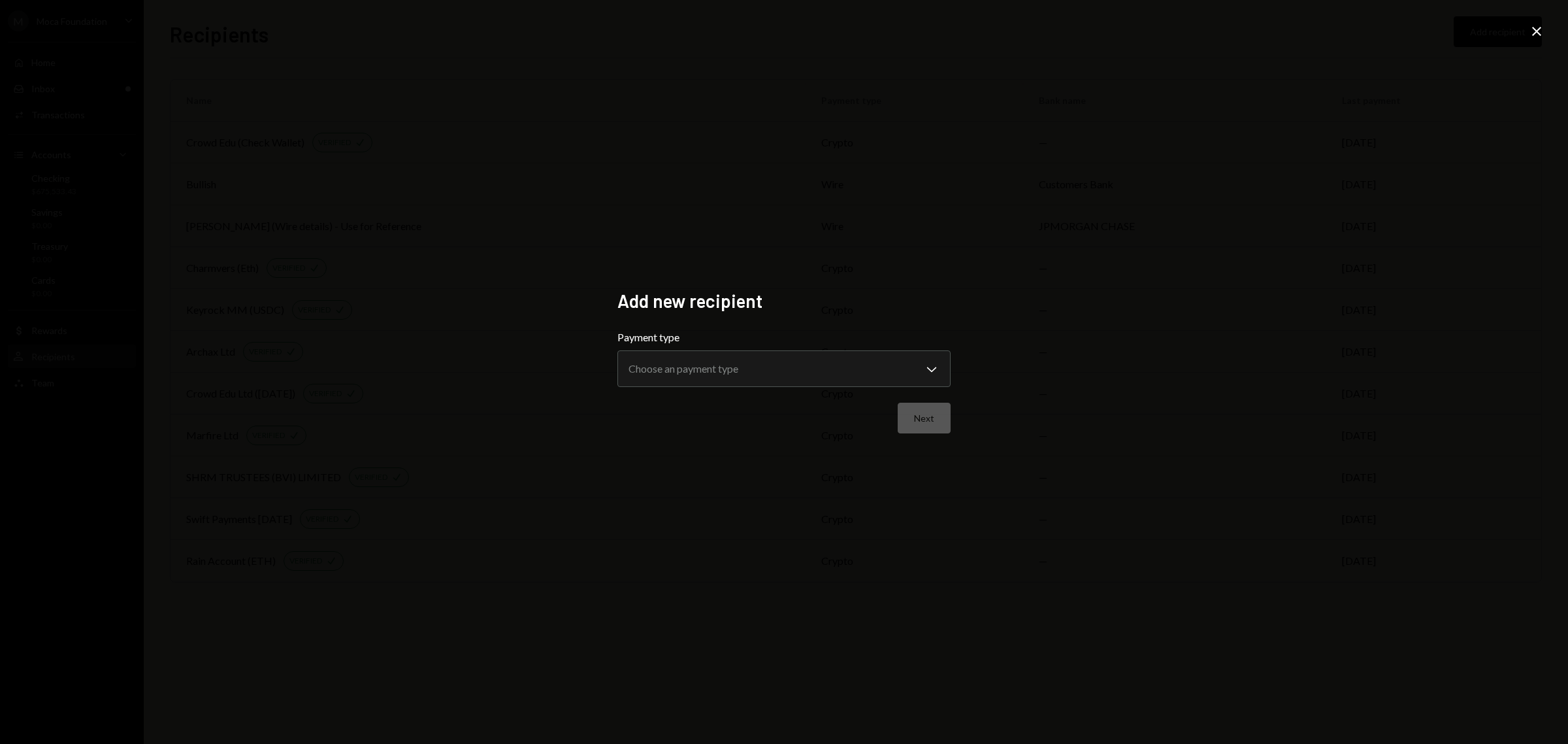
click at [1538, 28] on icon at bounding box center [1536, 31] width 9 height 9
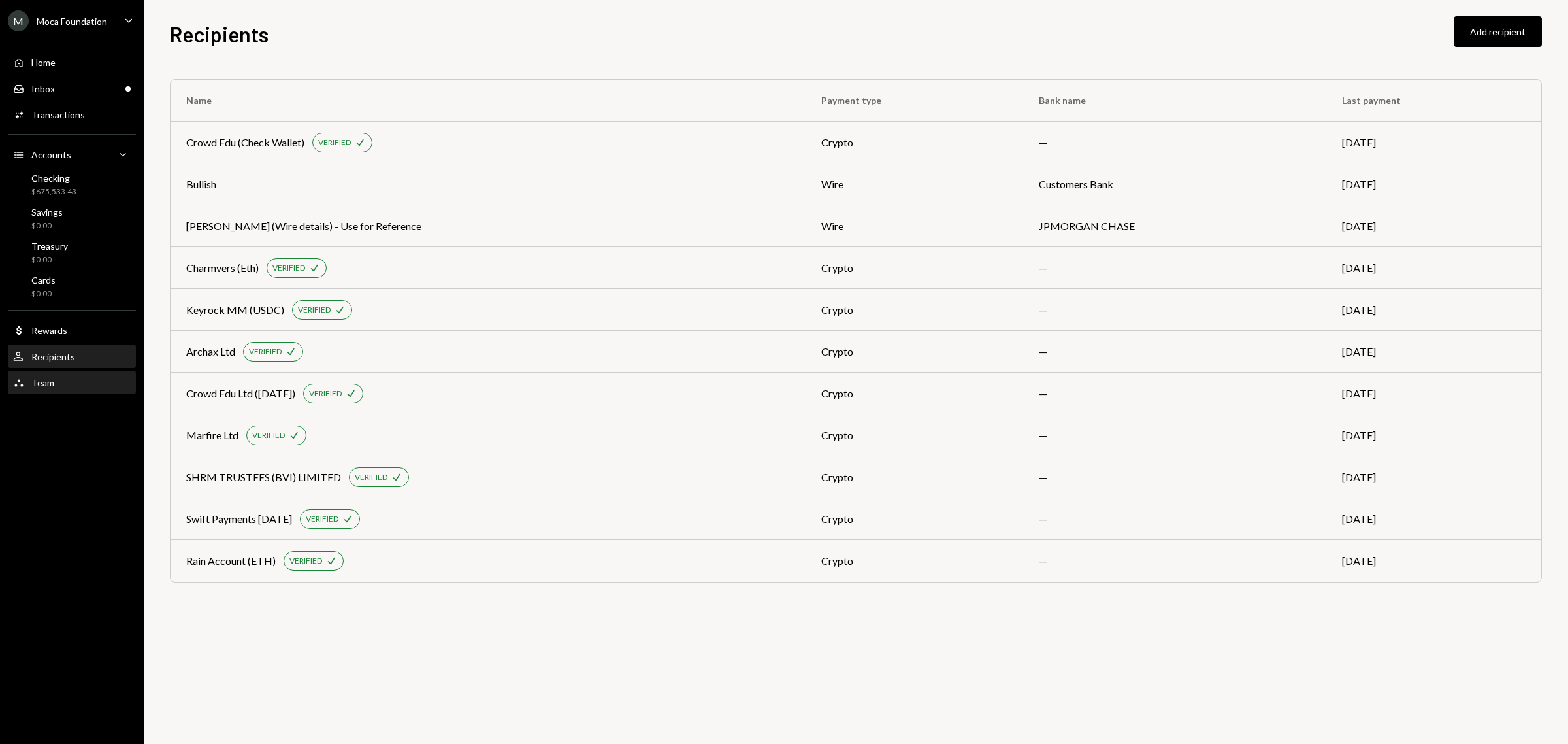
click at [93, 379] on div "Team Team" at bounding box center [71, 383] width 118 height 12
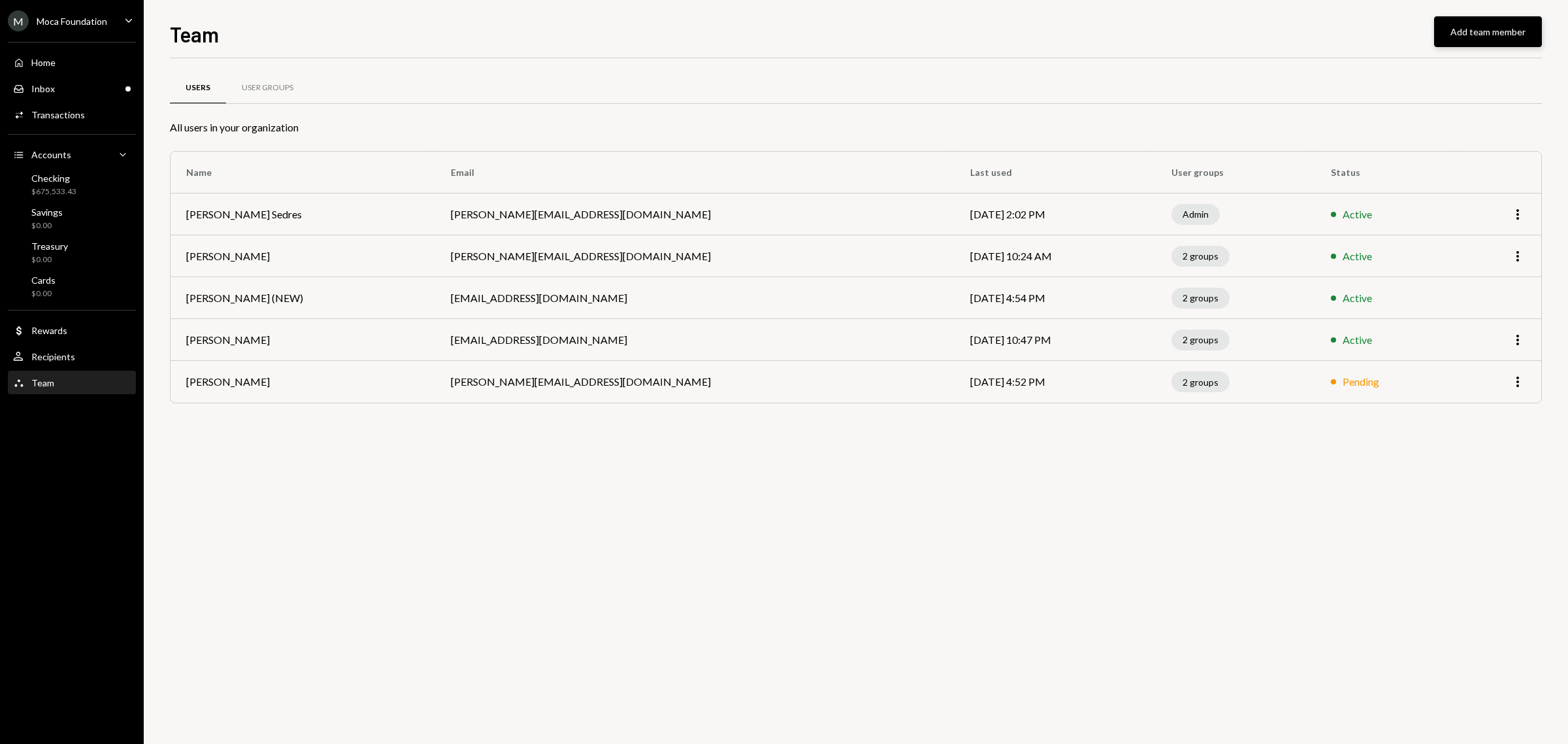
click at [1507, 28] on button "Add team member" at bounding box center [1488, 31] width 108 height 31
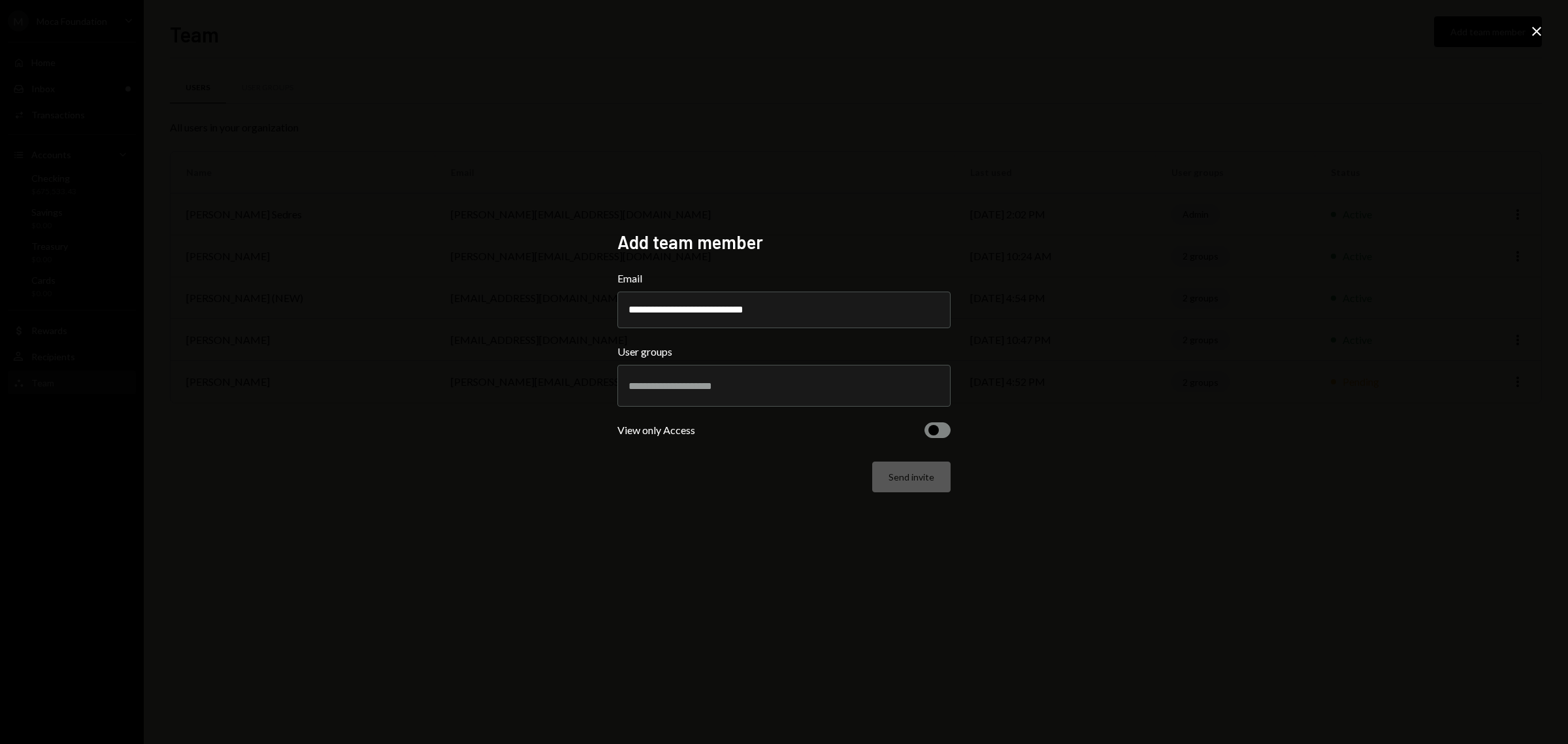
type input "**********"
click at [808, 386] on input "text" at bounding box center [784, 385] width 311 height 12
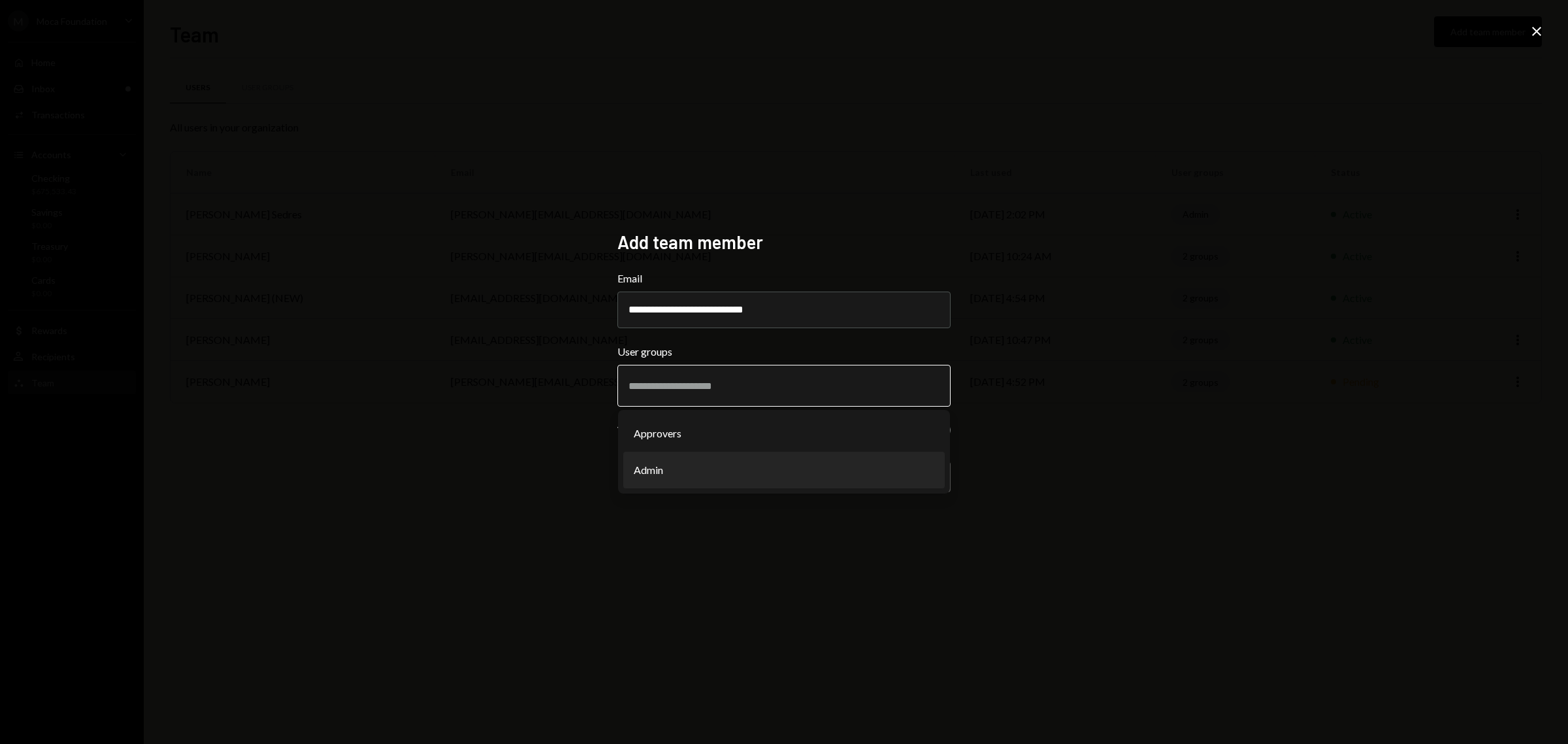
click at [730, 470] on li "Admin" at bounding box center [784, 470] width 321 height 37
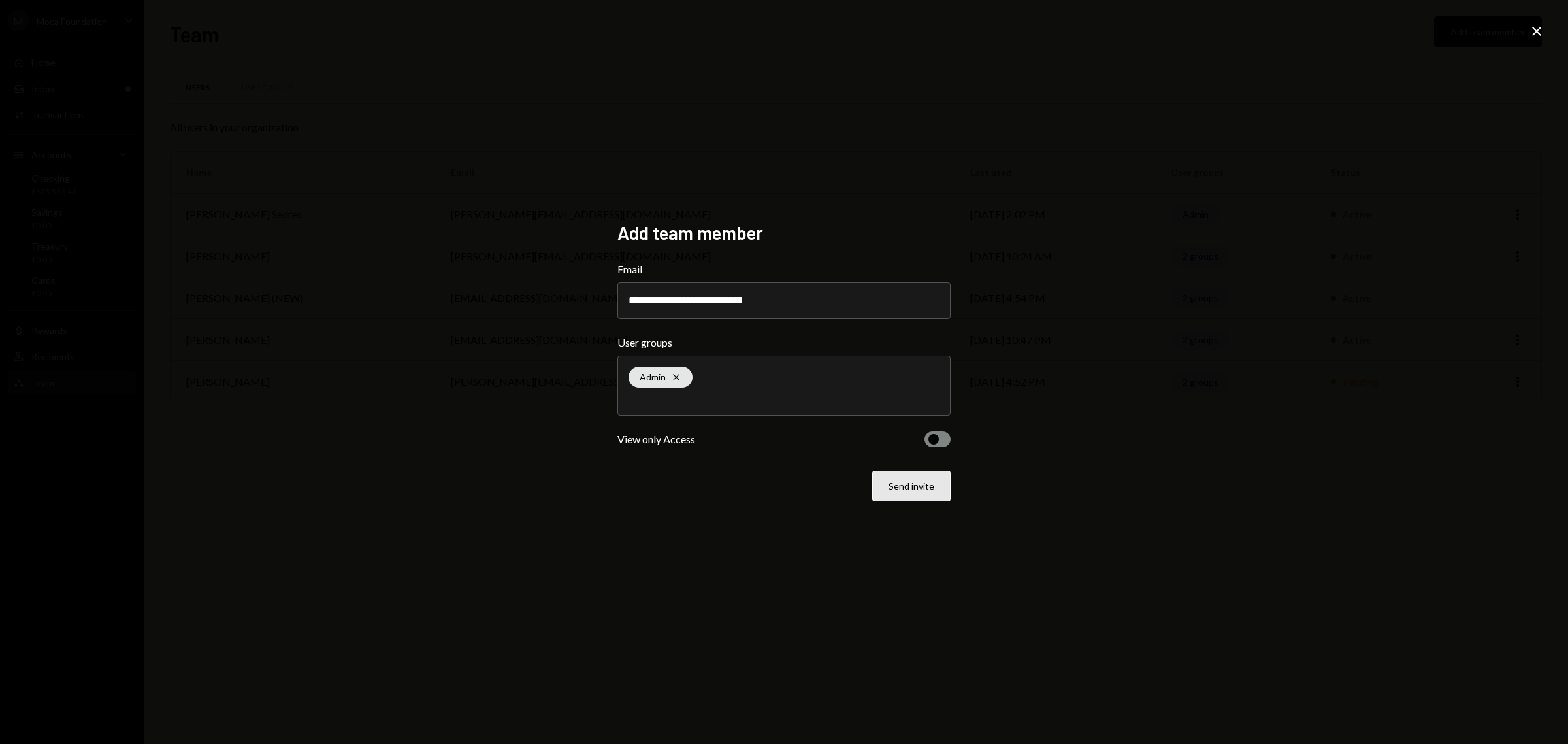
click at [900, 482] on button "Send invite" at bounding box center [910, 485] width 78 height 31
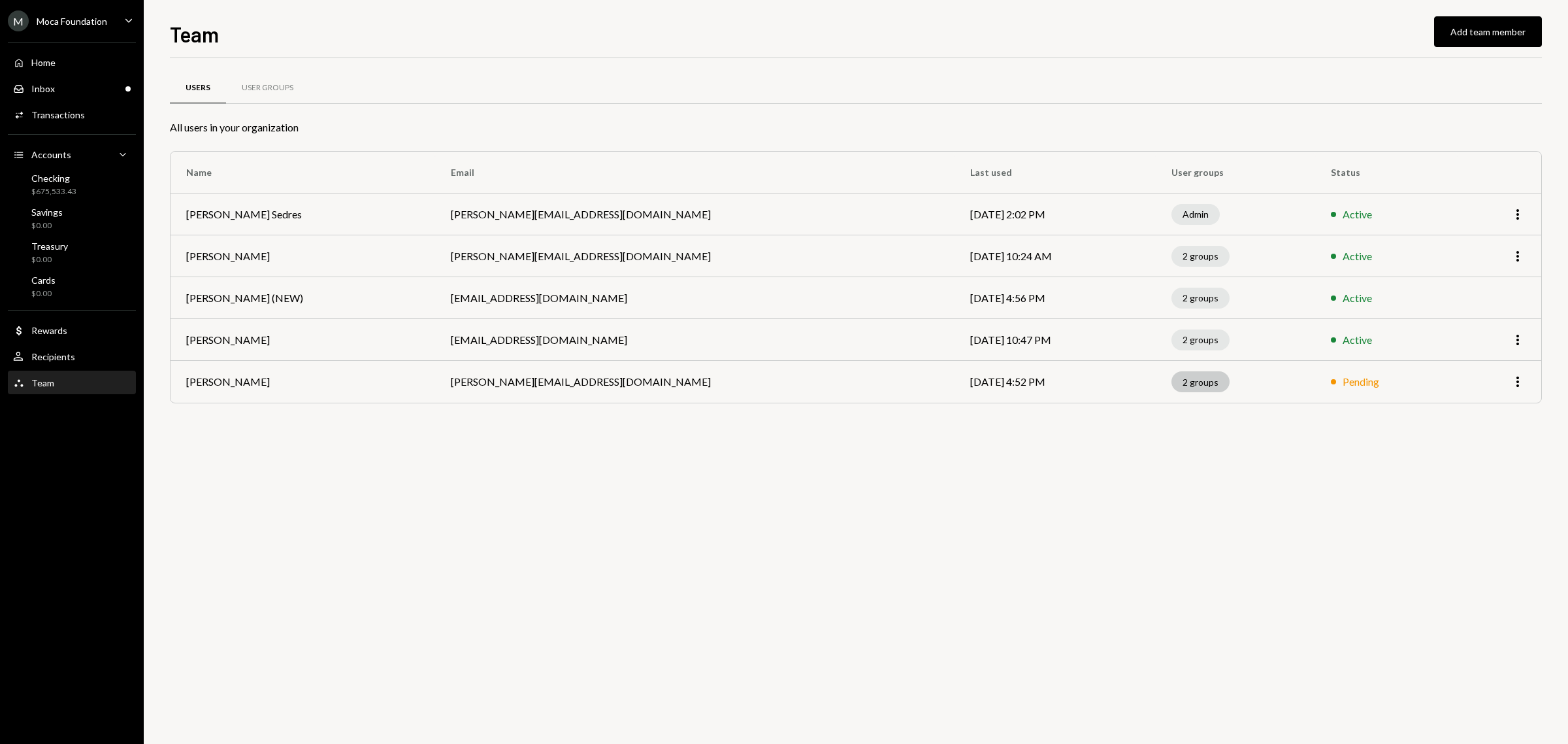
click at [1172, 379] on div "2 groups" at bounding box center [1201, 381] width 58 height 21
click at [1519, 384] on icon "More" at bounding box center [1517, 381] width 16 height 16
click at [49, 89] on div "Inbox" at bounding box center [44, 88] width 24 height 11
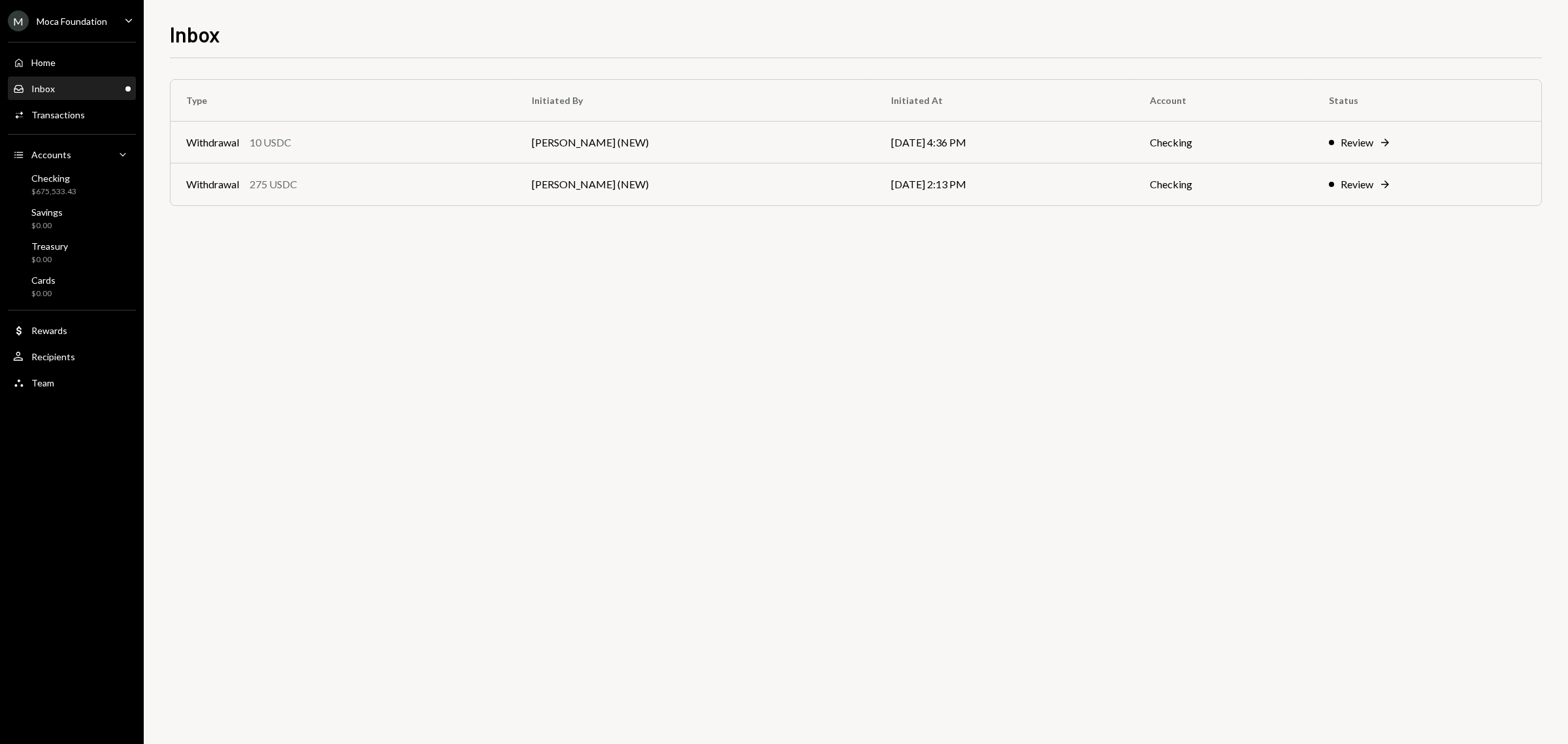
click at [59, 86] on div "Inbox Inbox" at bounding box center [71, 89] width 118 height 12
click at [51, 386] on div "Team" at bounding box center [43, 382] width 23 height 11
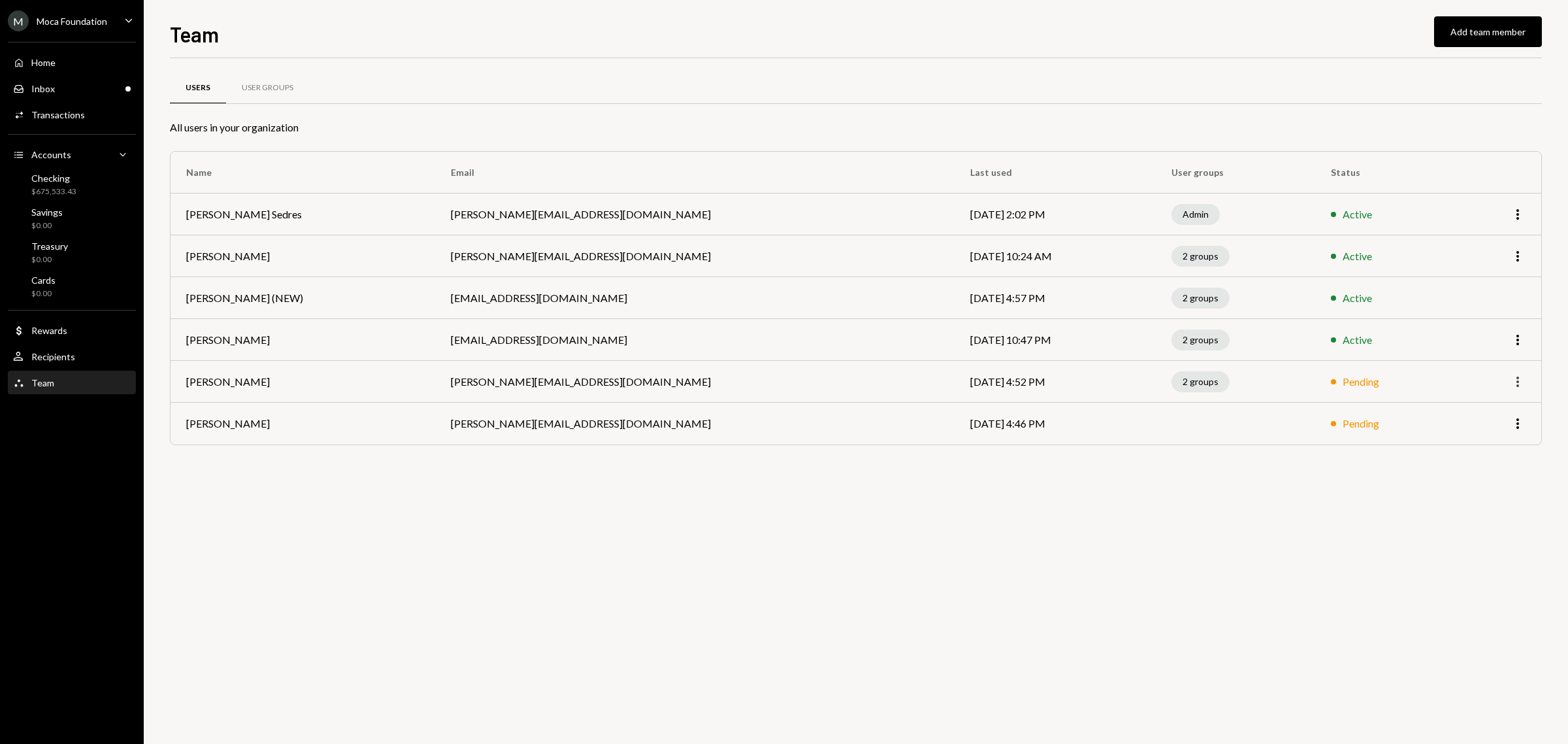
click at [1517, 379] on icon "More" at bounding box center [1517, 381] width 16 height 16
click at [1477, 433] on div "Remove" at bounding box center [1488, 432] width 65 height 23
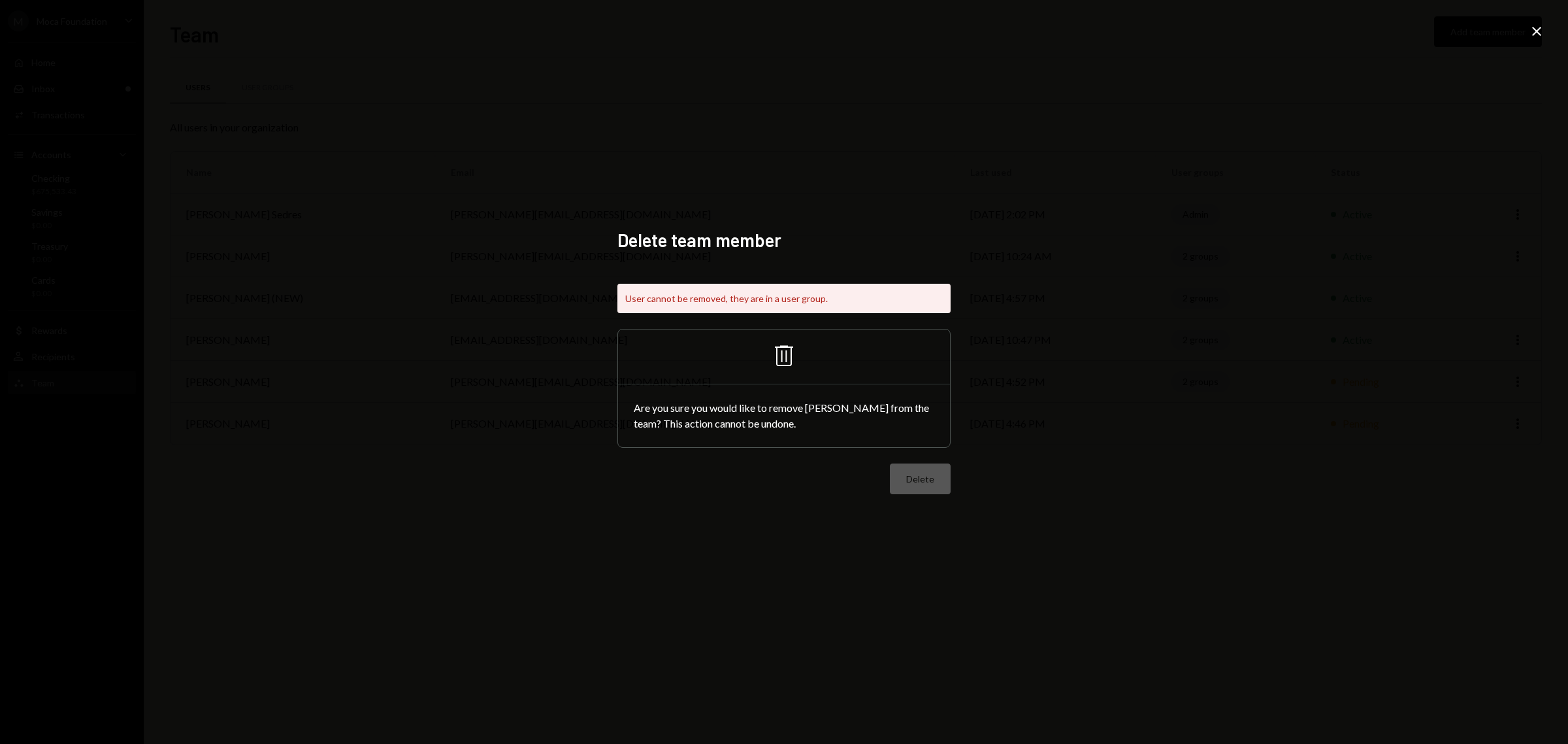
click at [1537, 32] on icon at bounding box center [1536, 31] width 9 height 9
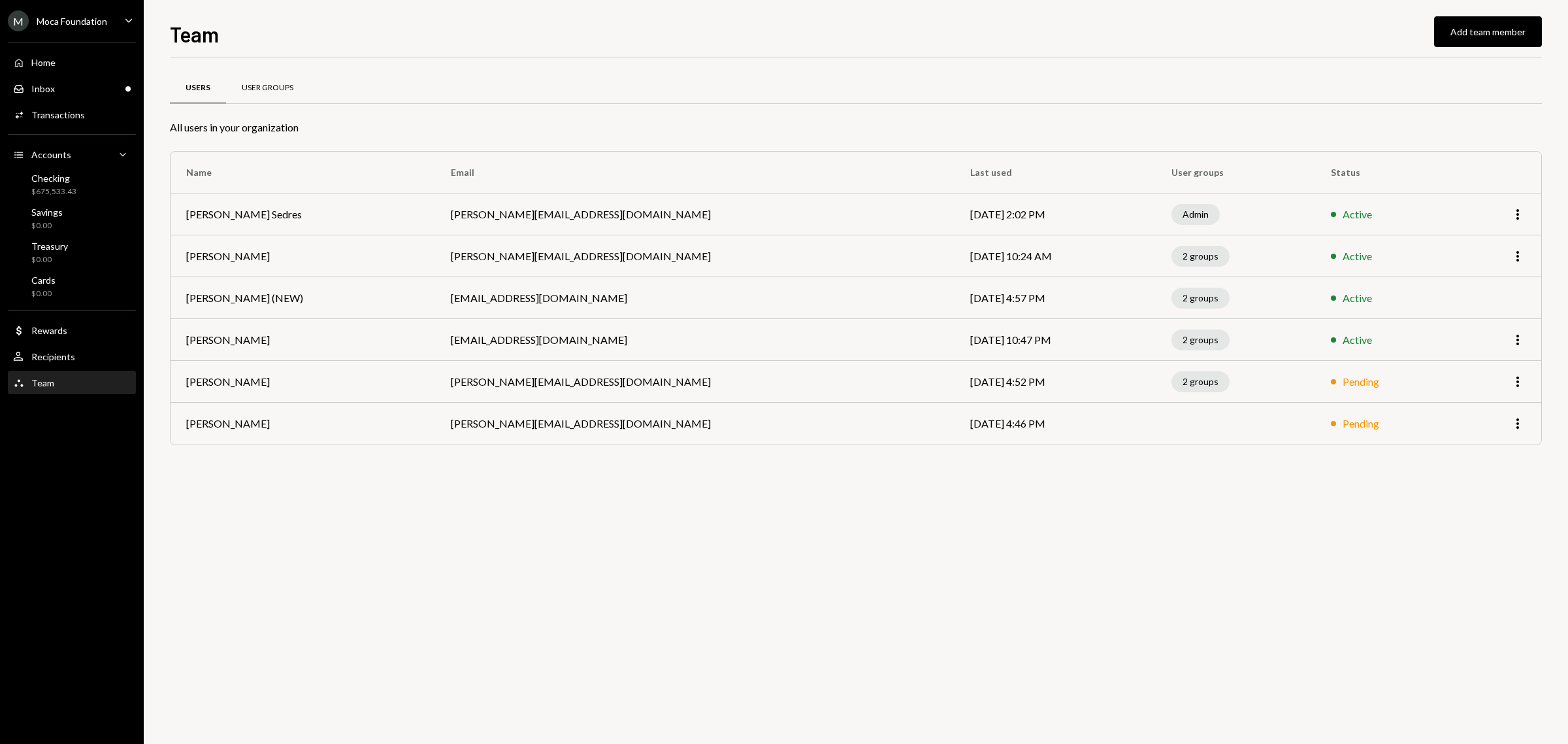
click at [268, 85] on div "User Groups" at bounding box center [267, 87] width 52 height 11
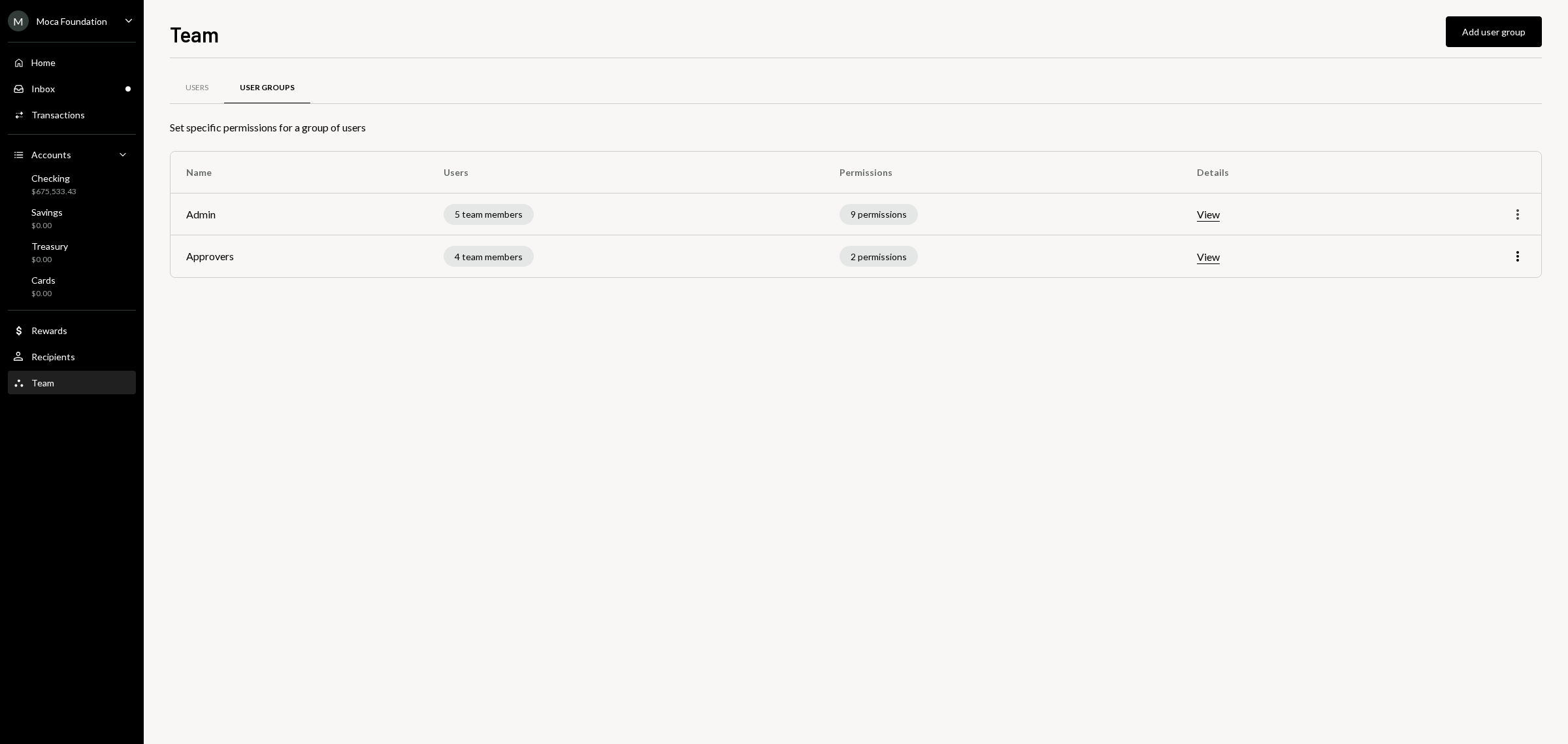
click at [1516, 216] on icon "More" at bounding box center [1517, 214] width 16 height 16
click at [1470, 244] on div "Edit" at bounding box center [1488, 242] width 65 height 23
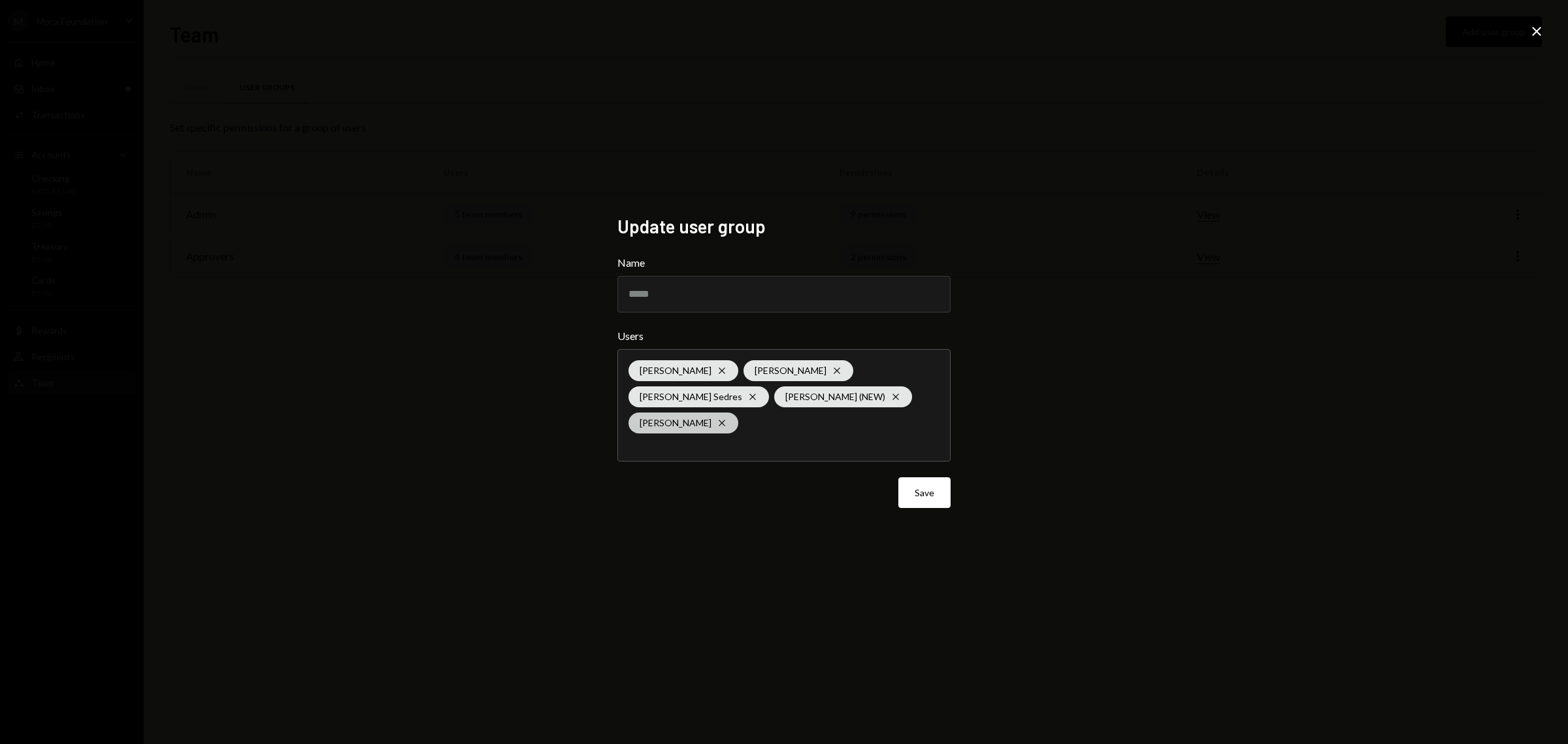
click at [724, 420] on icon at bounding box center [721, 423] width 6 height 6
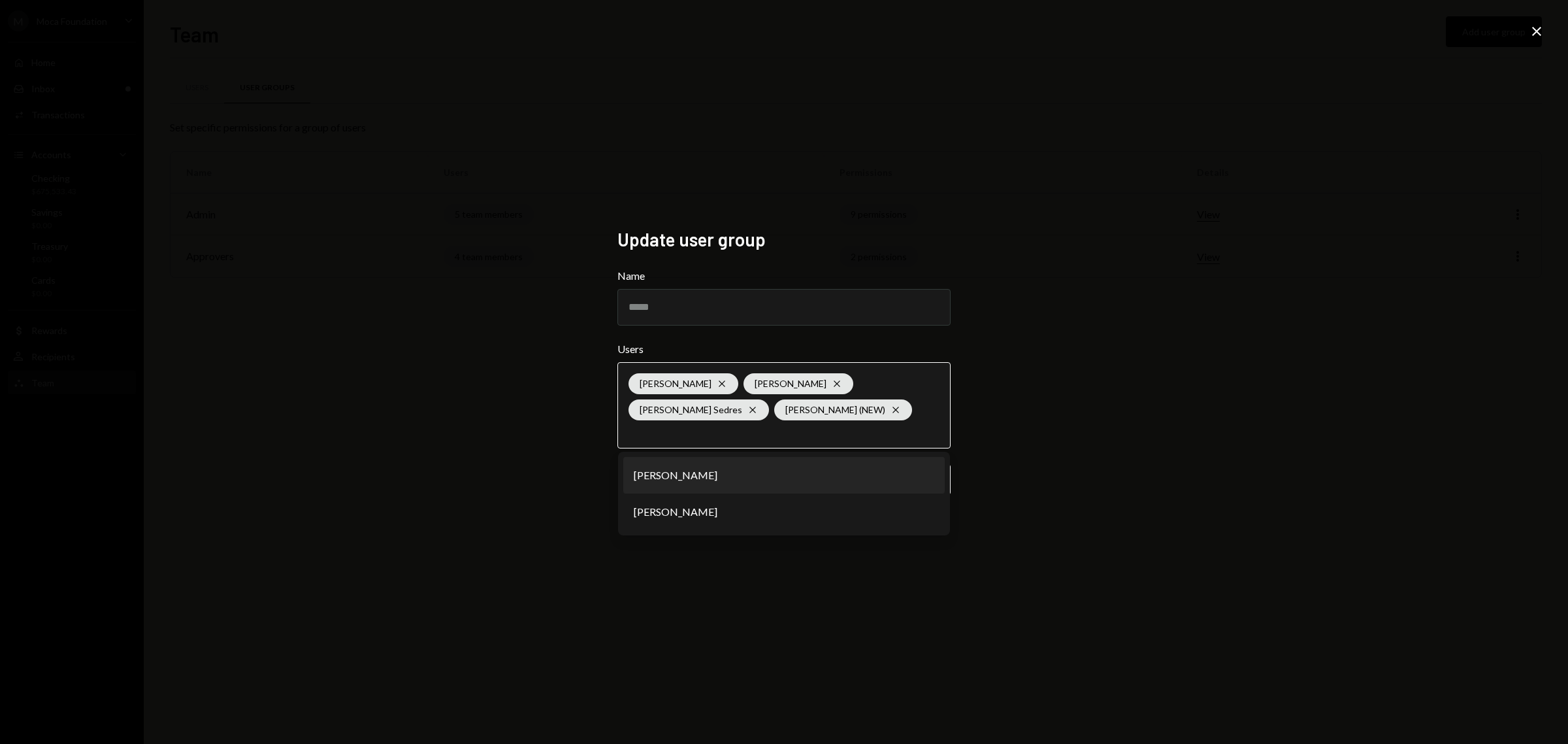
click at [740, 483] on li "Lisbeth Gratereaux" at bounding box center [784, 475] width 321 height 37
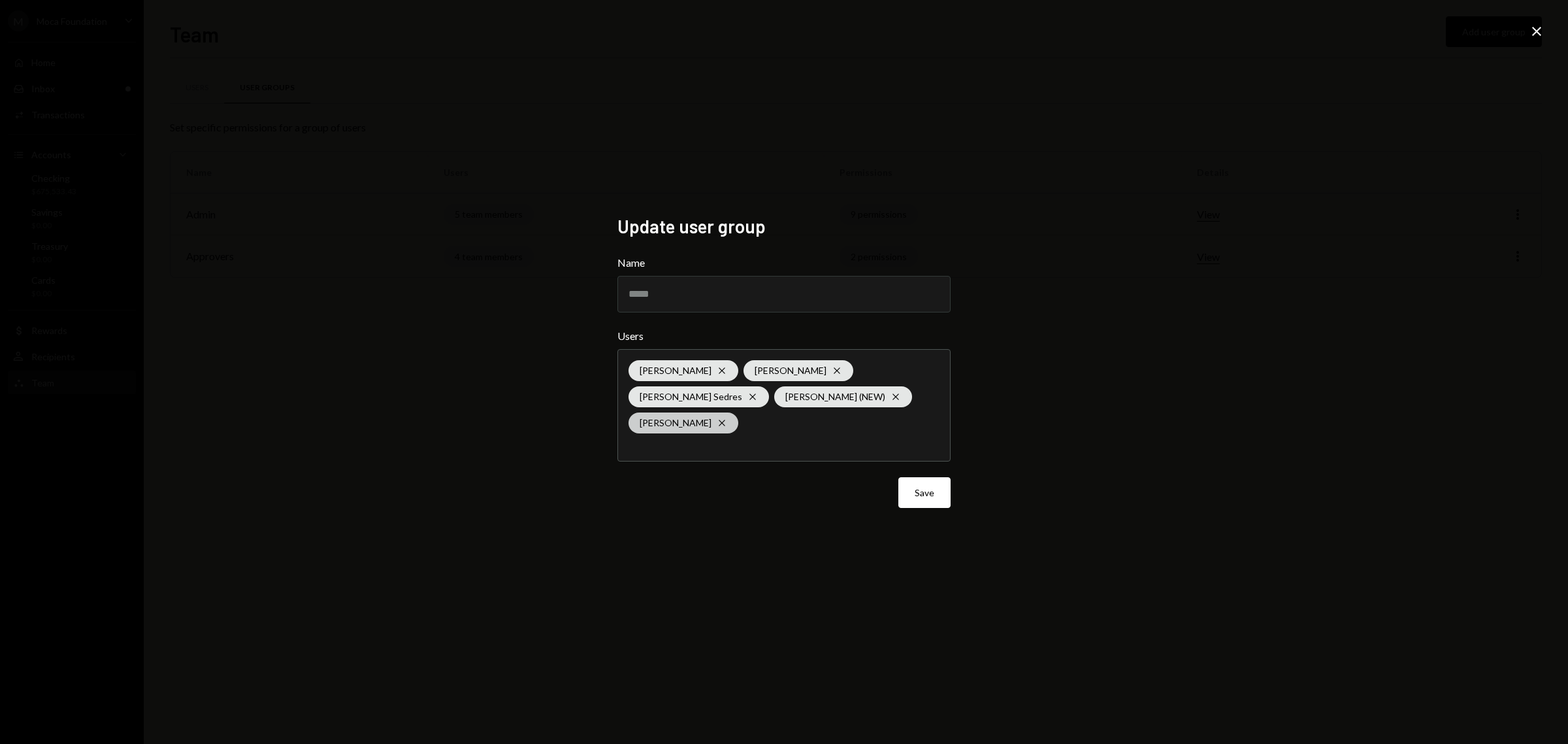
click at [727, 417] on icon "Cross" at bounding box center [721, 422] width 11 height 11
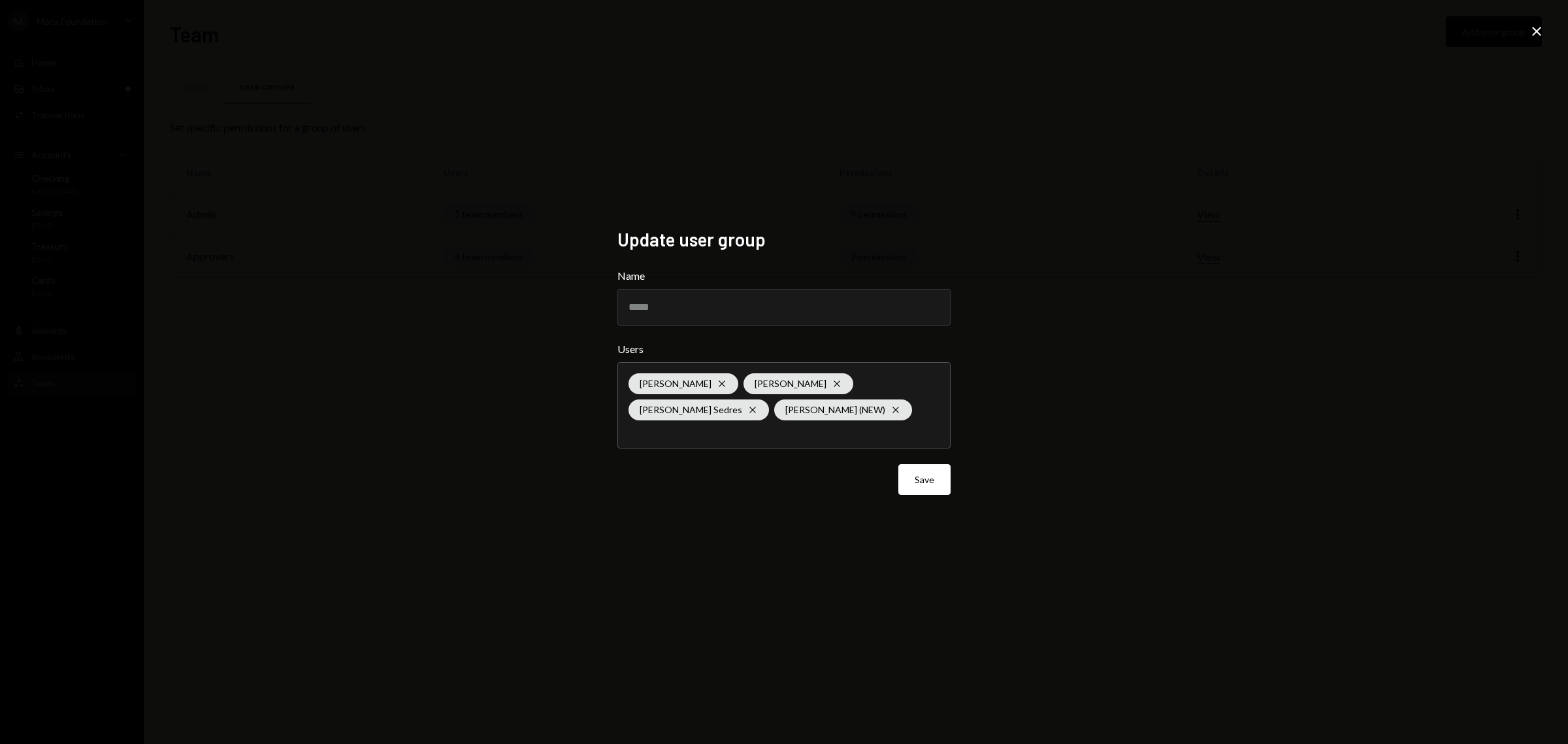
click at [1117, 335] on div "Update user group Name ***** Users Hannah Boon Cross Oliver Page Cross Garon Se…" at bounding box center [784, 372] width 1568 height 744
click at [914, 481] on button "Save" at bounding box center [924, 478] width 52 height 31
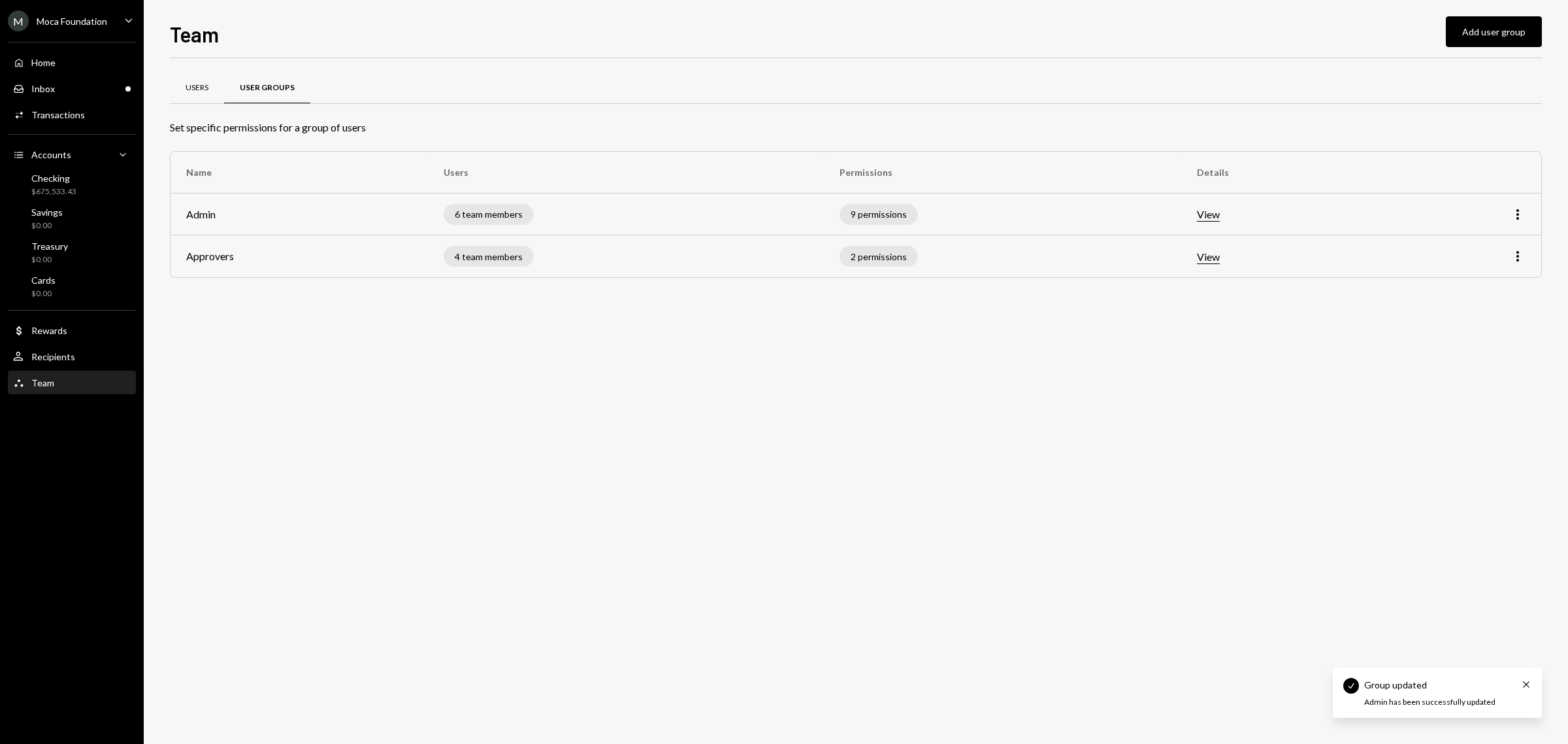
click at [197, 89] on div "Users" at bounding box center [196, 87] width 23 height 11
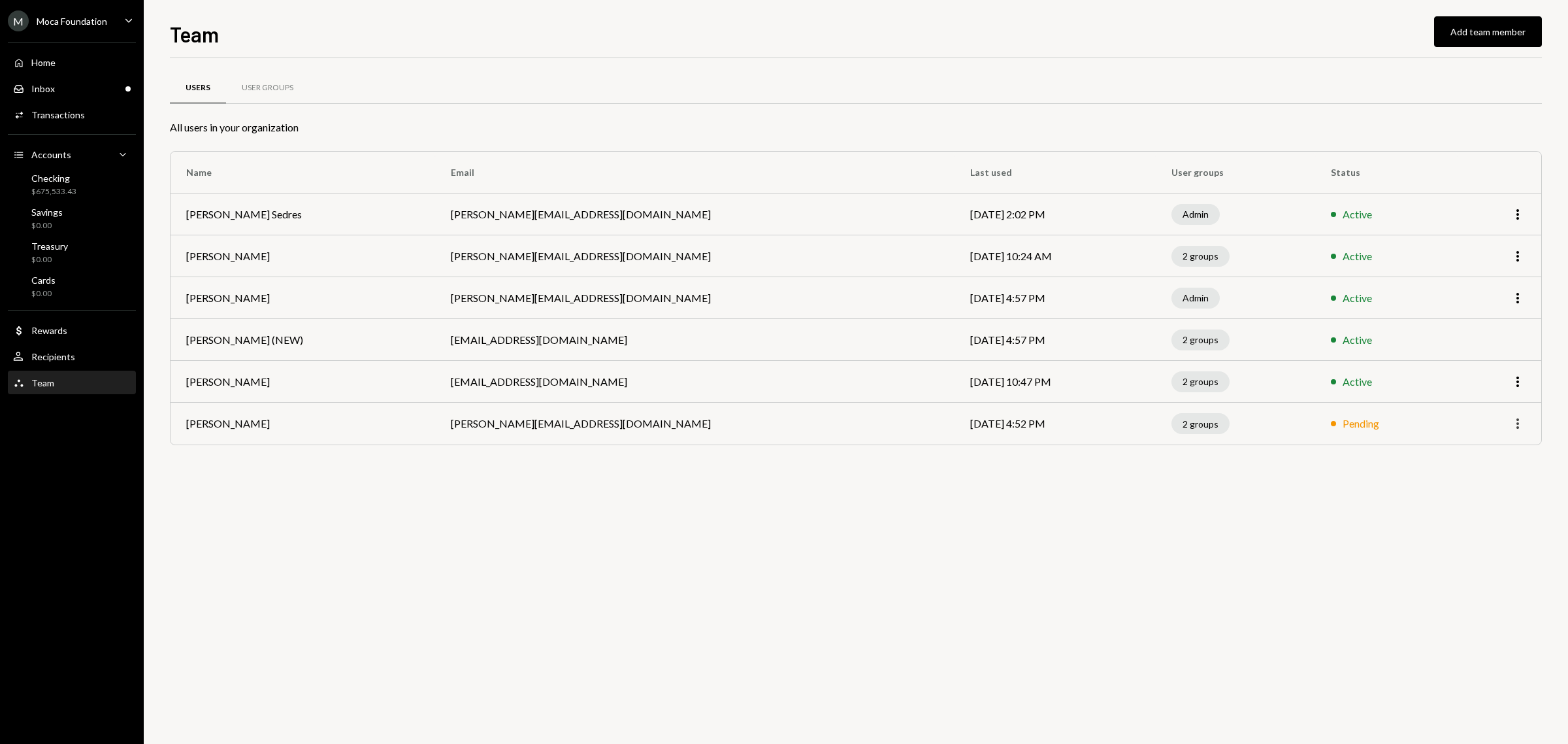
click at [1516, 425] on icon "More" at bounding box center [1517, 423] width 16 height 16
click at [1482, 473] on div "Remove" at bounding box center [1488, 474] width 65 height 23
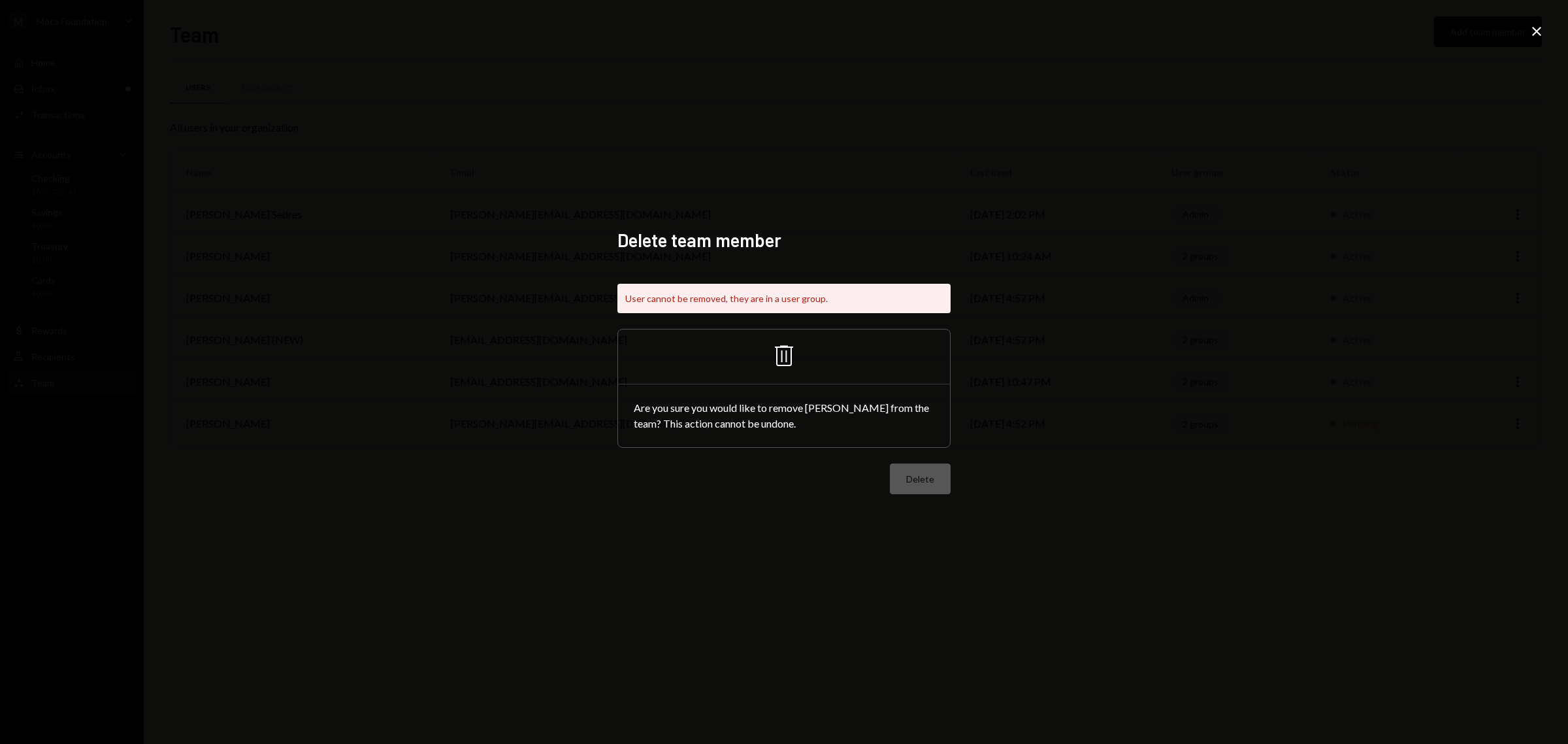
click at [1534, 27] on icon "Close" at bounding box center [1536, 32] width 16 height 16
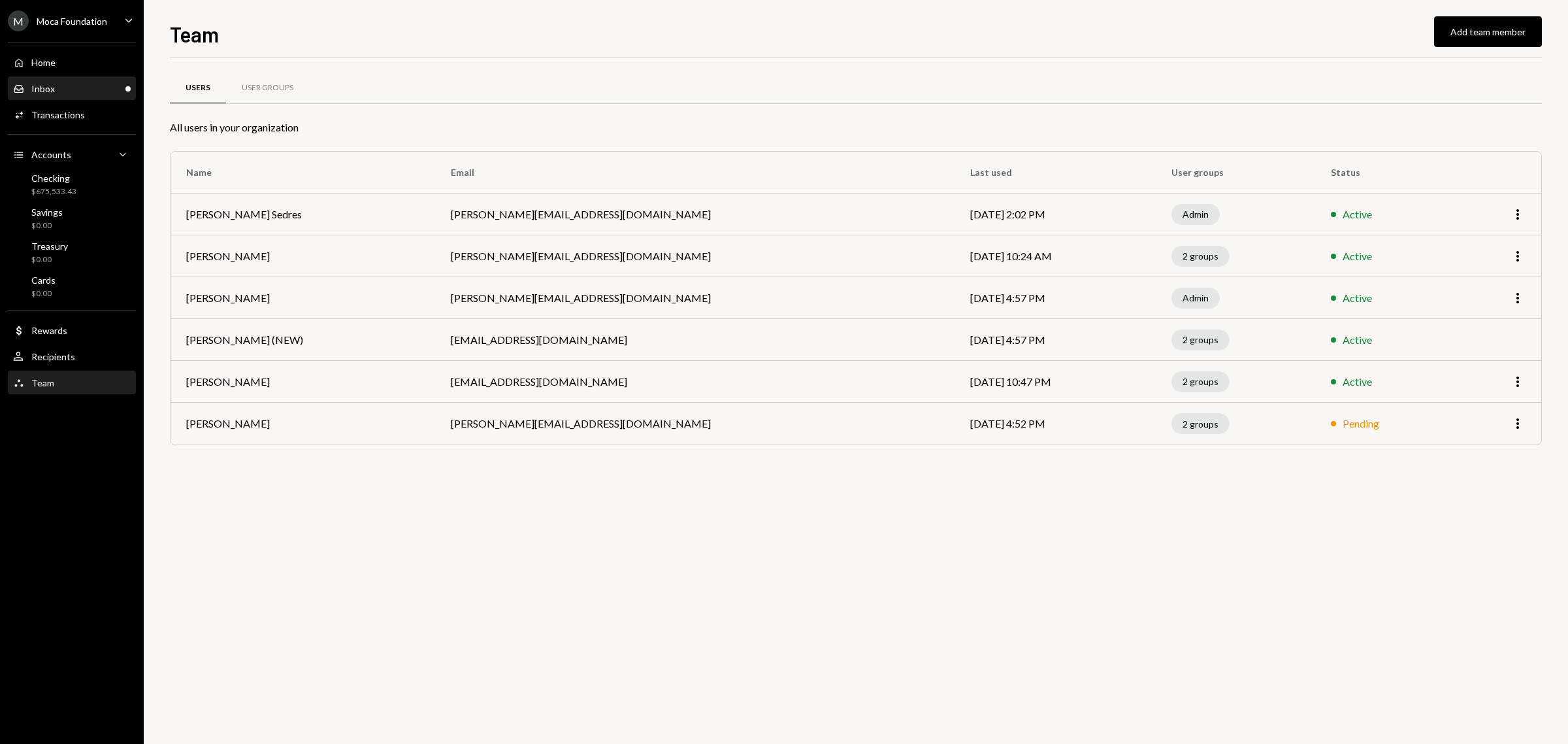
click at [89, 83] on div "Inbox Inbox" at bounding box center [71, 89] width 118 height 12
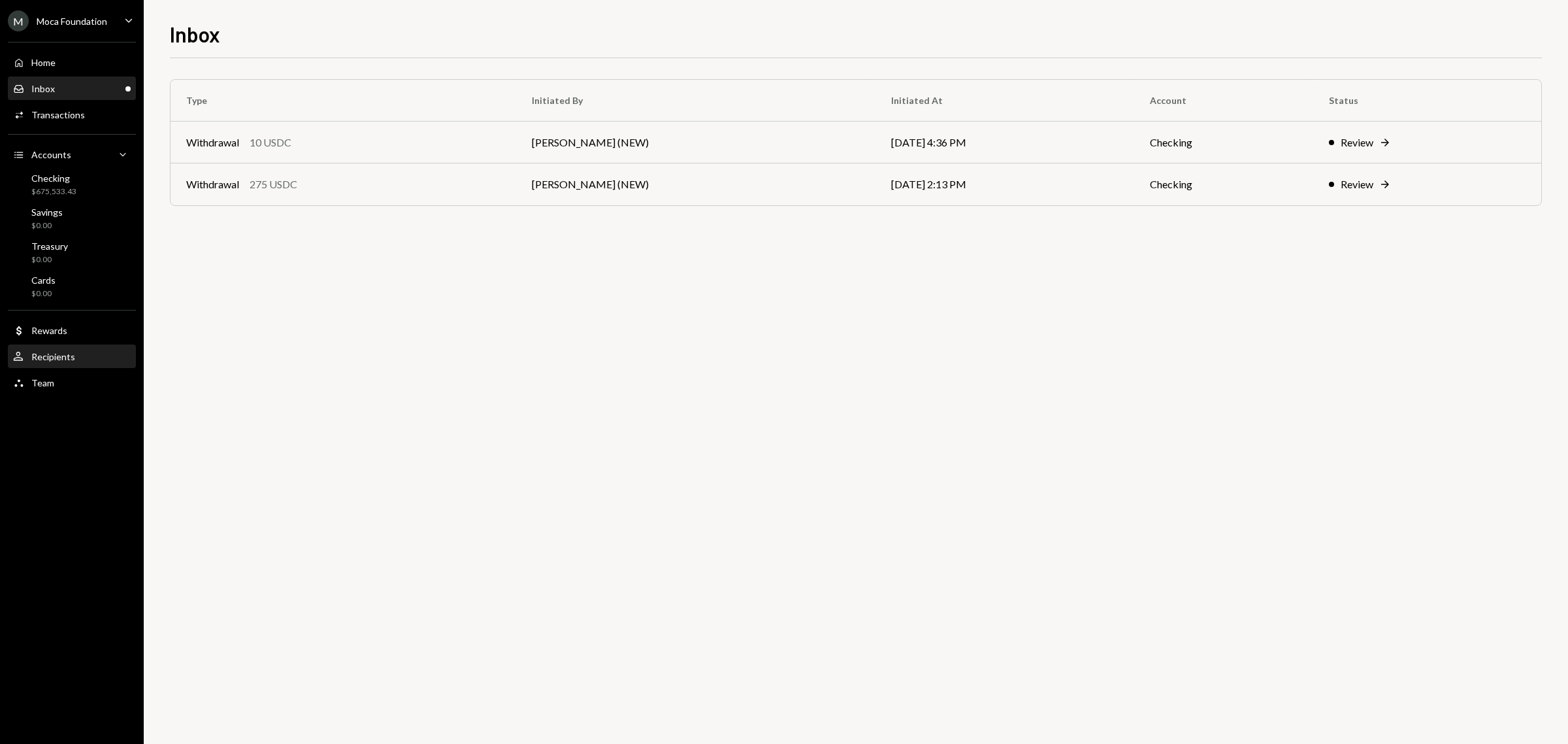
click at [80, 357] on div "User Recipients" at bounding box center [71, 357] width 118 height 12
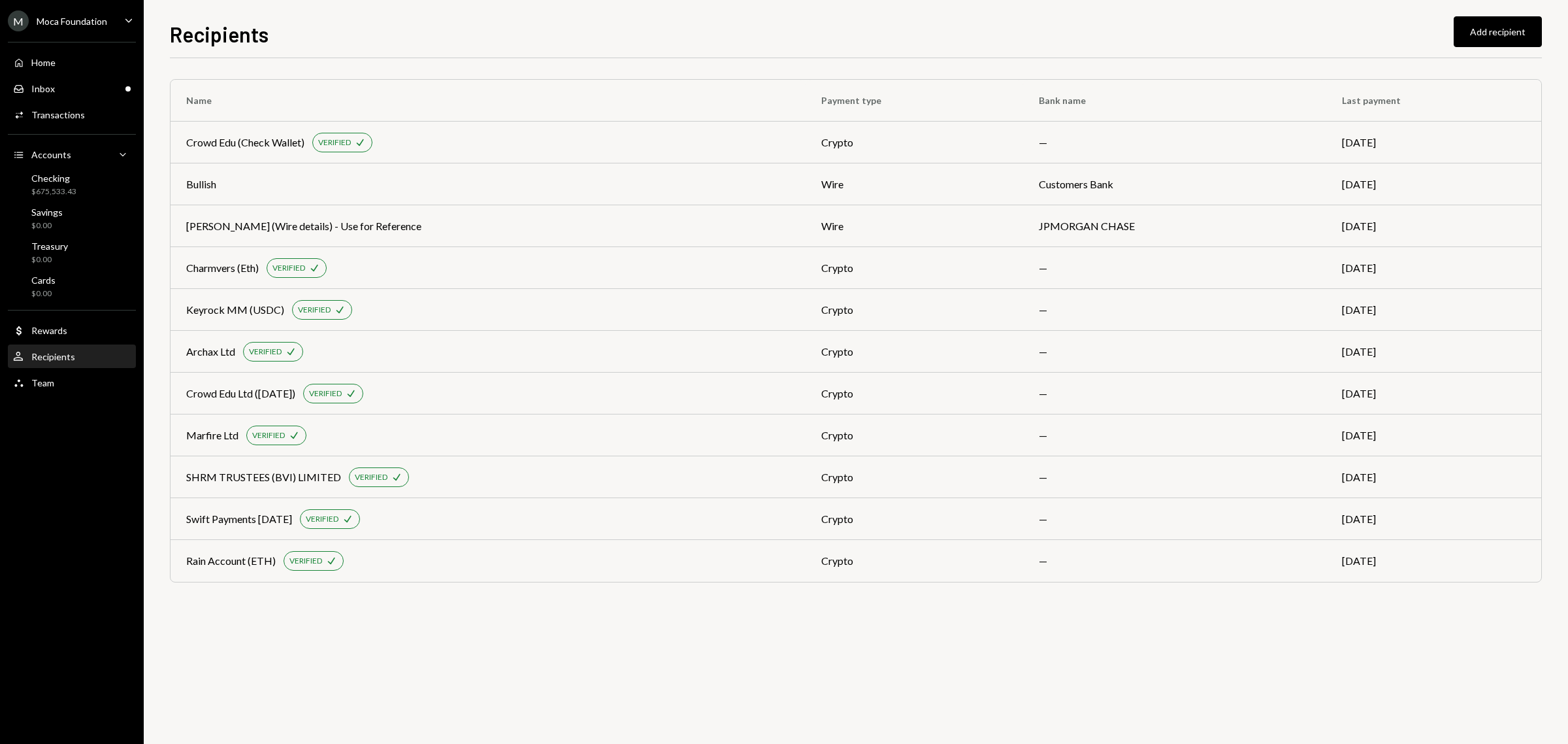
click at [103, 23] on div "Moca Foundation" at bounding box center [71, 21] width 70 height 11
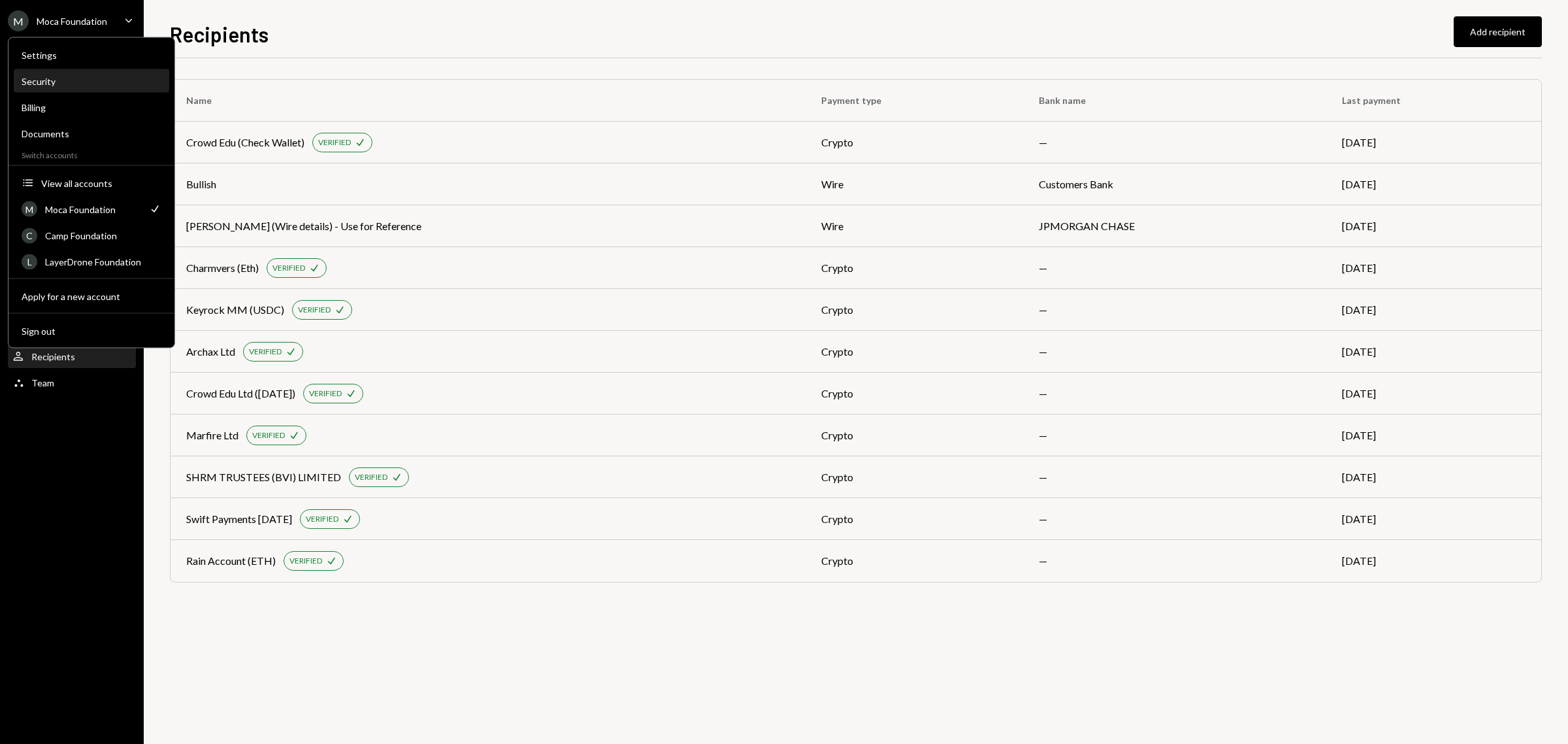
click at [57, 80] on div "Security" at bounding box center [91, 81] width 140 height 11
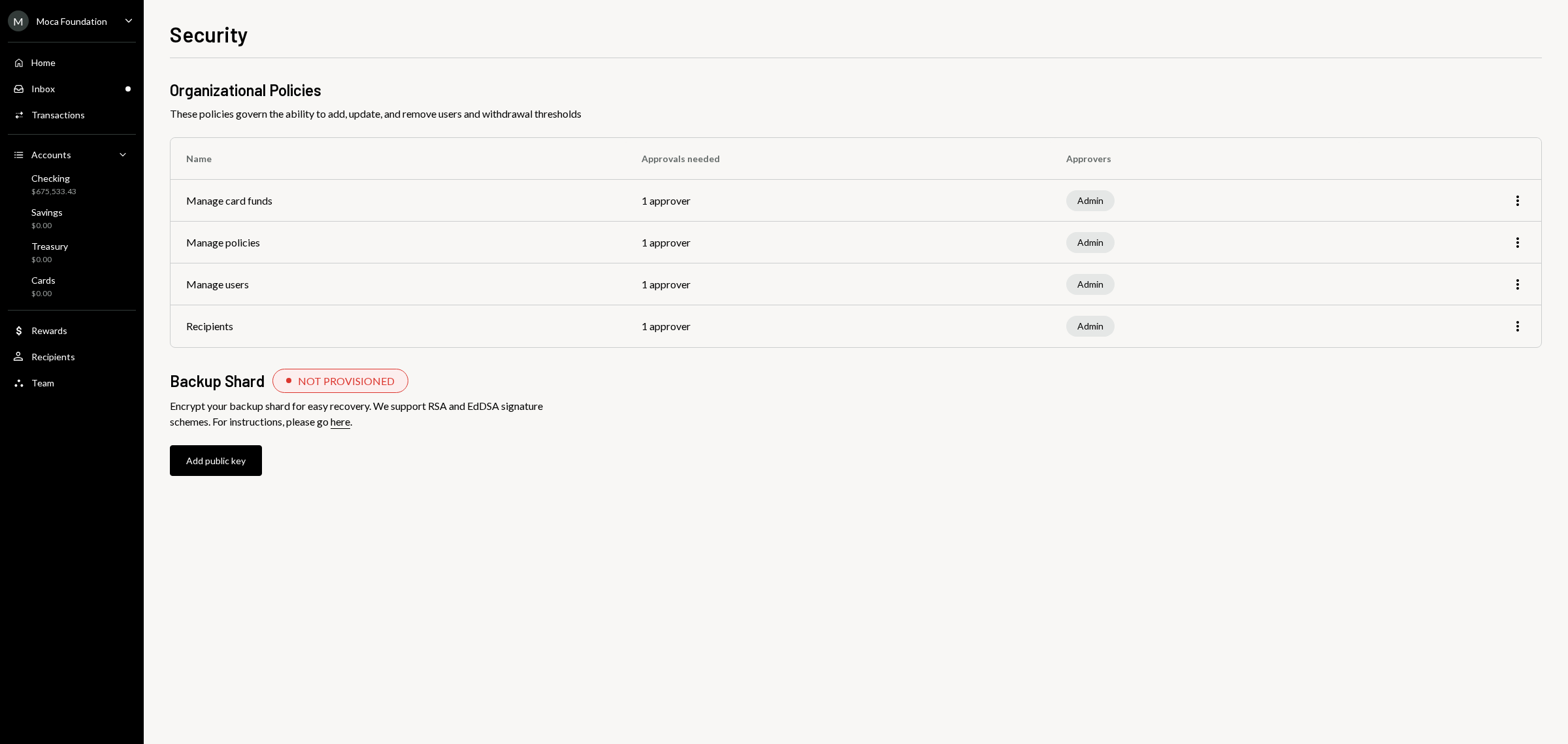
click at [82, 18] on div "Moca Foundation" at bounding box center [71, 21] width 70 height 11
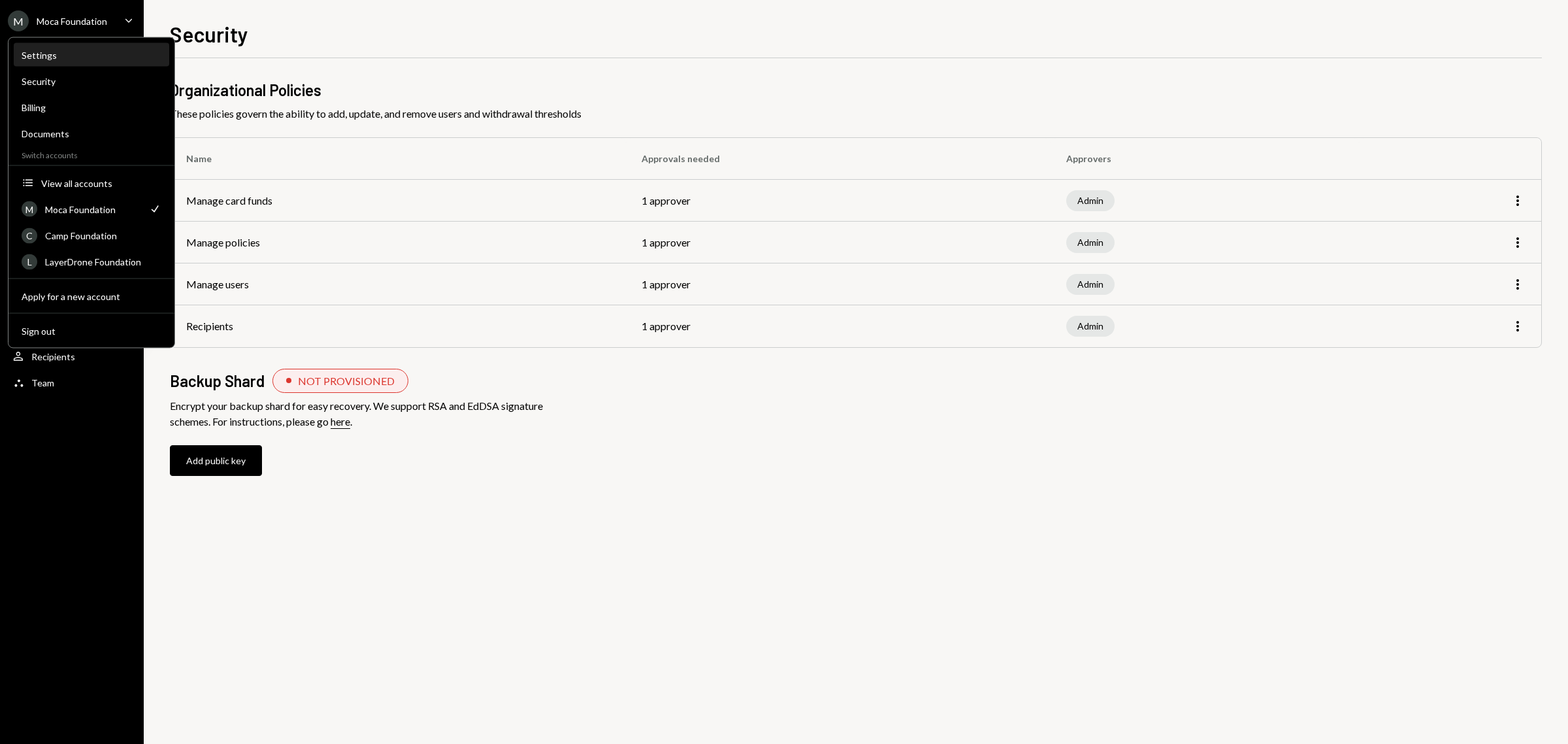
click at [59, 53] on div "Settings" at bounding box center [91, 54] width 140 height 11
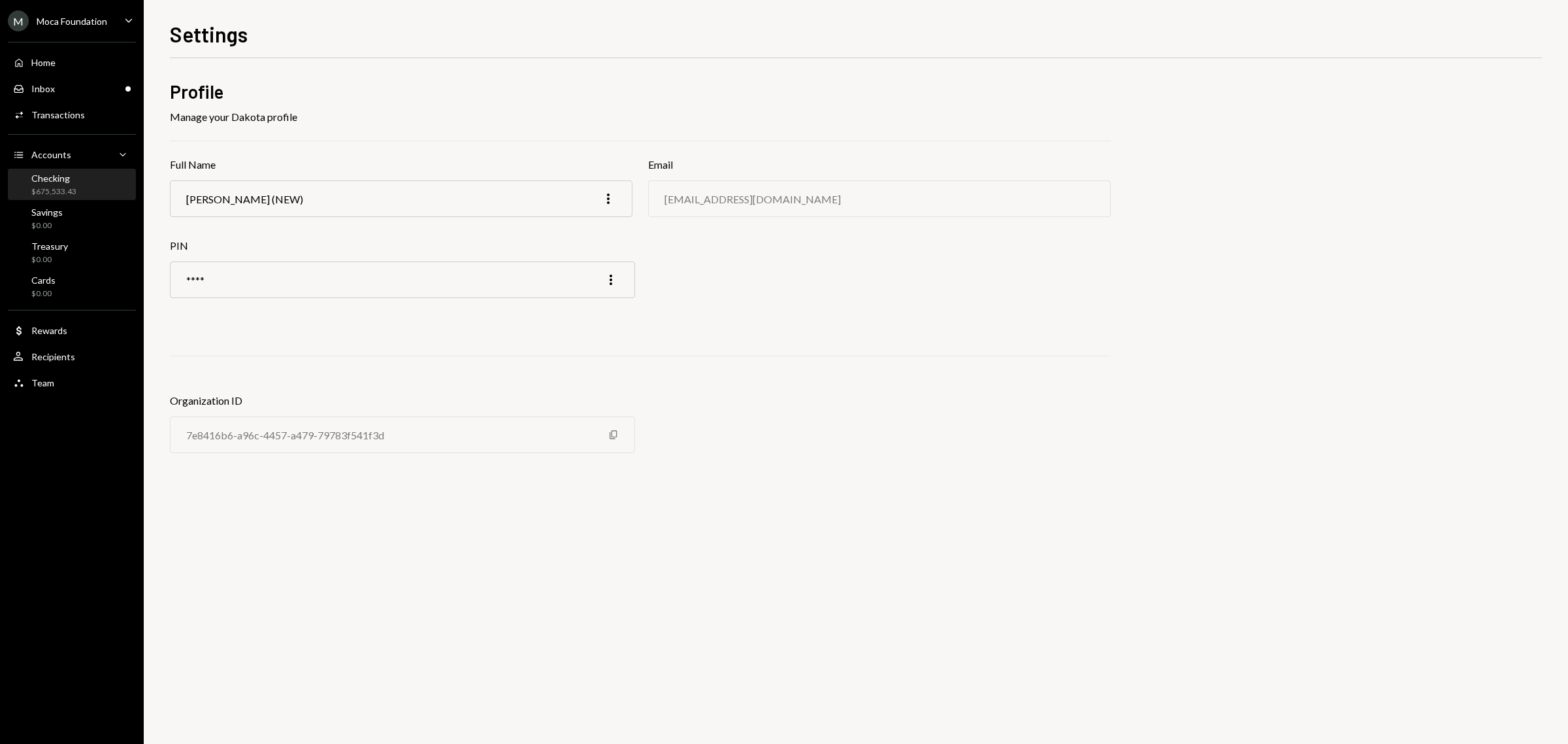
click at [59, 184] on div "Checking $675,533.43" at bounding box center [54, 184] width 46 height 25
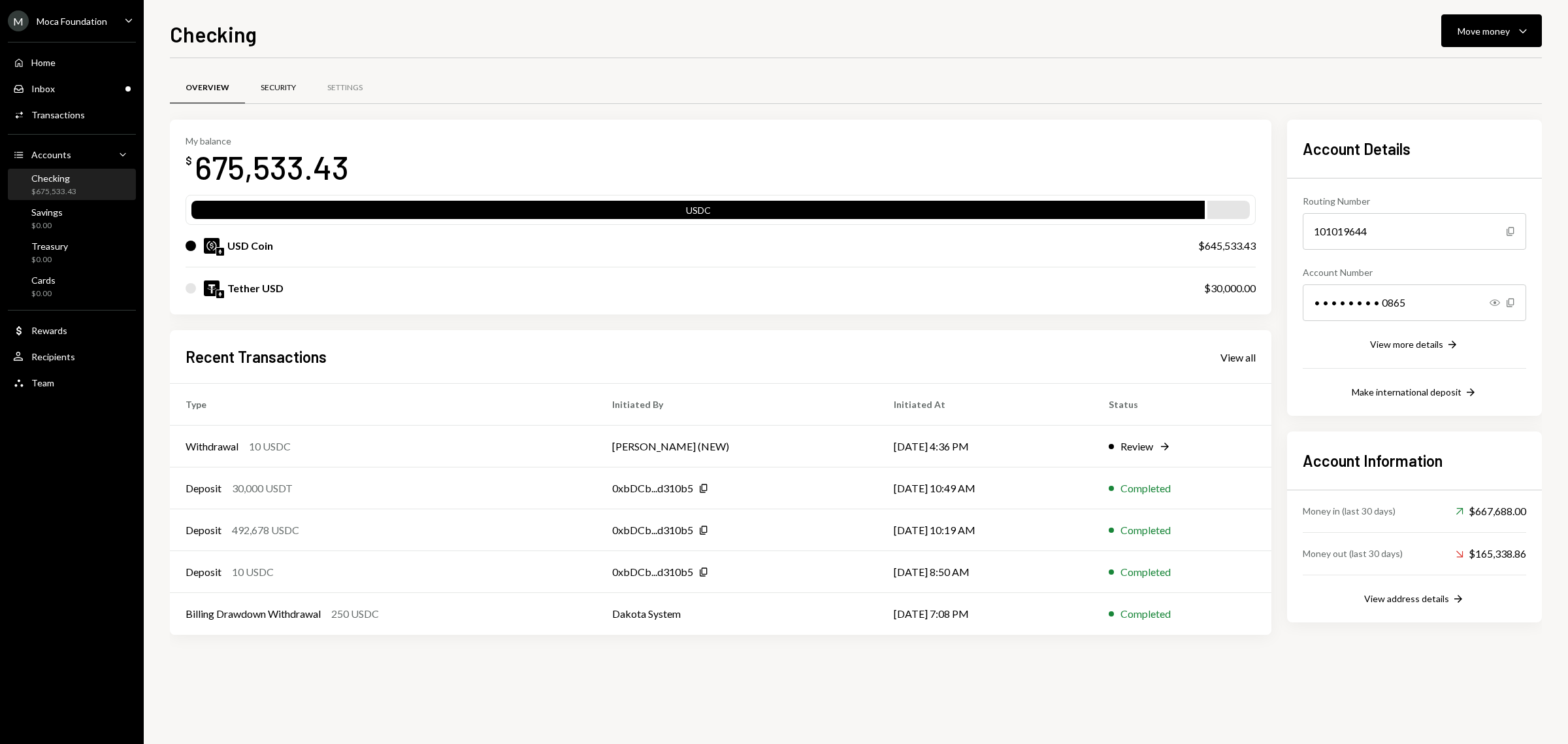
click at [279, 91] on div "Security" at bounding box center [278, 87] width 36 height 11
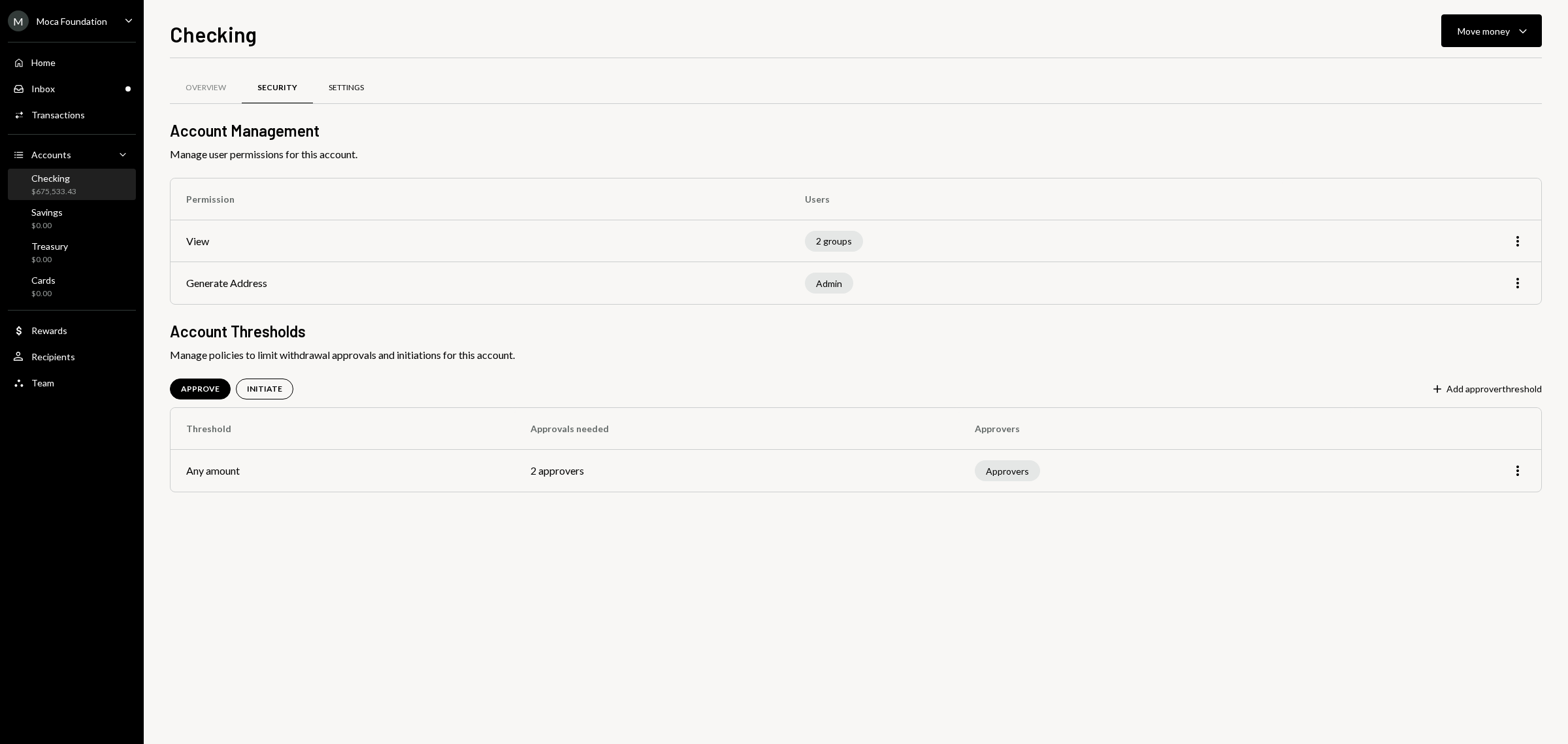
click at [325, 80] on div "Settings" at bounding box center [346, 88] width 66 height 32
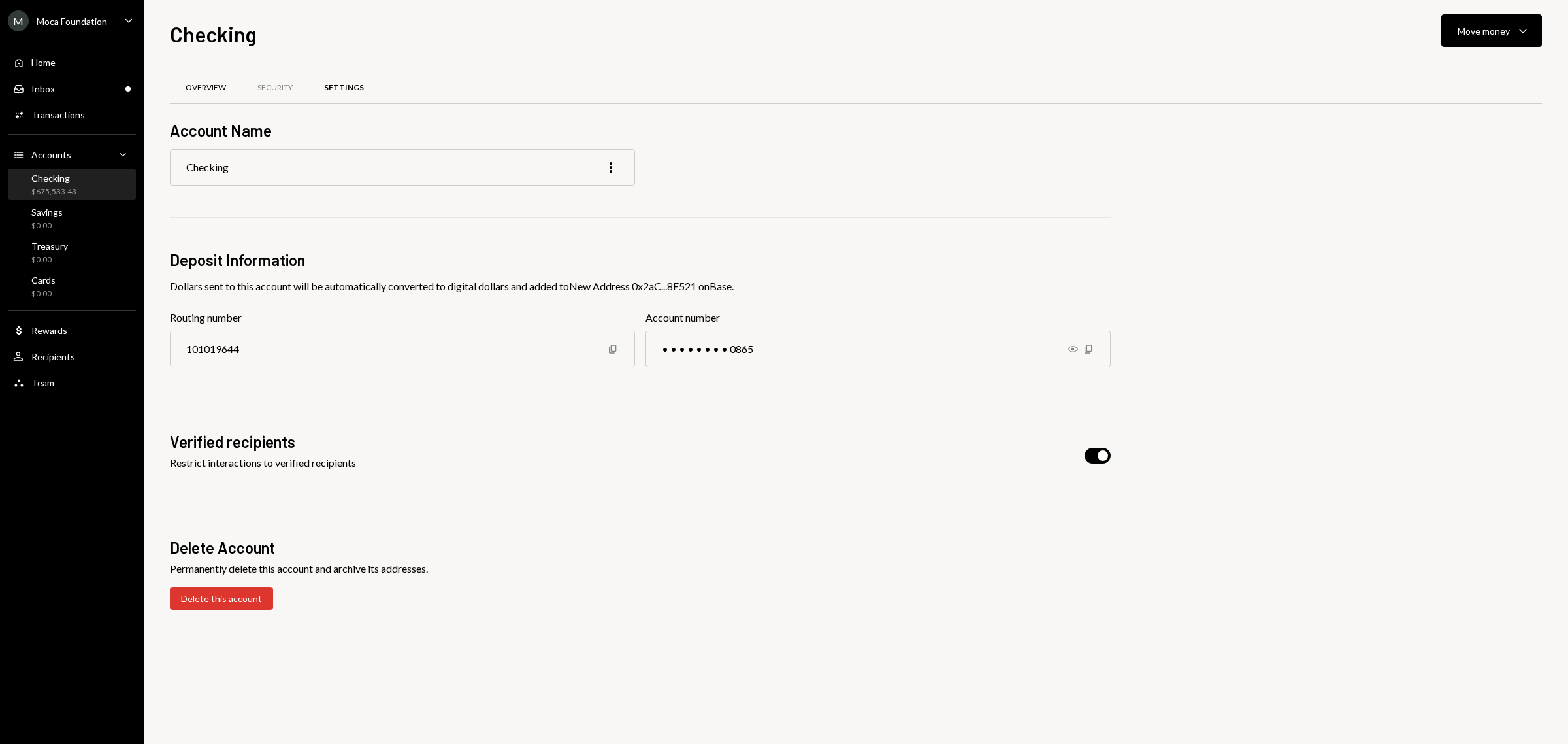
click at [208, 83] on div "Overview" at bounding box center [205, 87] width 41 height 11
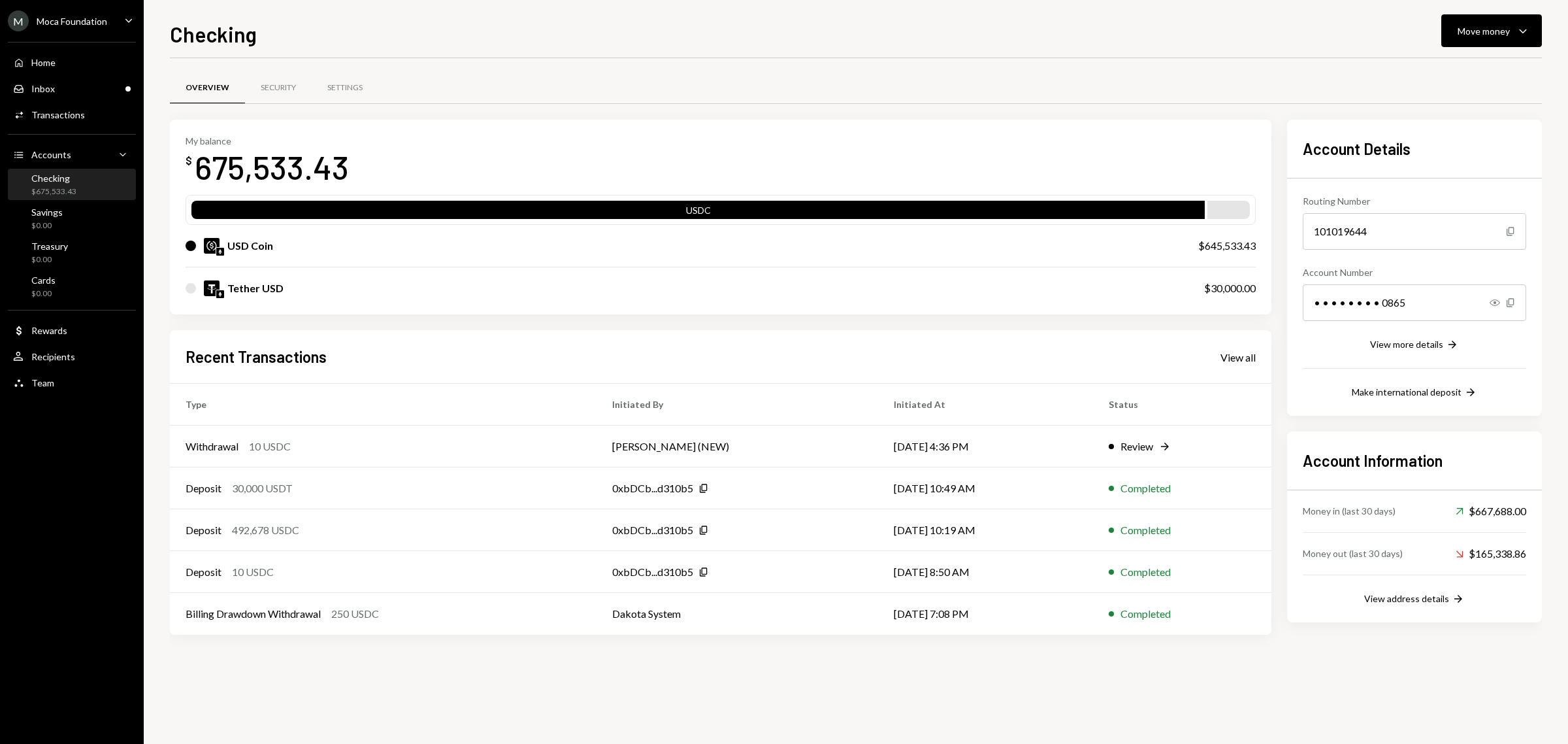
click at [66, 20] on div "Moca Foundation" at bounding box center [71, 21] width 70 height 11
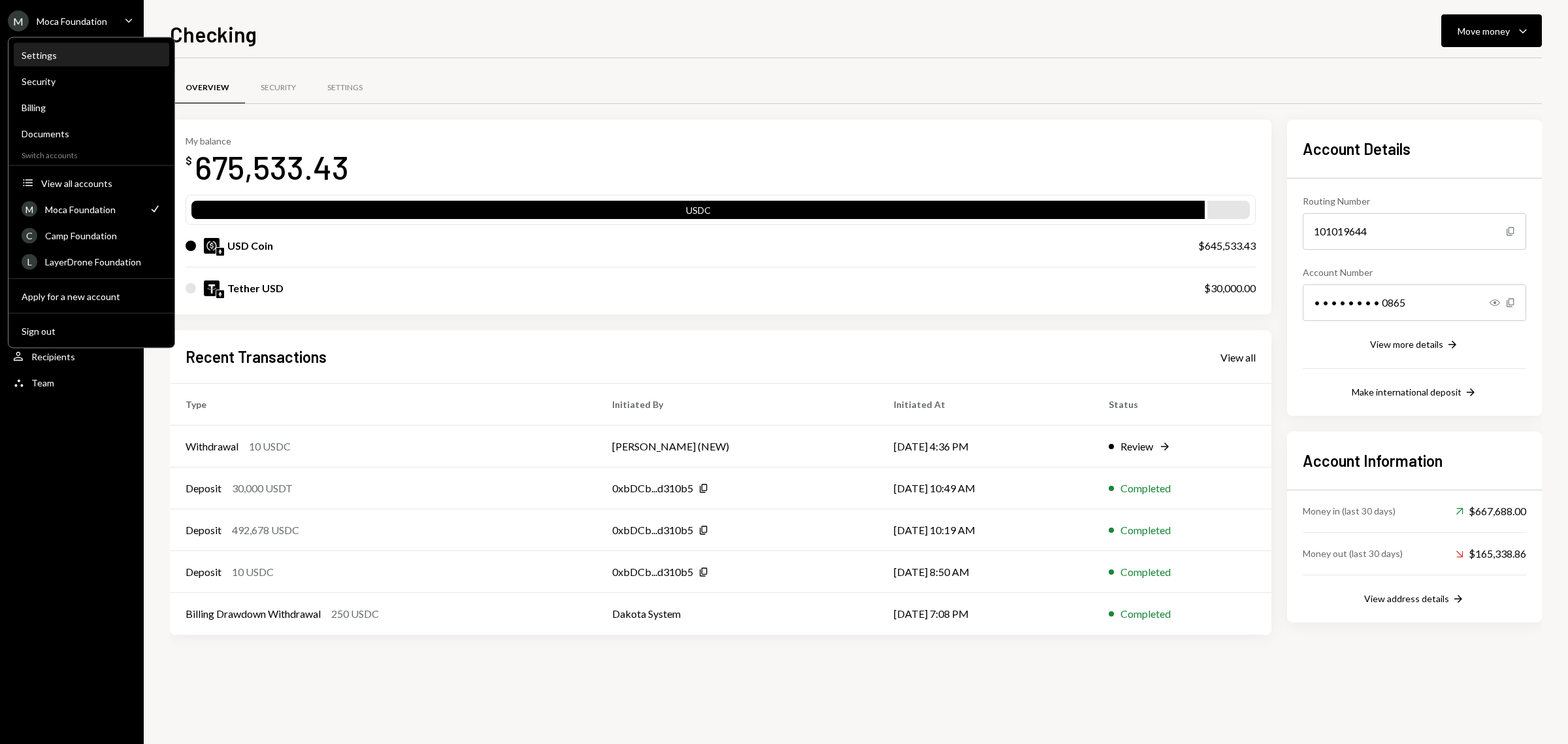
click at [53, 55] on div "Settings" at bounding box center [91, 54] width 140 height 11
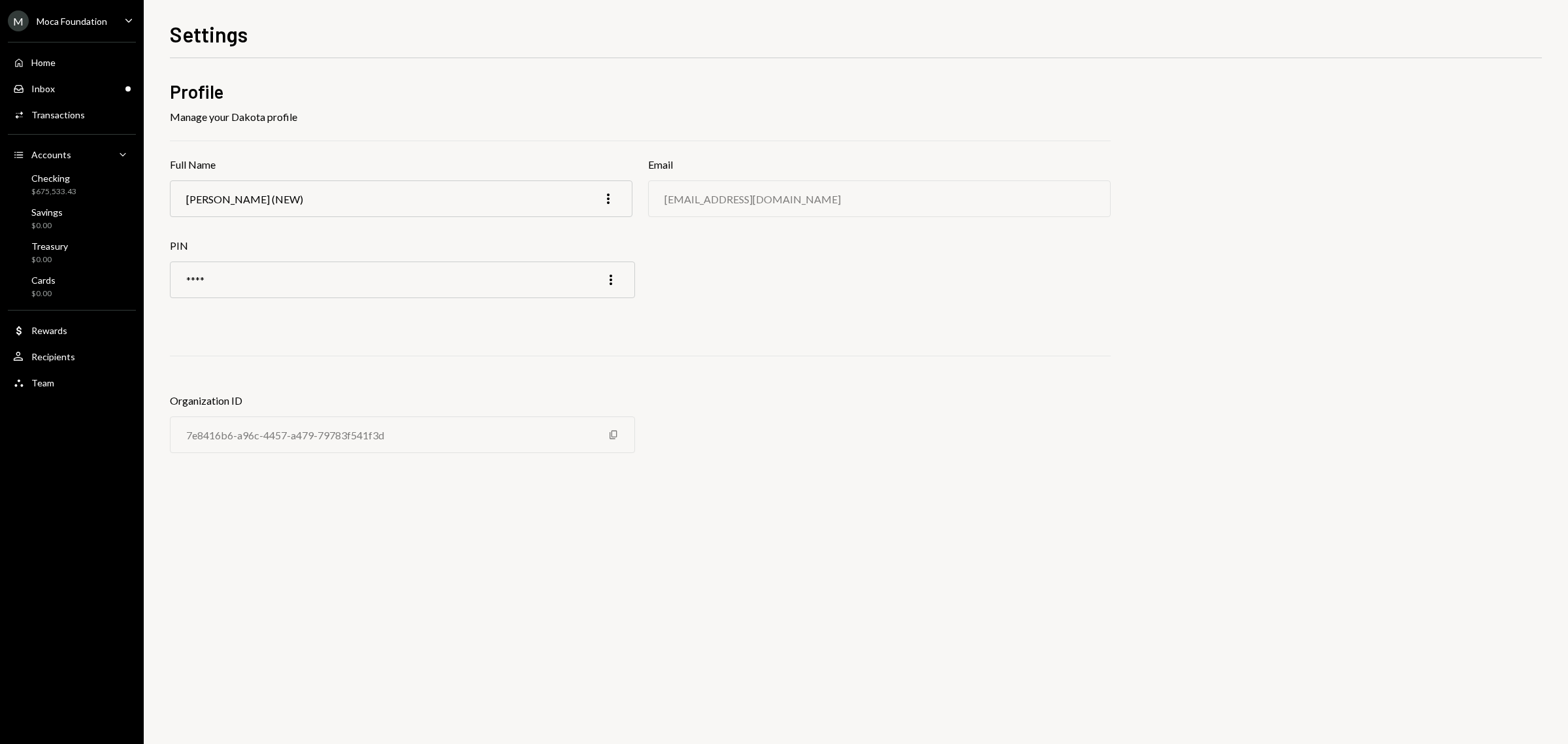
click at [87, 20] on div "Moca Foundation" at bounding box center [71, 21] width 70 height 11
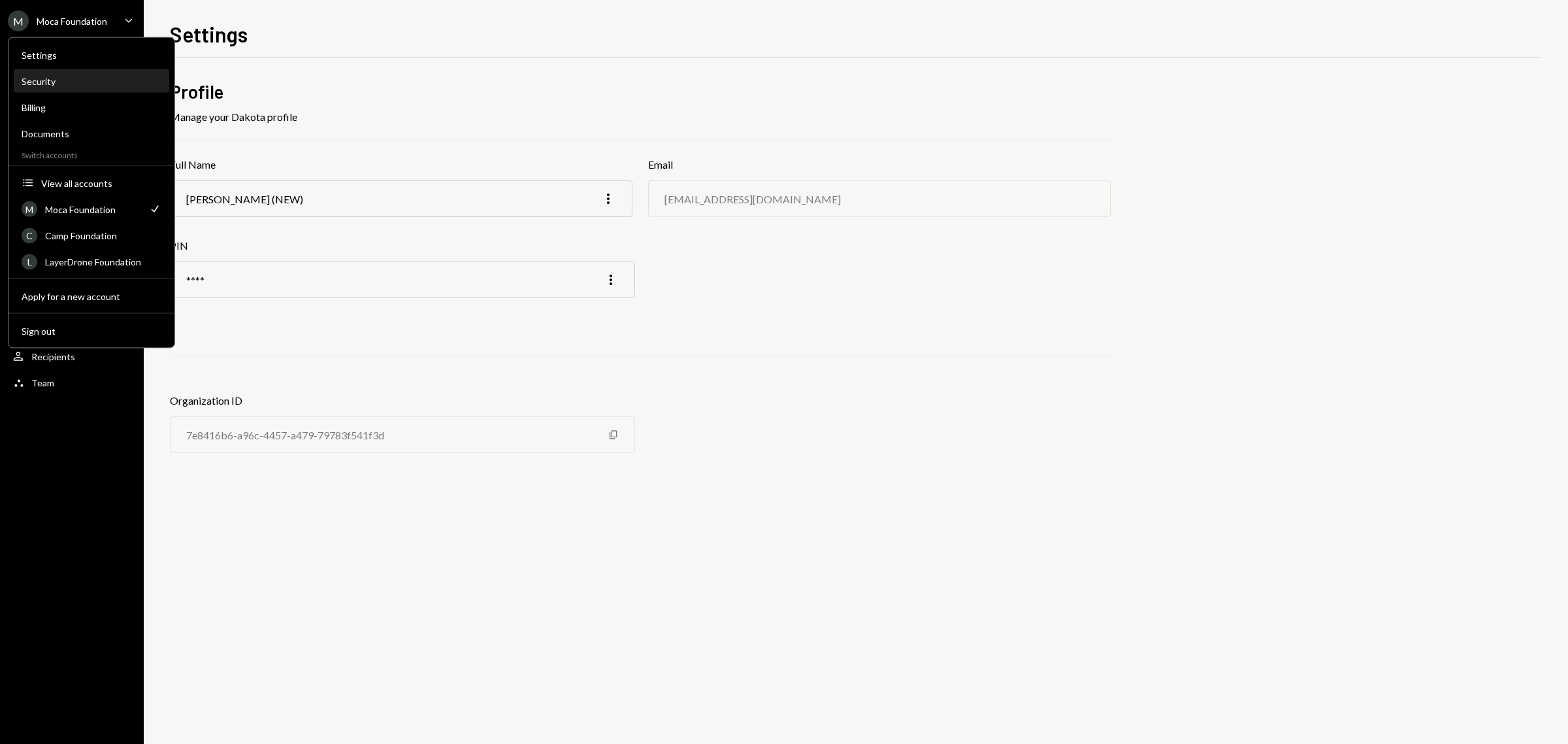
click at [81, 81] on div "Security" at bounding box center [91, 81] width 140 height 11
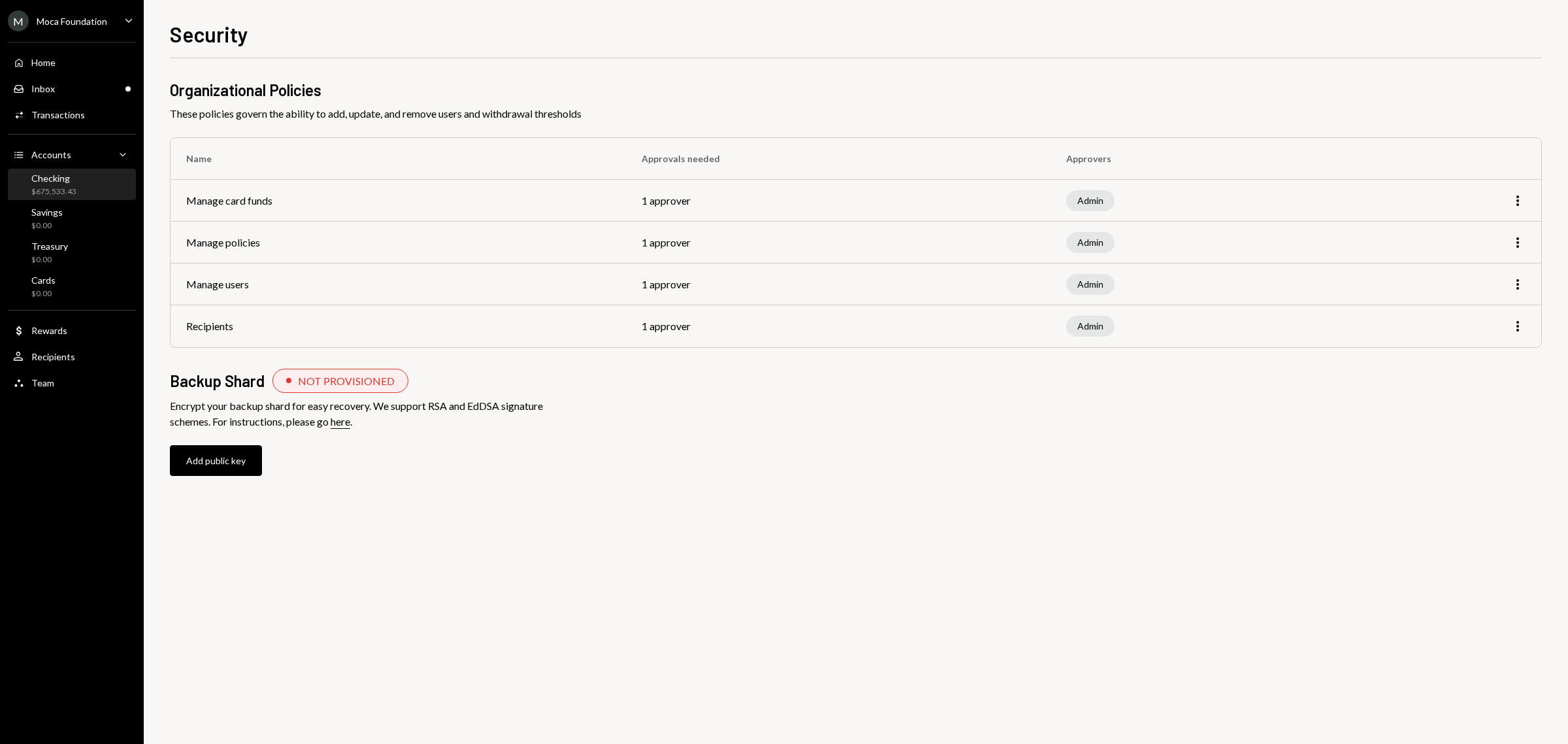
click at [63, 183] on div "Checking $675,533.43" at bounding box center [54, 184] width 46 height 25
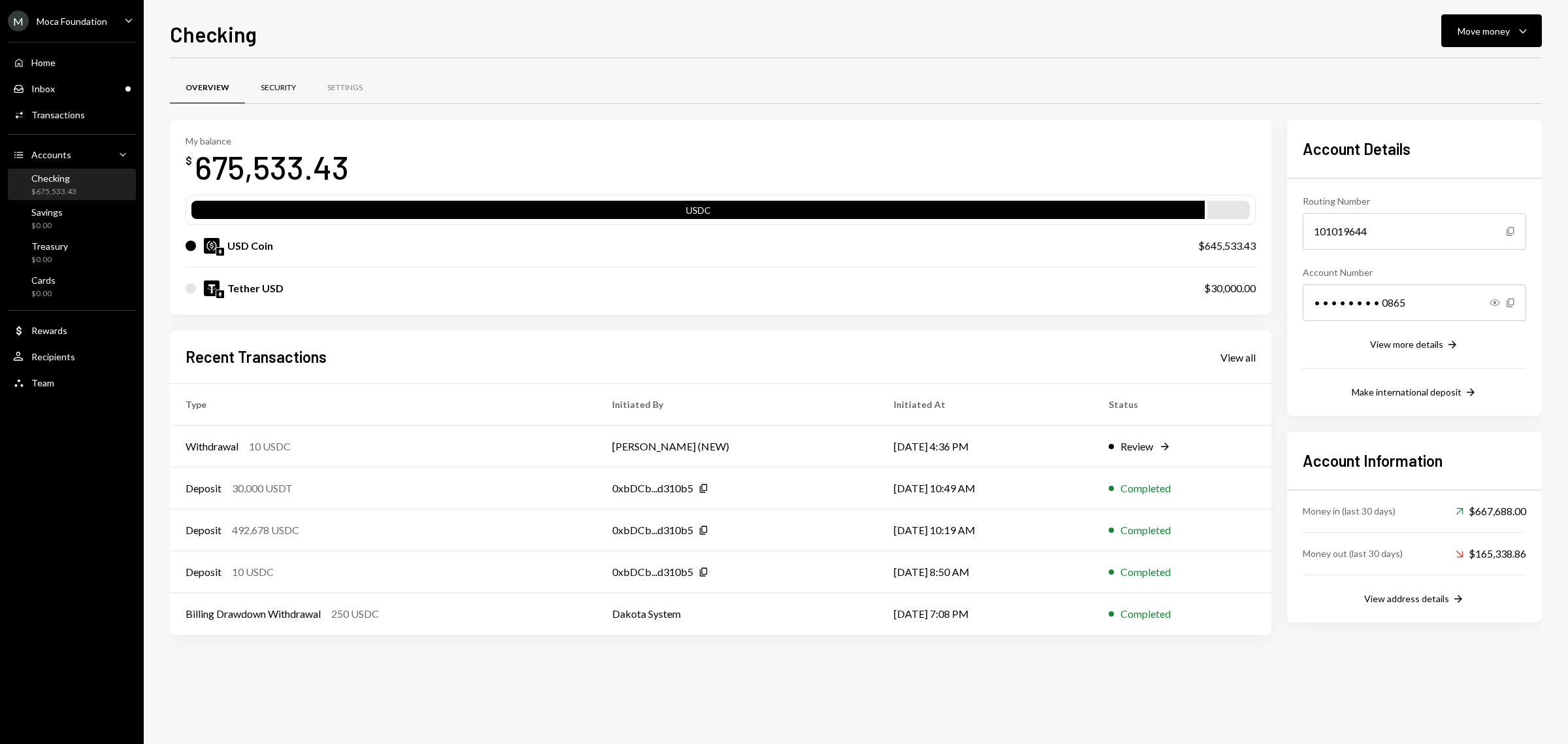
click at [292, 83] on div "Security" at bounding box center [278, 87] width 36 height 11
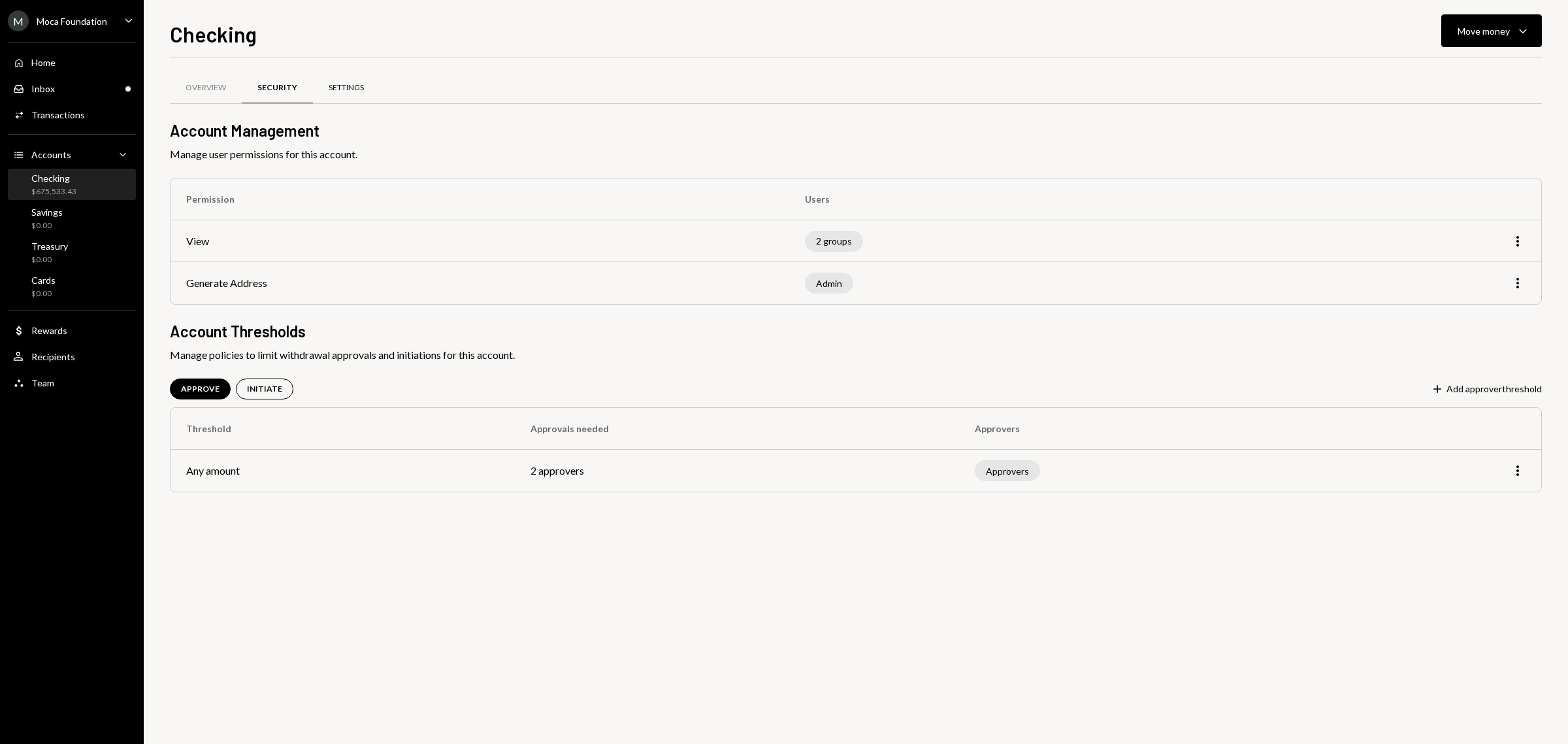
click at [354, 83] on div "Settings" at bounding box center [347, 87] width 36 height 11
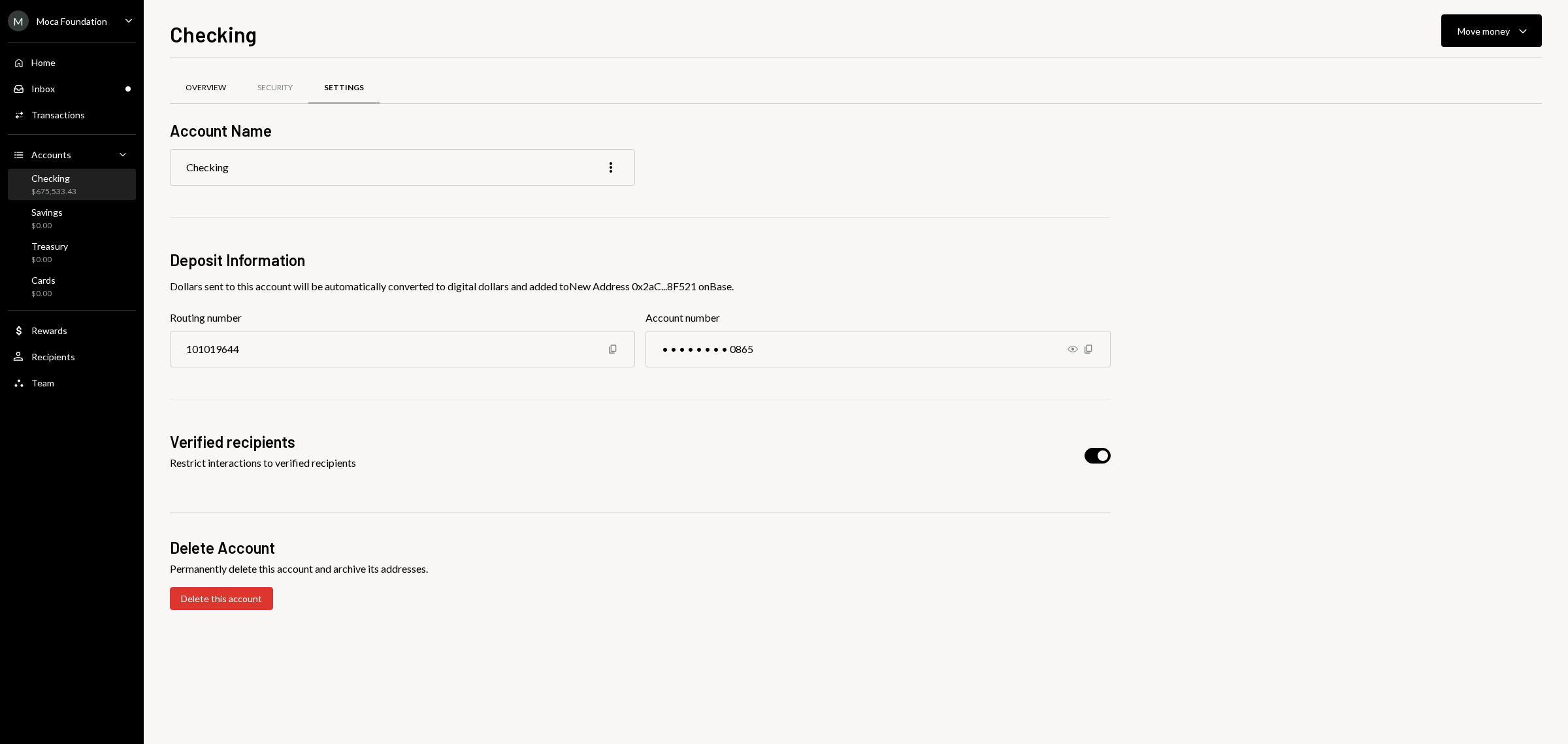
click at [206, 88] on div "Overview" at bounding box center [205, 87] width 41 height 11
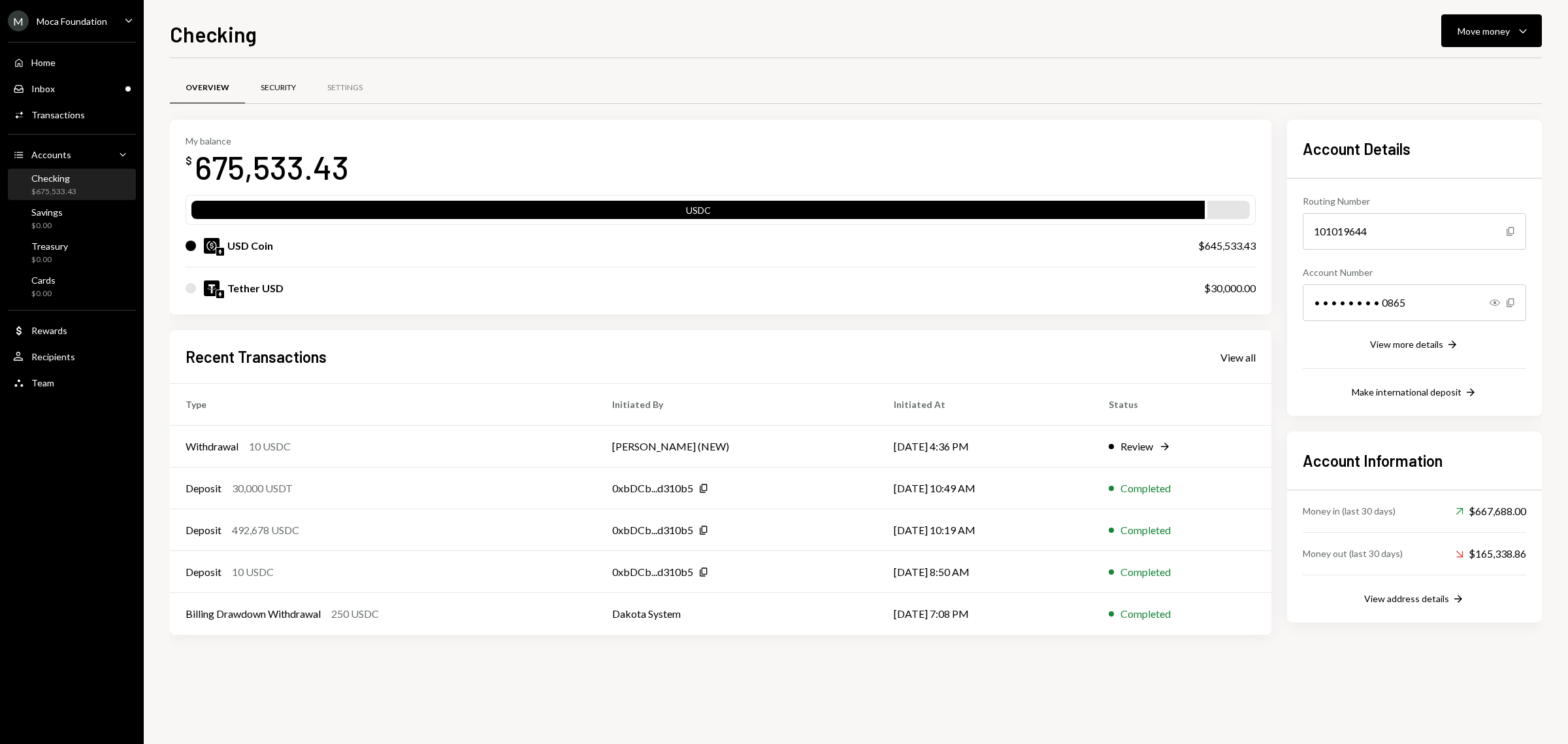
click at [269, 88] on div "Security" at bounding box center [278, 87] width 36 height 11
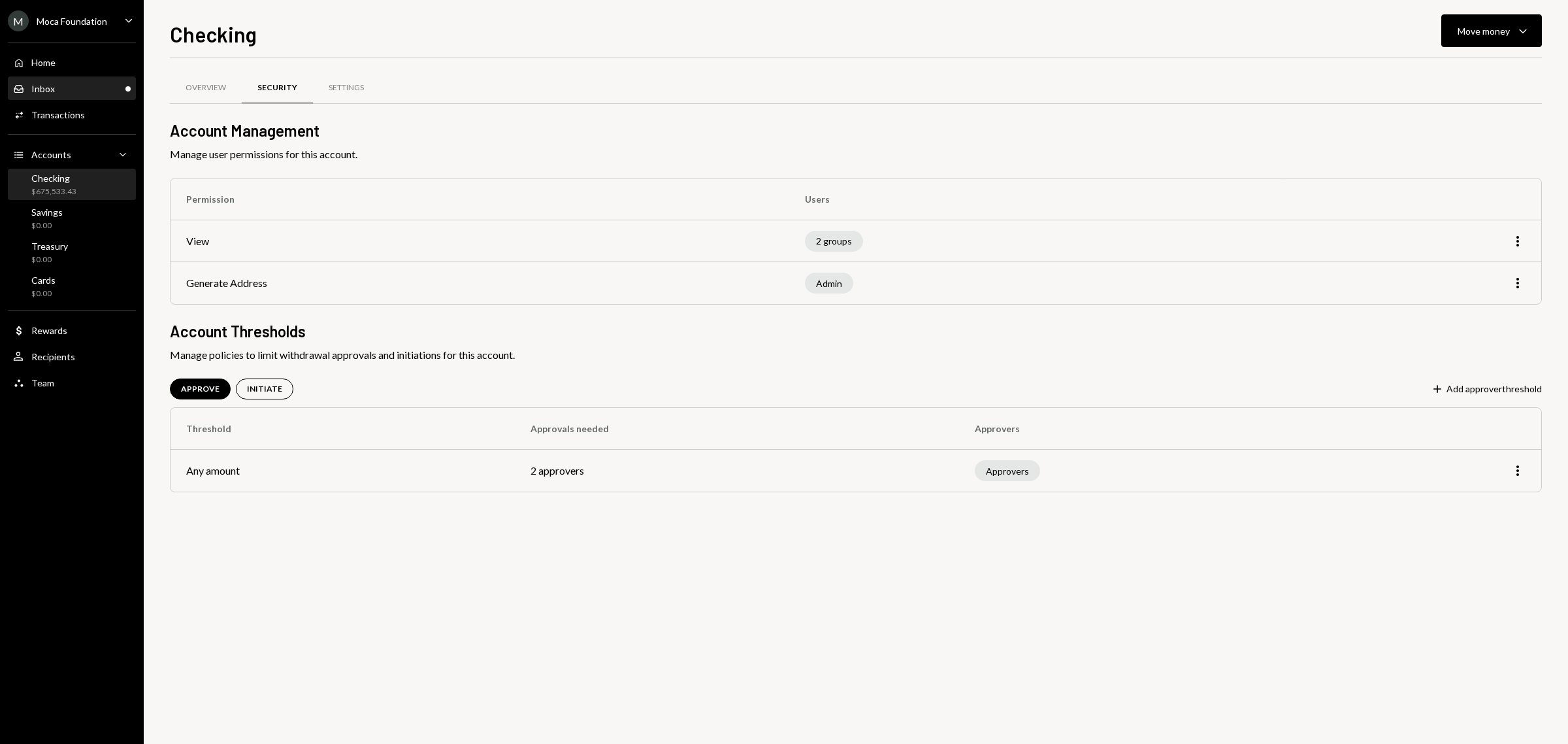
click at [103, 83] on div "Inbox Inbox" at bounding box center [71, 89] width 118 height 12
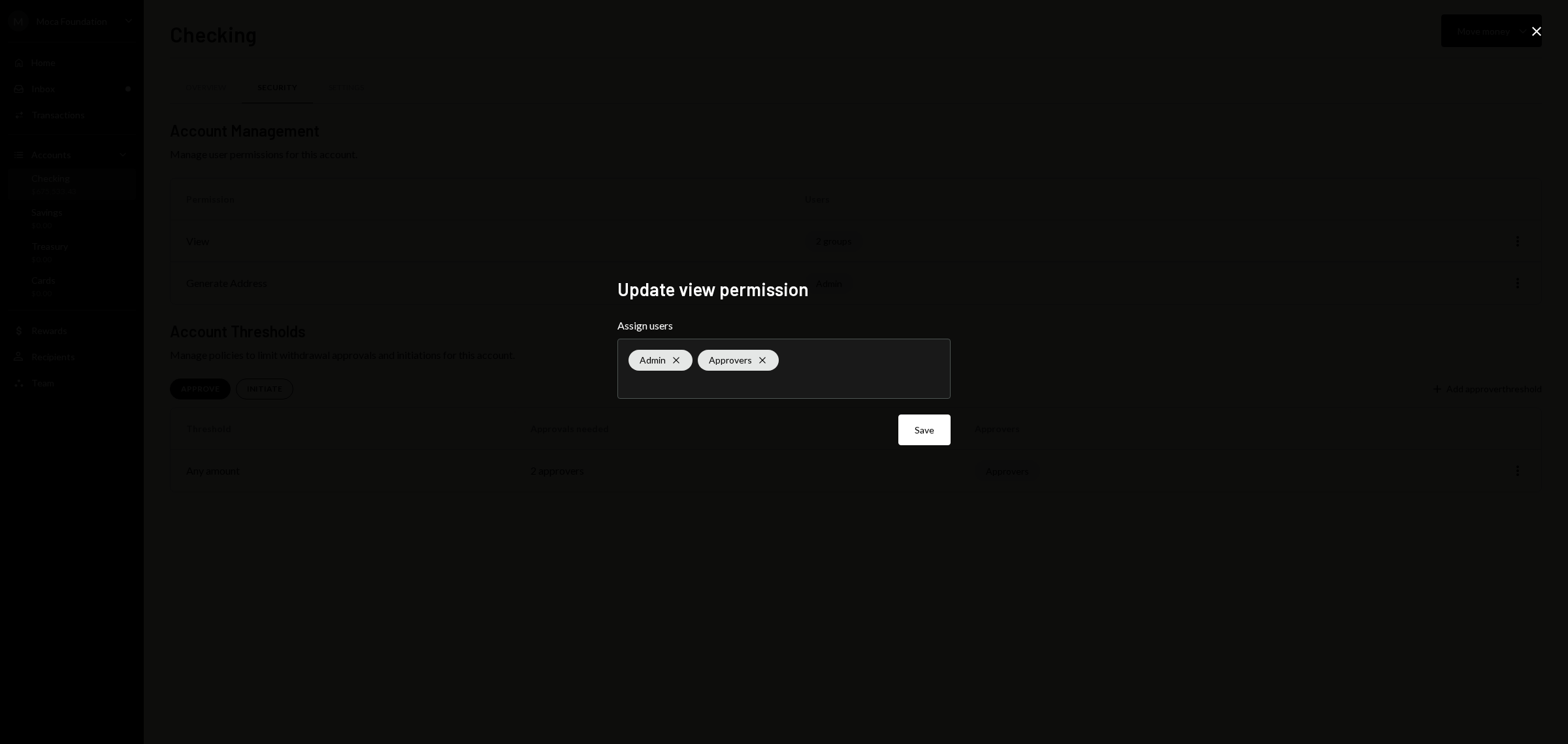
click at [1530, 34] on icon "Close" at bounding box center [1536, 32] width 16 height 16
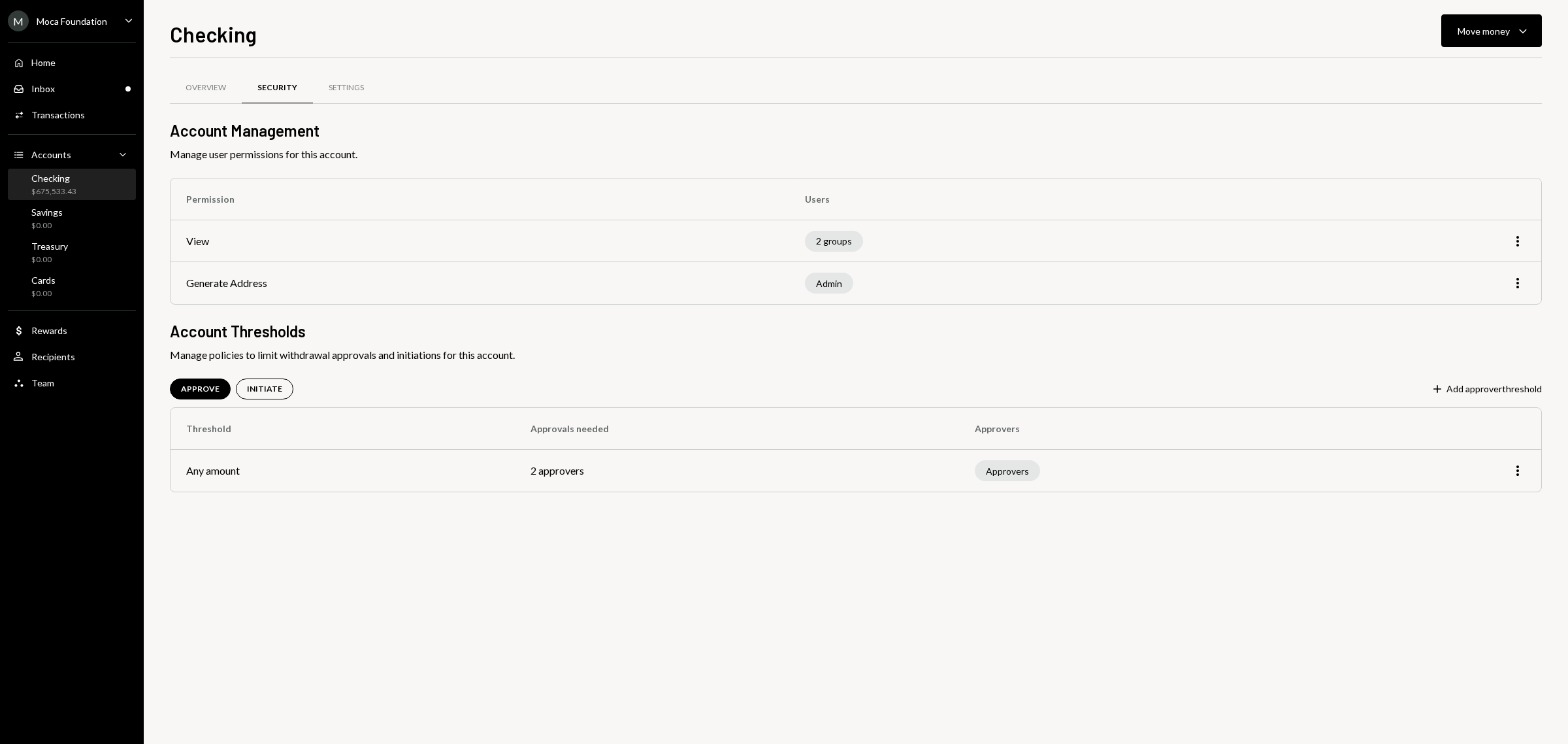
click at [93, 11] on div "M Moca Foundation" at bounding box center [57, 21] width 99 height 21
click at [331, 85] on div "Settings" at bounding box center [347, 87] width 36 height 11
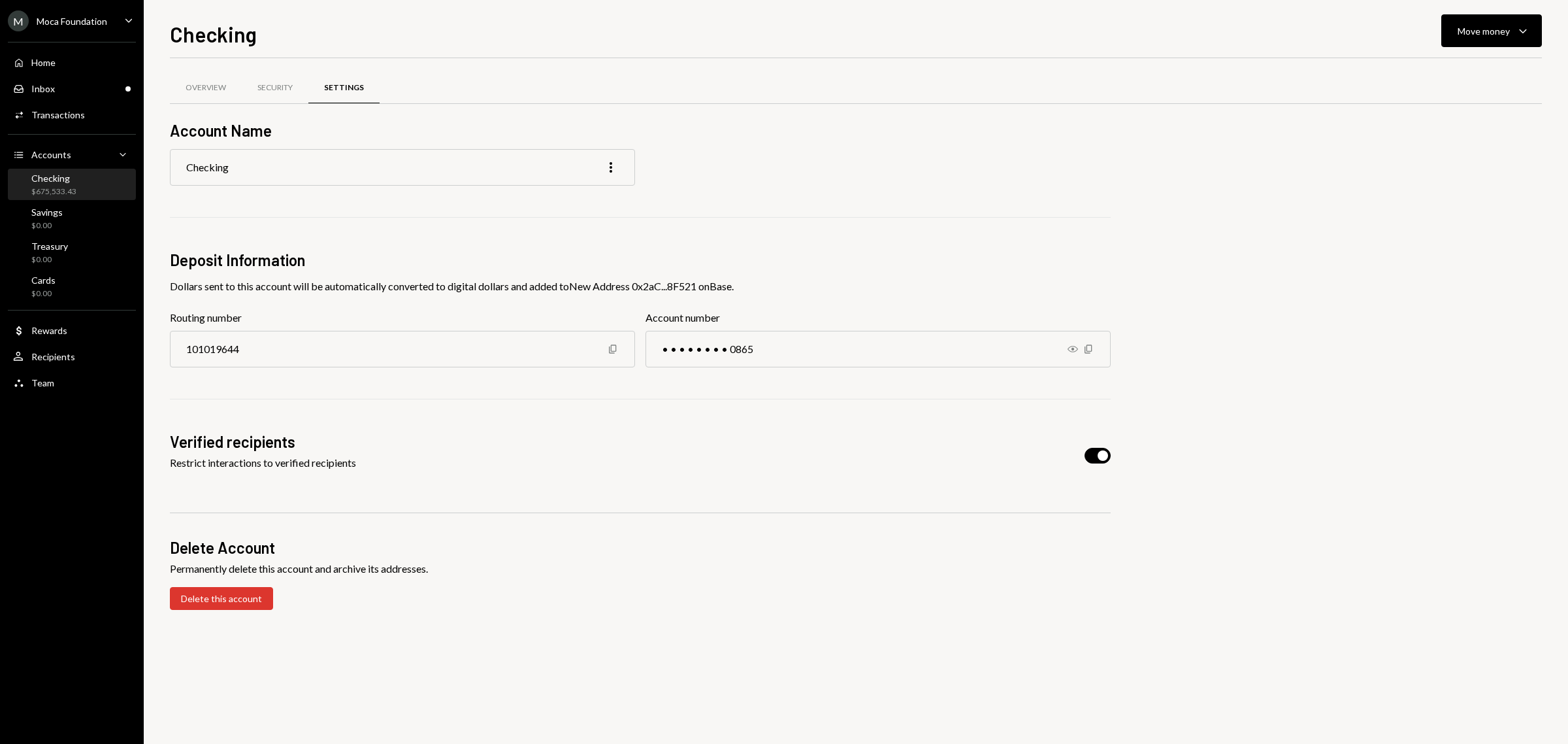
click at [99, 16] on div "Moca Foundation" at bounding box center [71, 21] width 70 height 11
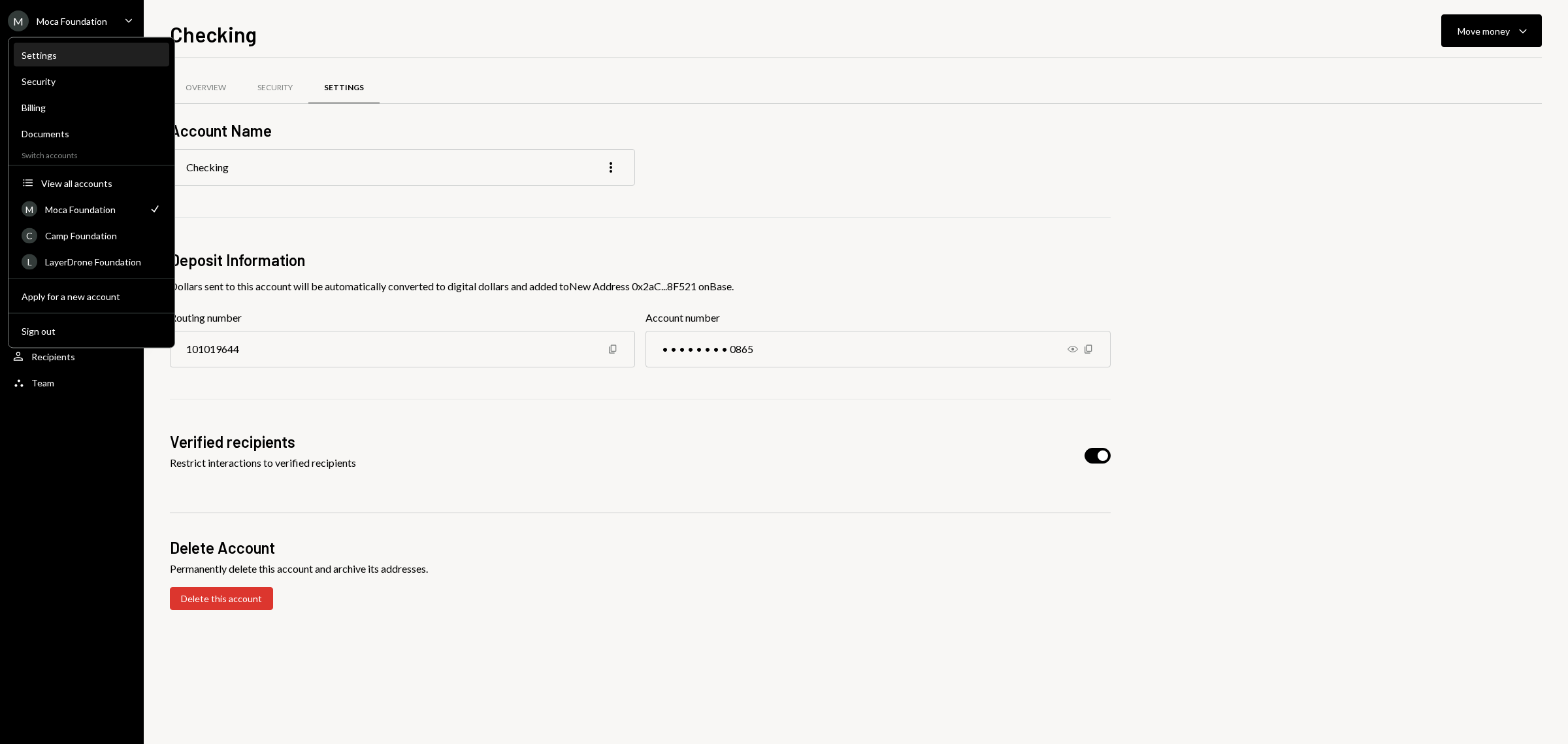
click at [93, 54] on div "Settings" at bounding box center [91, 54] width 140 height 11
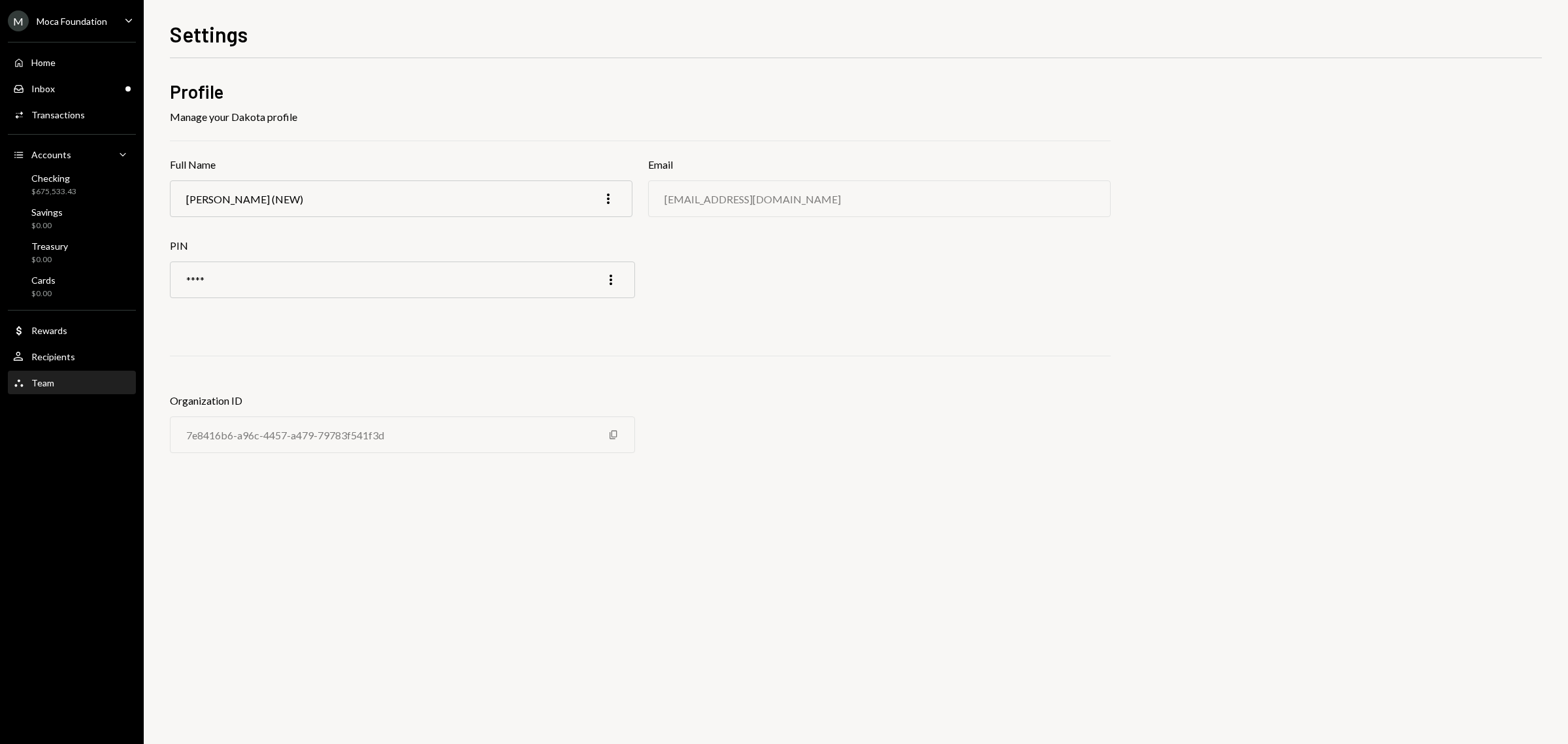
click at [62, 382] on div "Team Team" at bounding box center [71, 383] width 118 height 12
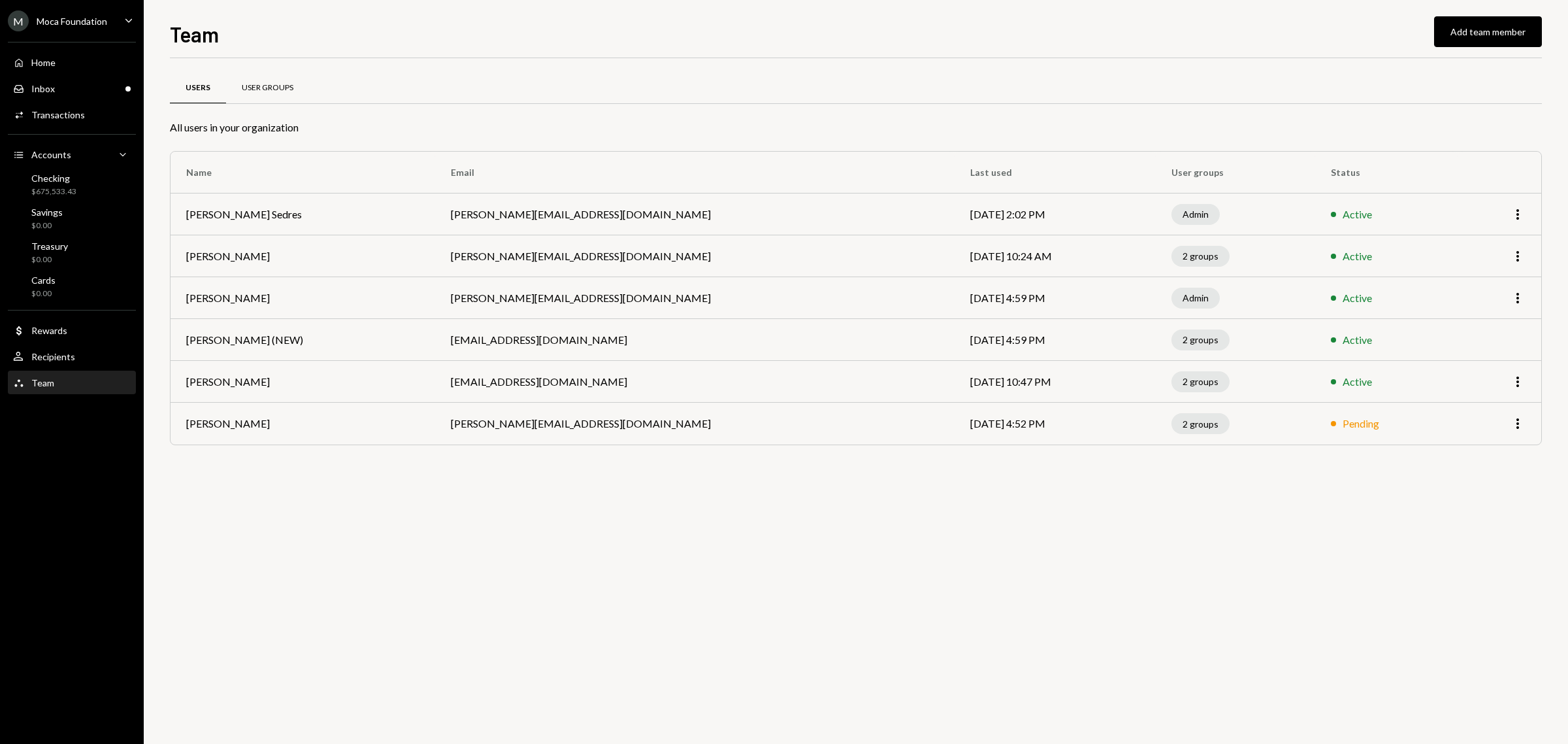
click at [285, 77] on div "User Groups" at bounding box center [267, 88] width 83 height 32
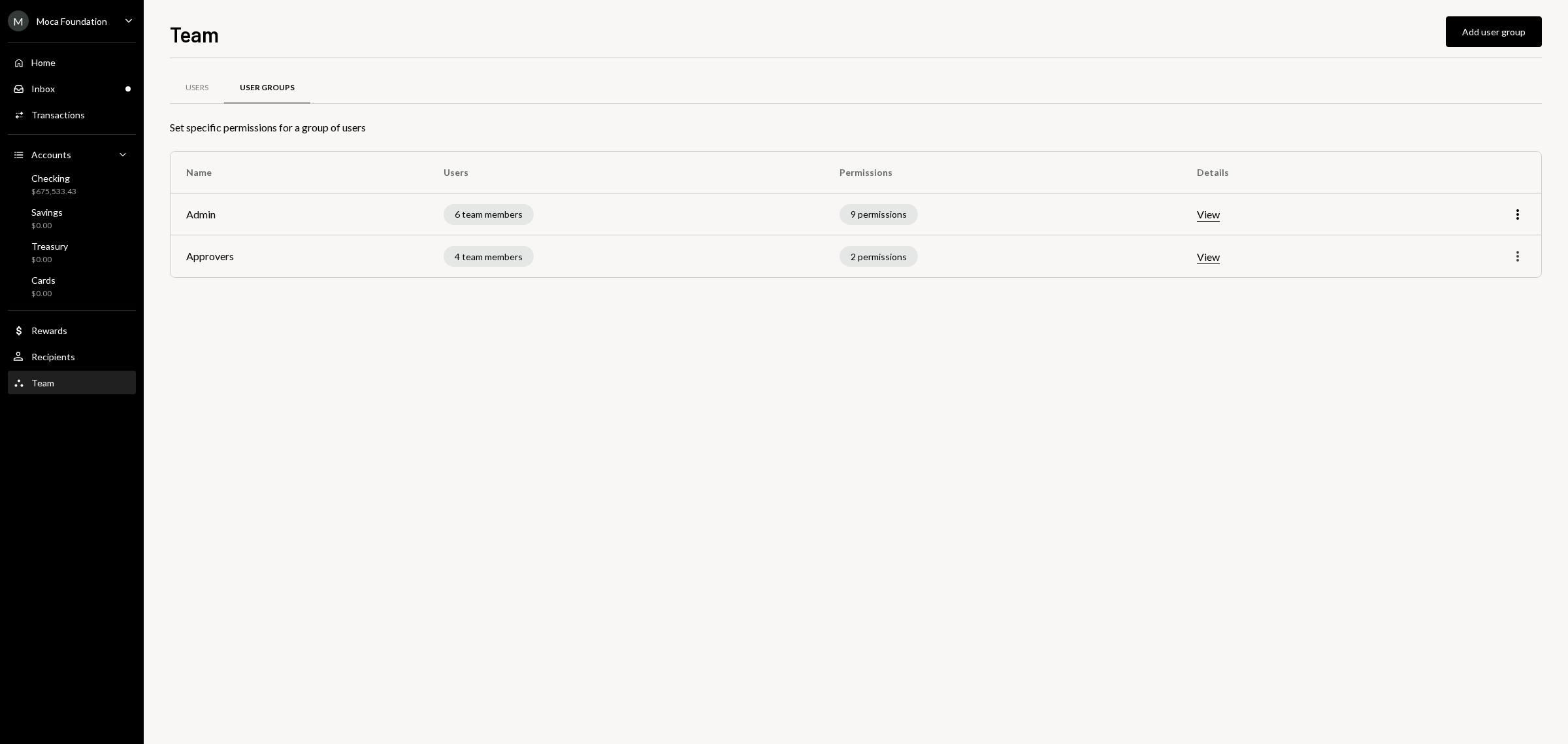
click at [1519, 260] on icon "More" at bounding box center [1517, 257] width 16 height 16
click at [1470, 285] on div "Edit" at bounding box center [1488, 284] width 65 height 23
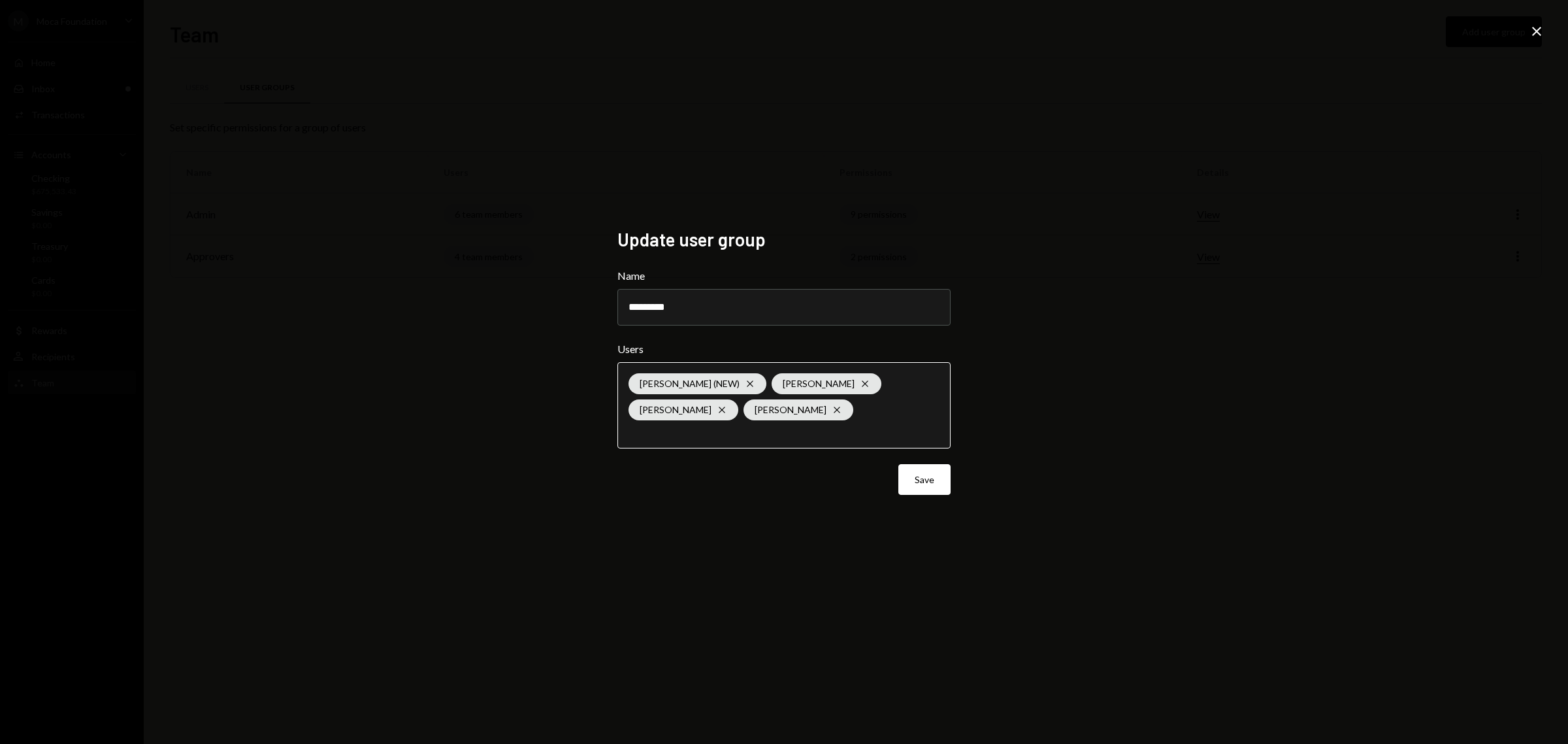
click at [866, 425] on input "text" at bounding box center [784, 431] width 311 height 12
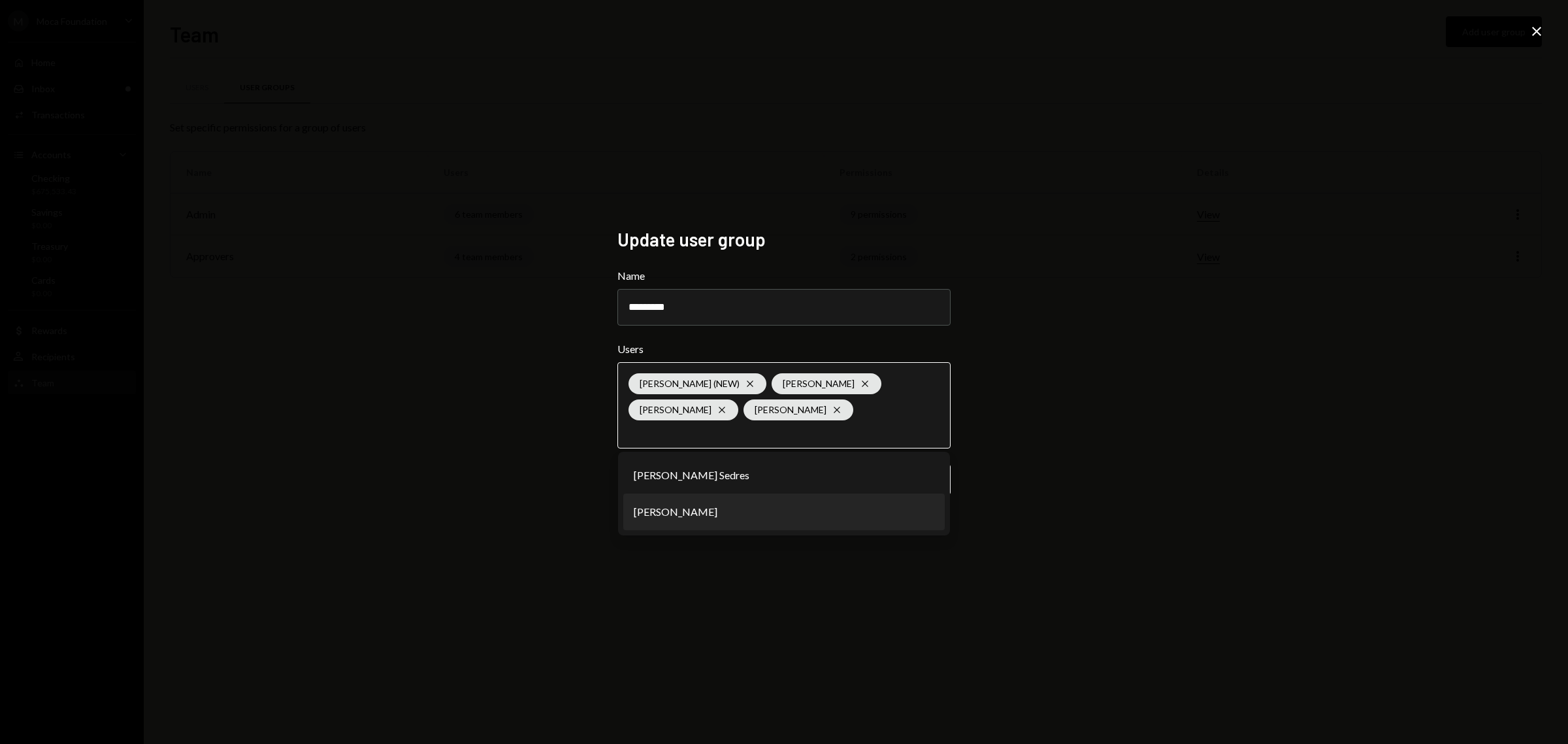
click at [799, 513] on li "[PERSON_NAME]" at bounding box center [784, 511] width 321 height 37
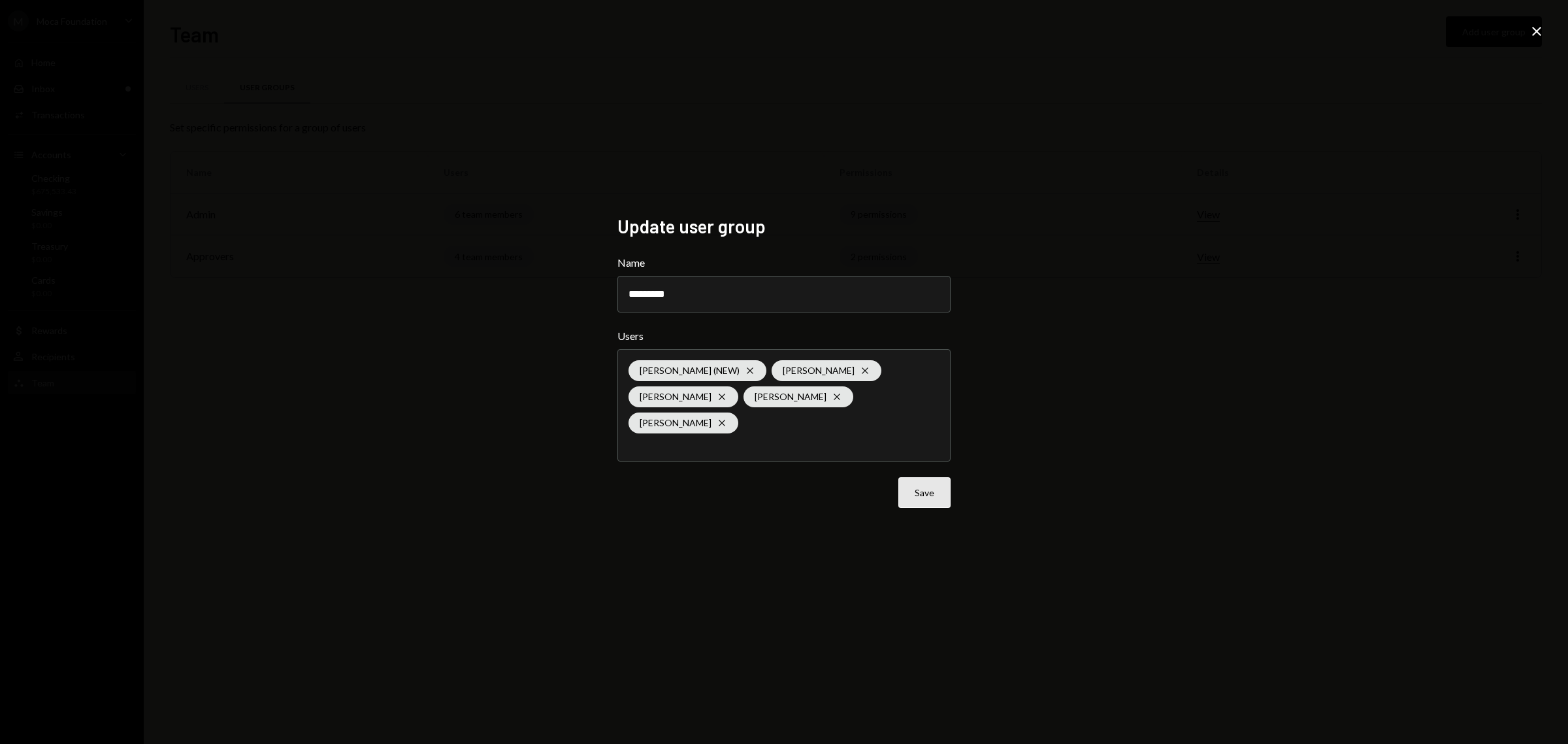
click at [921, 491] on button "Save" at bounding box center [924, 491] width 52 height 31
